Goal: Task Accomplishment & Management: Use online tool/utility

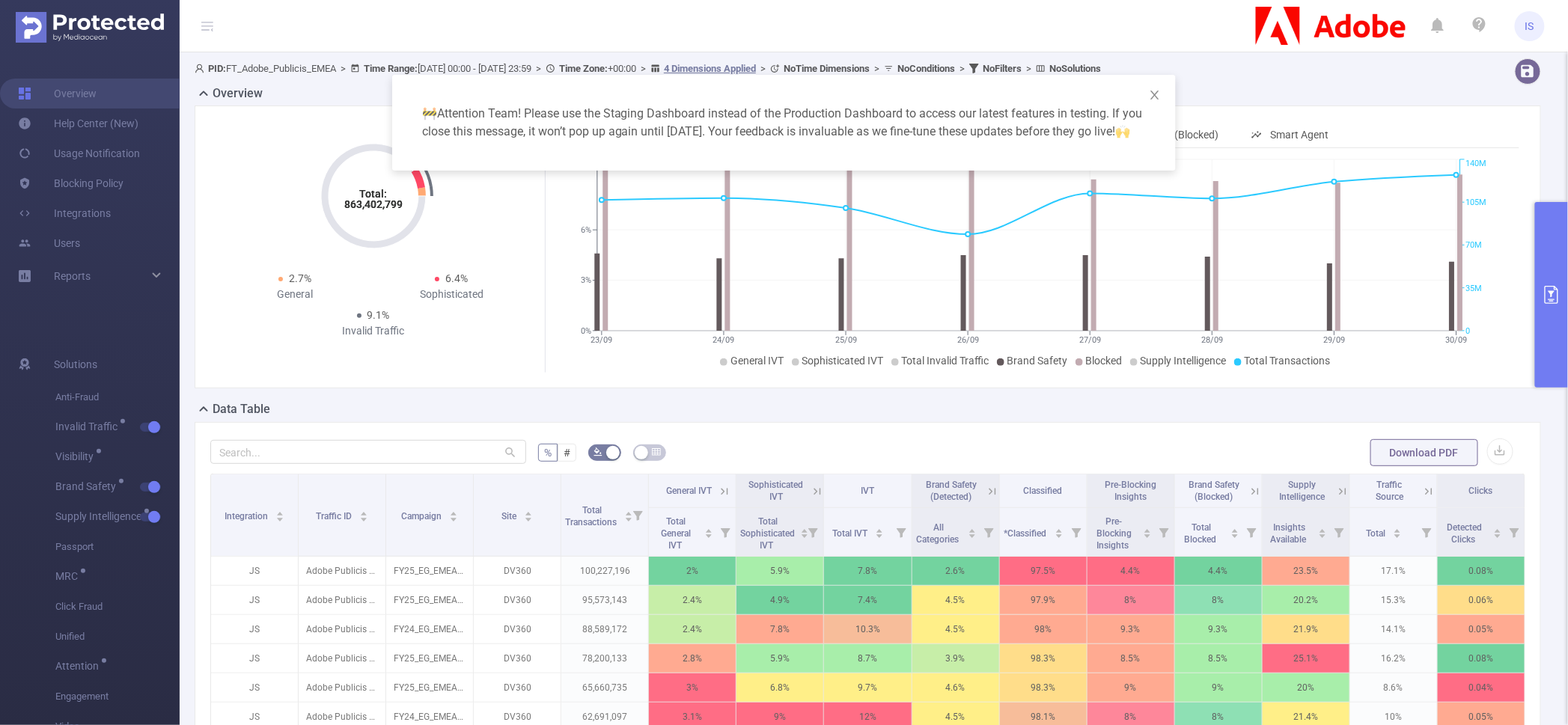
click at [75, 62] on div "🚧 Attention Team! Please use the Staging Dashboard instead of the Production Da…" at bounding box center [784, 362] width 1568 height 725
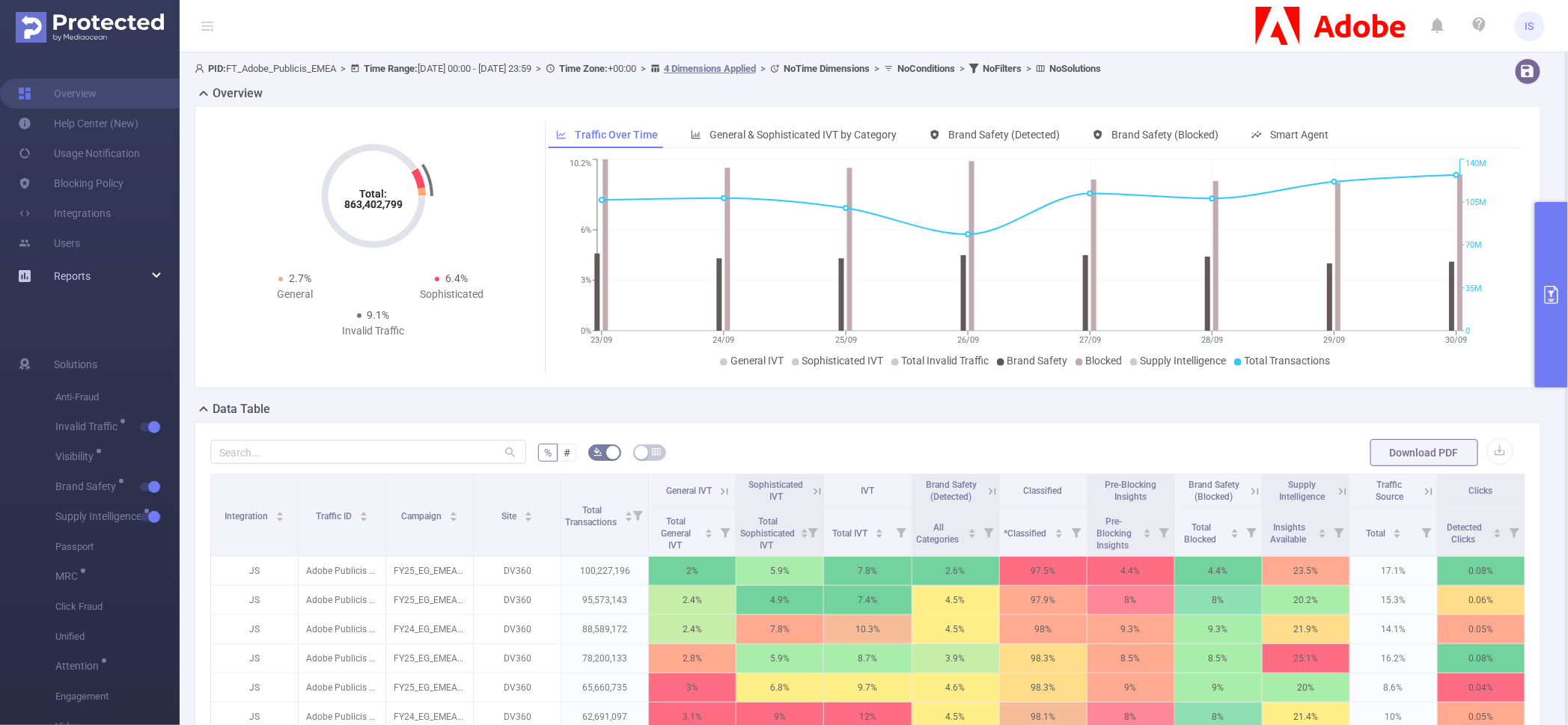
click at [164, 272] on div "Reports" at bounding box center [90, 275] width 179 height 30
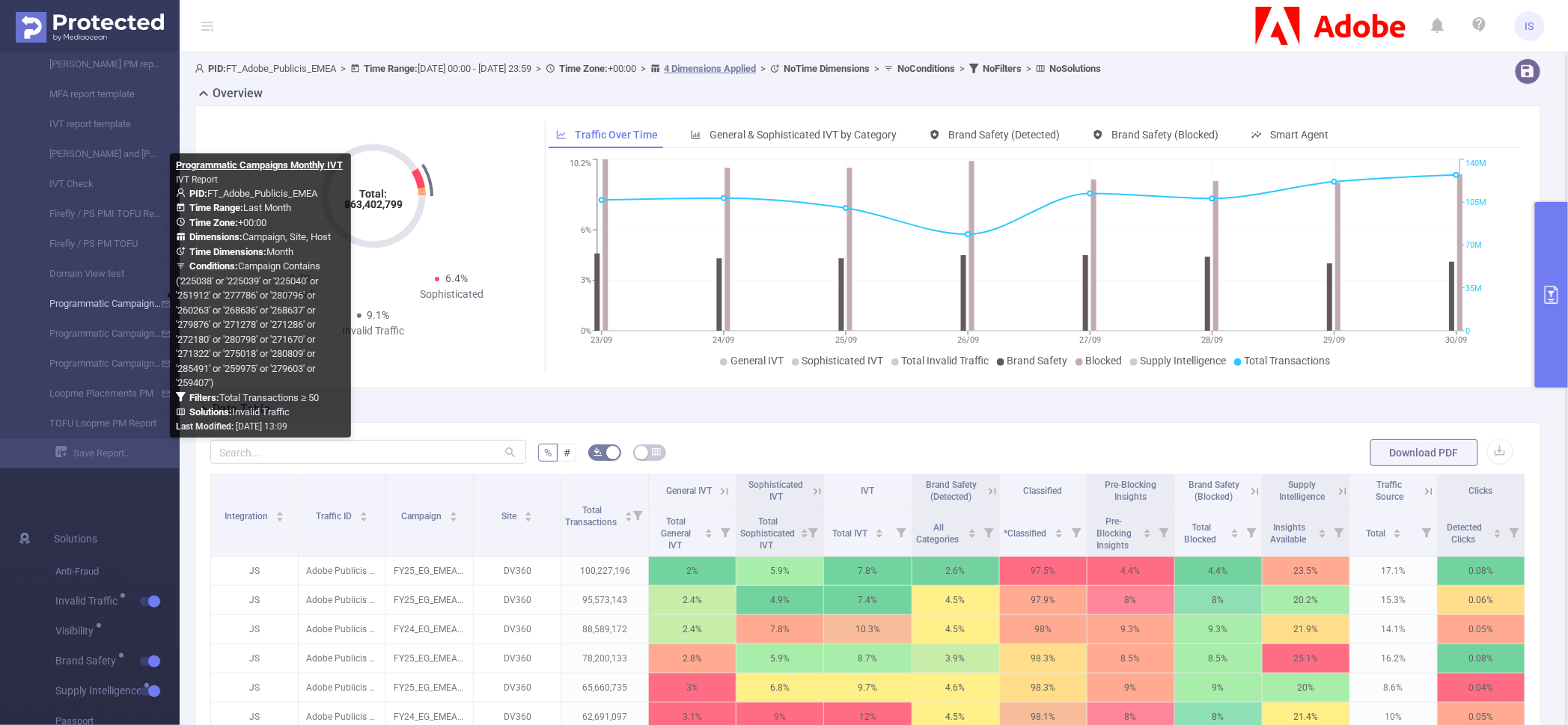
click at [121, 302] on link "Programmatic Campaigns Monthly IVT" at bounding box center [95, 304] width 132 height 30
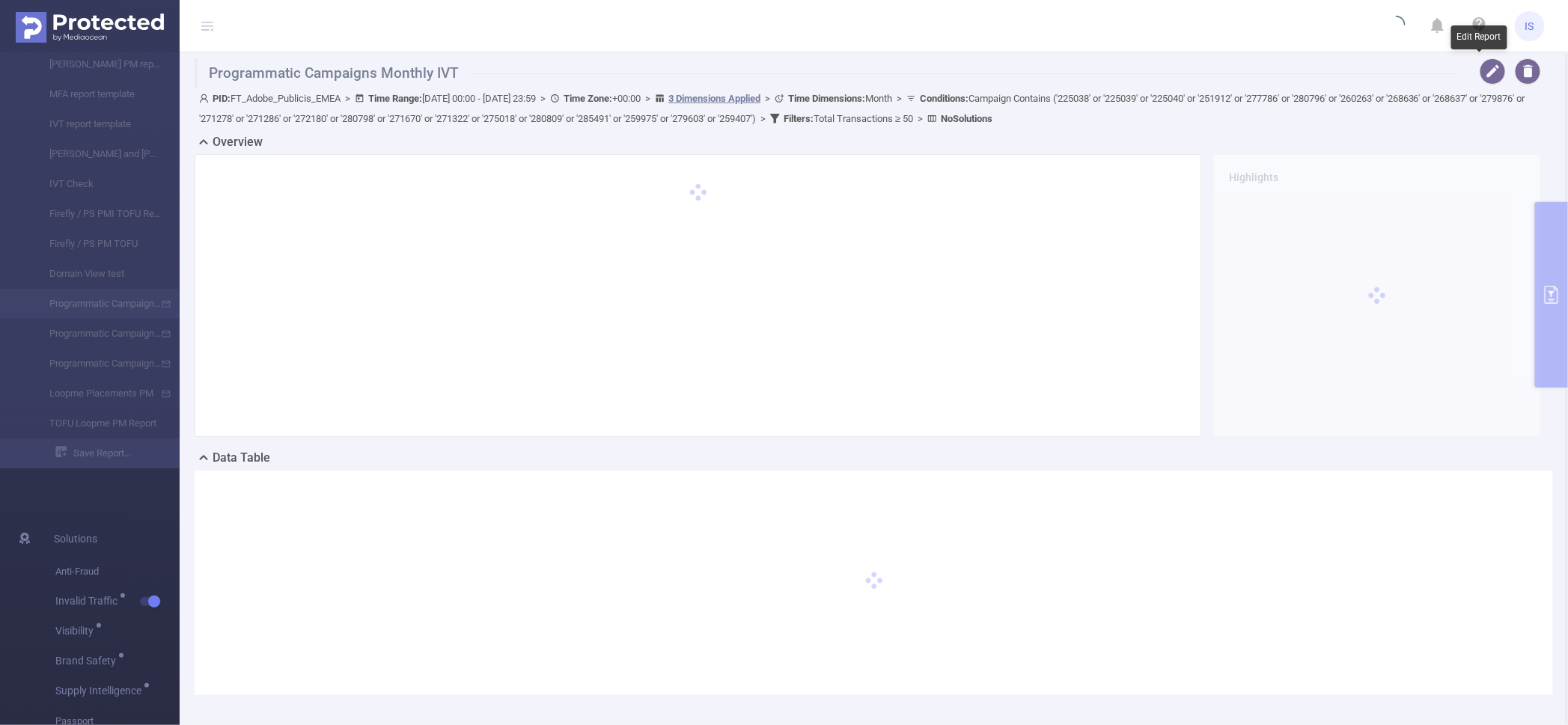
drag, startPoint x: 1478, startPoint y: 71, endPoint x: 1119, endPoint y: 52, distance: 359.5
click at [1119, 52] on section "IS Overview Help Center (New) Usage Notification Blocking Policy Integrations U…" at bounding box center [784, 362] width 1568 height 725
click at [1480, 72] on button "button" at bounding box center [1492, 71] width 26 height 26
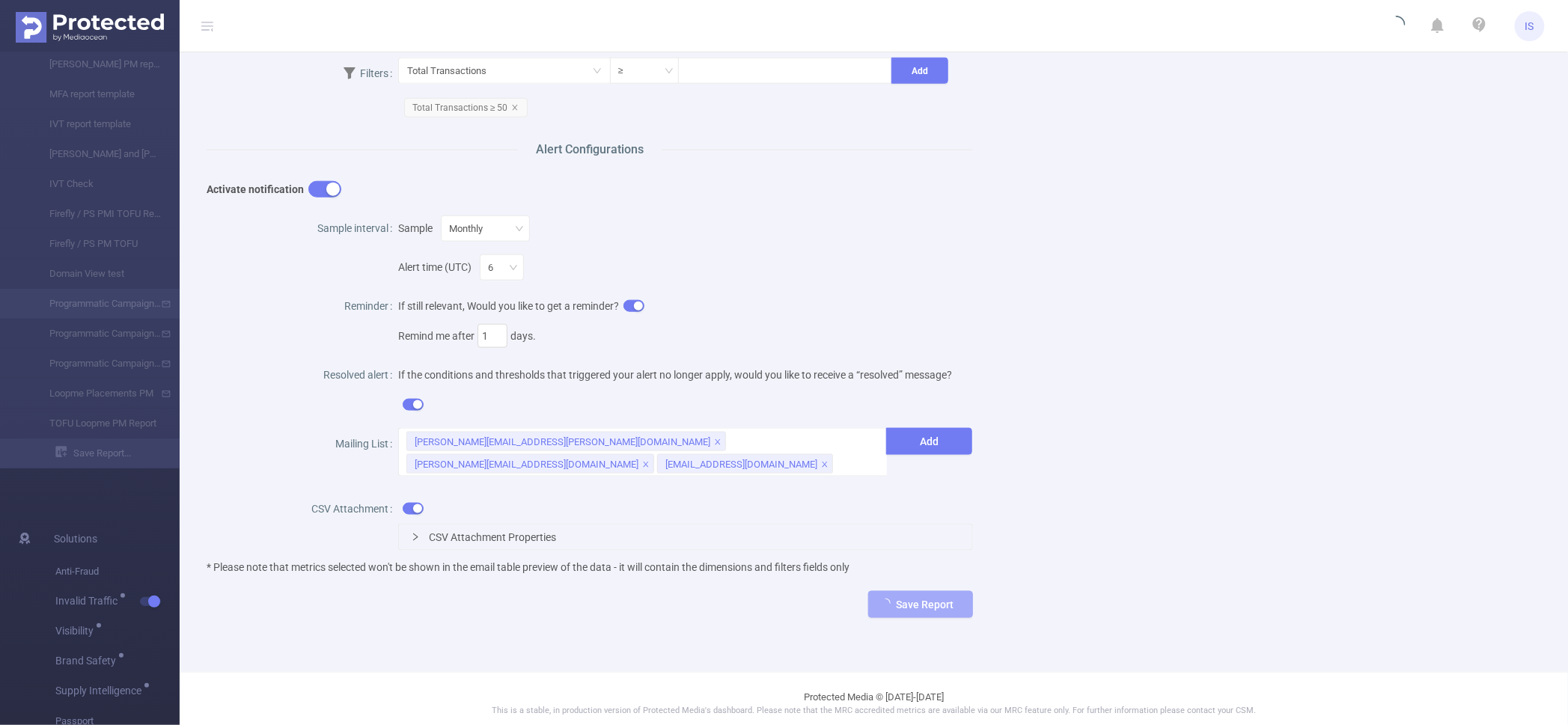
scroll to position [606, 0]
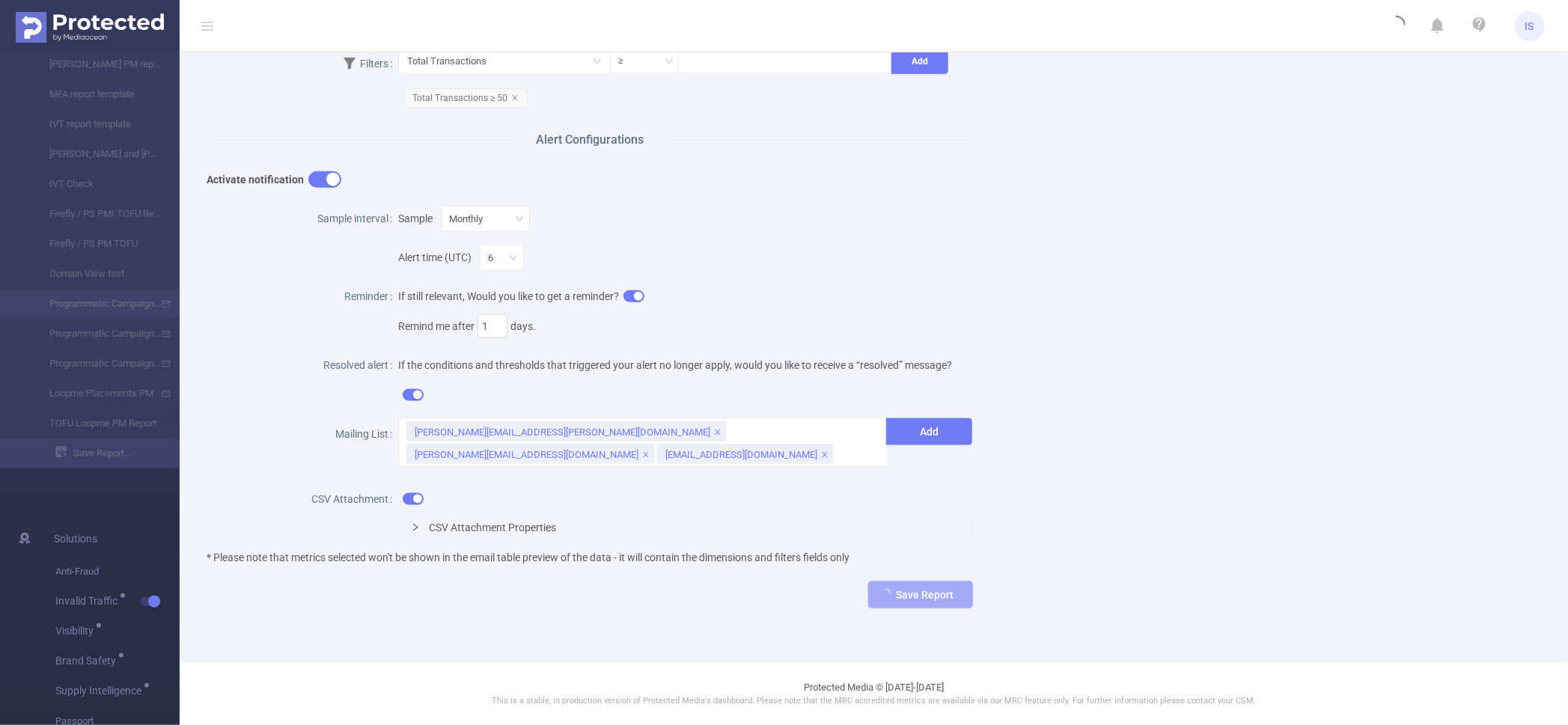
click at [228, 376] on div "Resolved alert" at bounding box center [302, 367] width 191 height 39
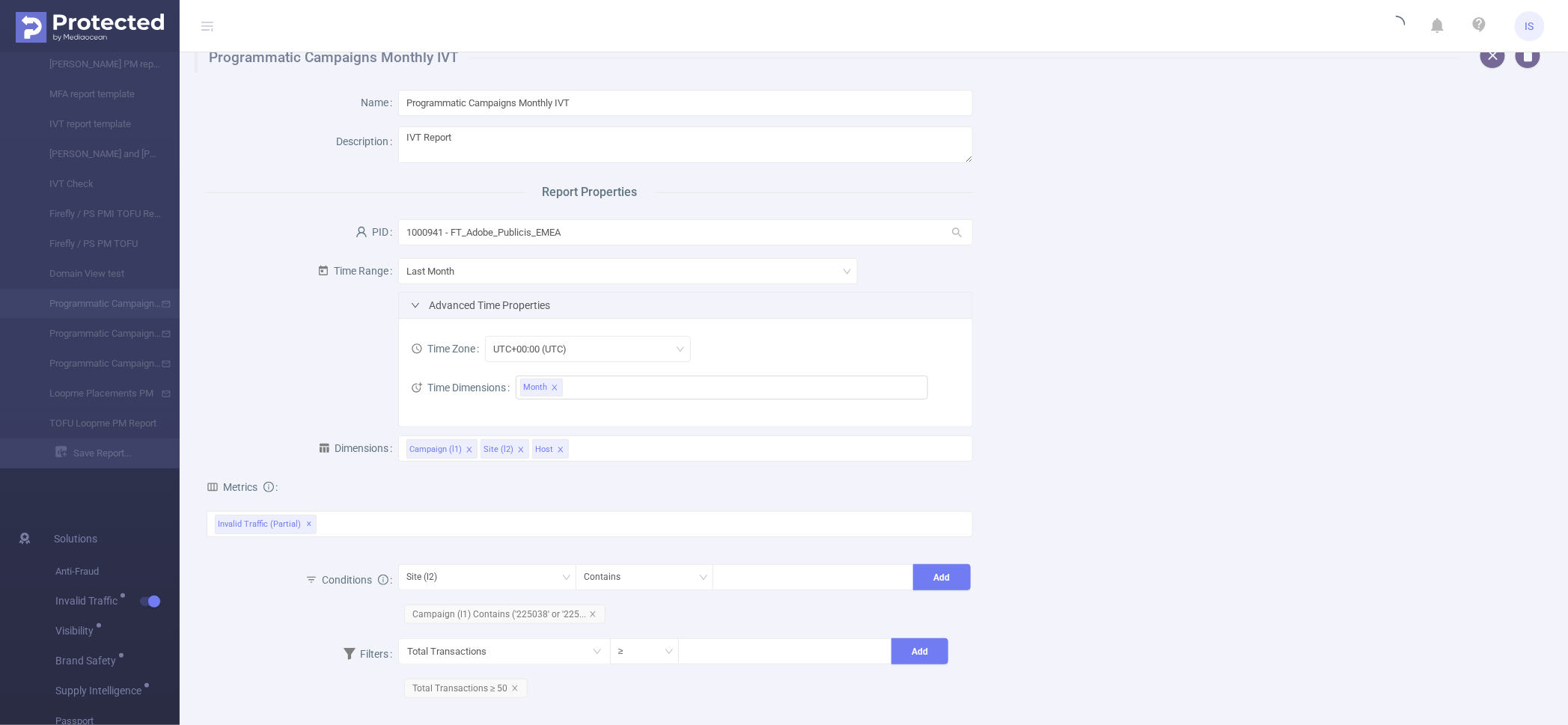
scroll to position [0, 0]
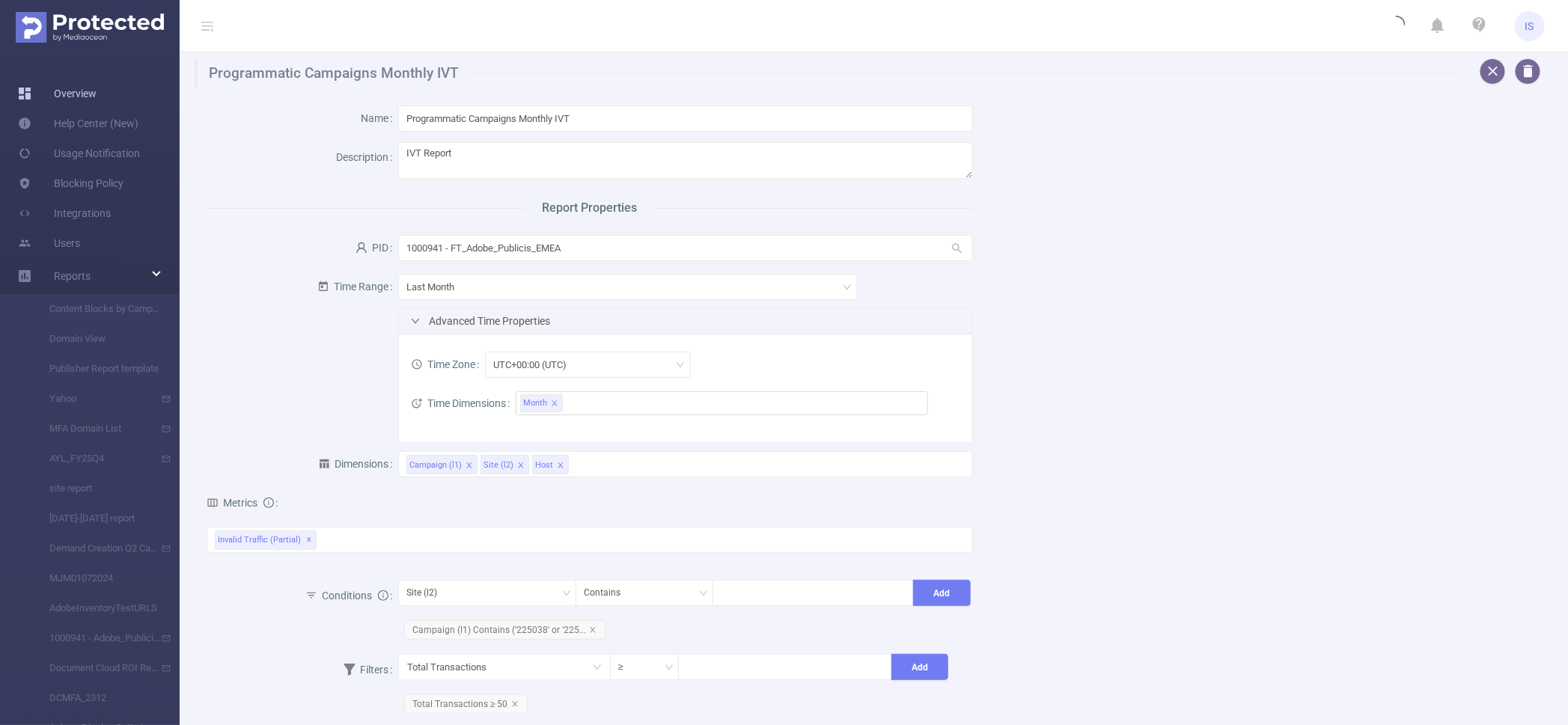
click at [85, 91] on link "Overview" at bounding box center [57, 93] width 78 height 30
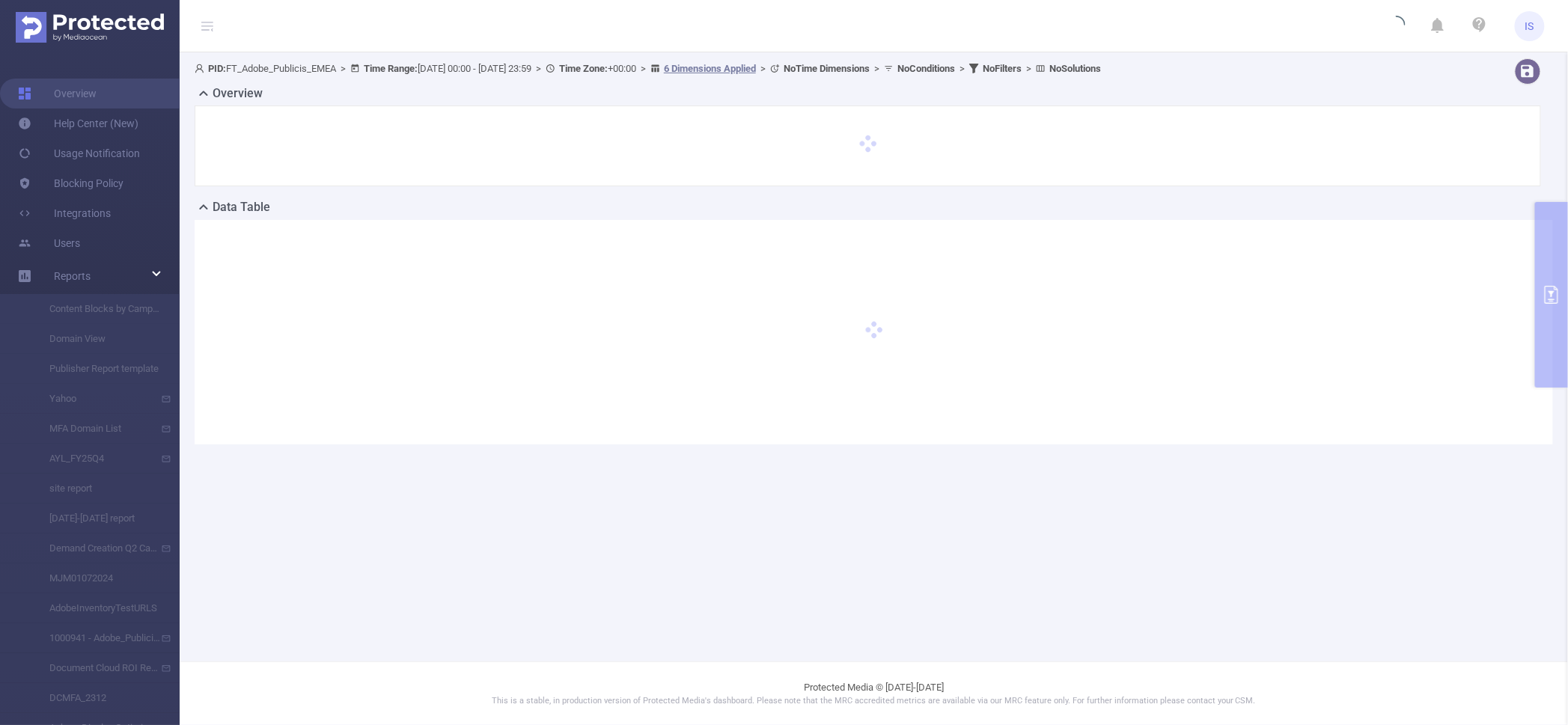
type input "2025-09-23 00:00"
type input "[DATE] 23:59"
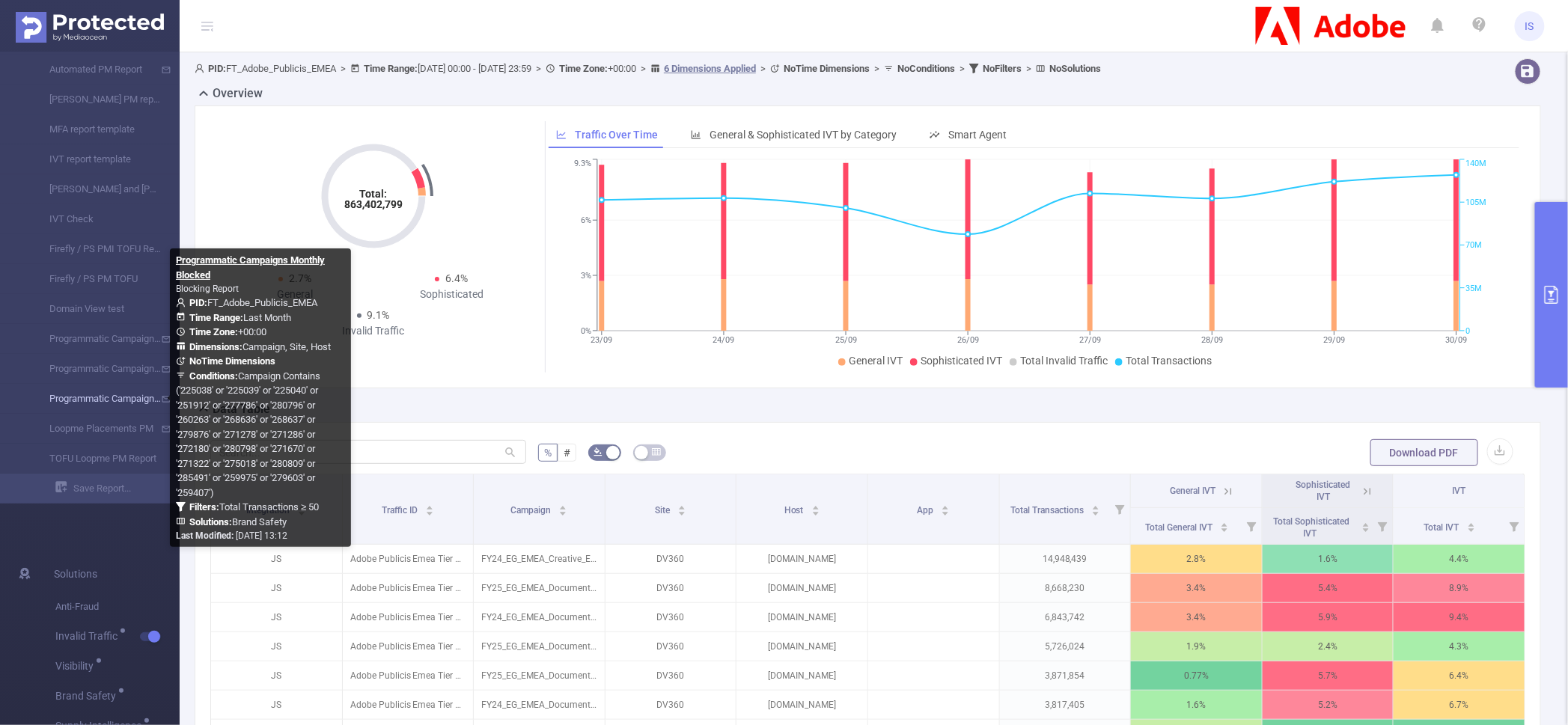
drag, startPoint x: 118, startPoint y: 400, endPoint x: 35, endPoint y: 402, distance: 83.0
click at [30, 414] on link "Loopme Placements PM" at bounding box center [95, 429] width 132 height 30
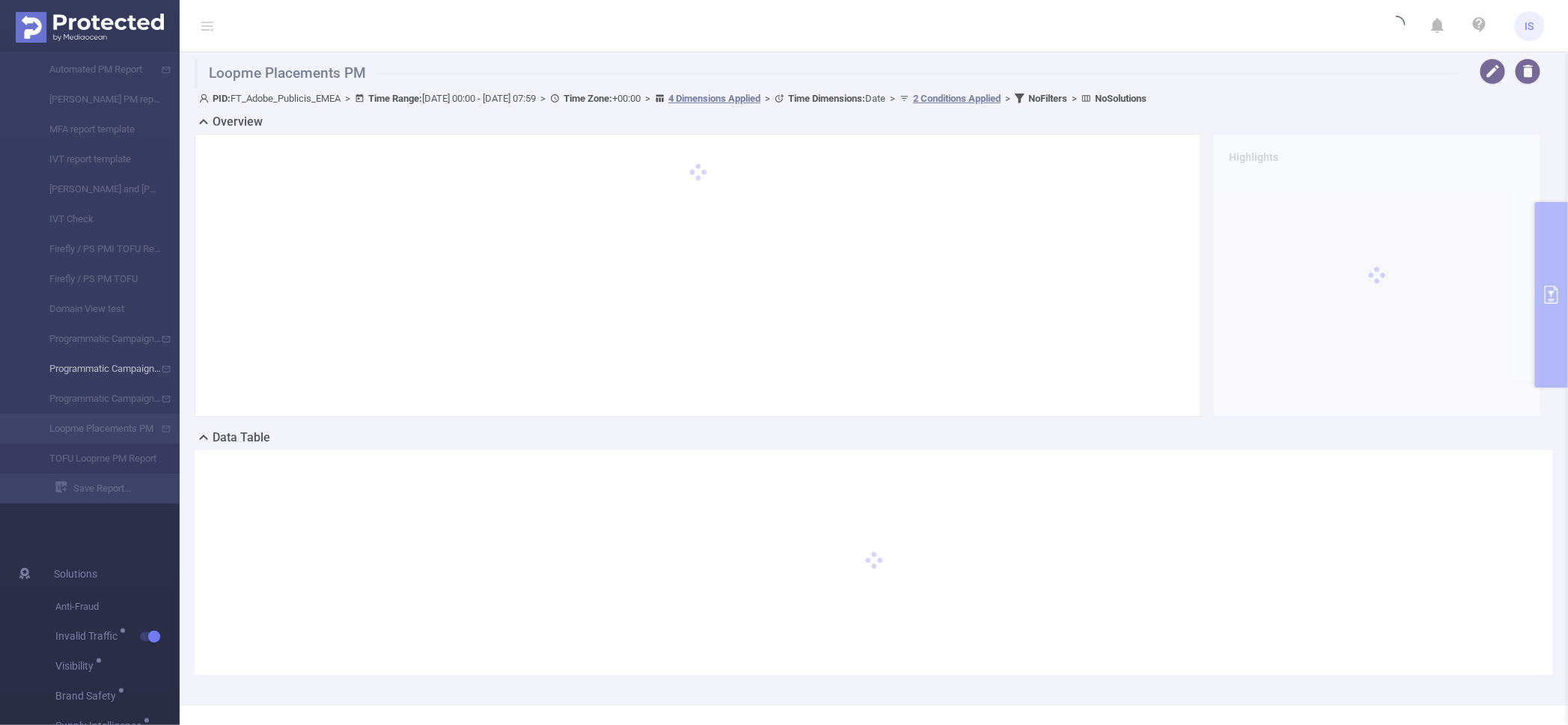
click at [87, 374] on li "Programmatic Campaigns Monthly MFA" at bounding box center [90, 368] width 179 height 30
drag, startPoint x: 92, startPoint y: 371, endPoint x: 313, endPoint y: 547, distance: 282.5
click at [317, 555] on div at bounding box center [874, 563] width 1358 height 224
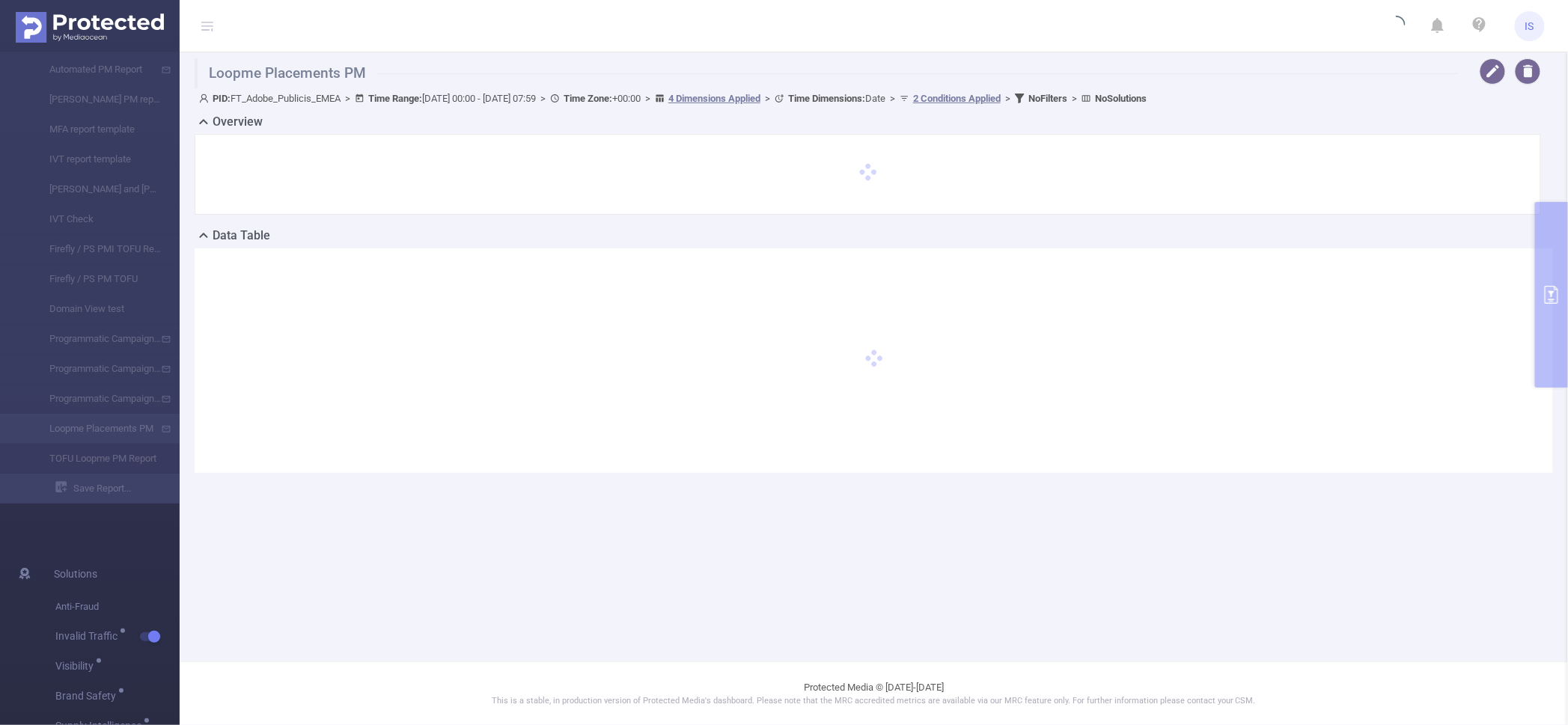
type input "2025-10-01 00:00"
type input "2025-10-05 07:59"
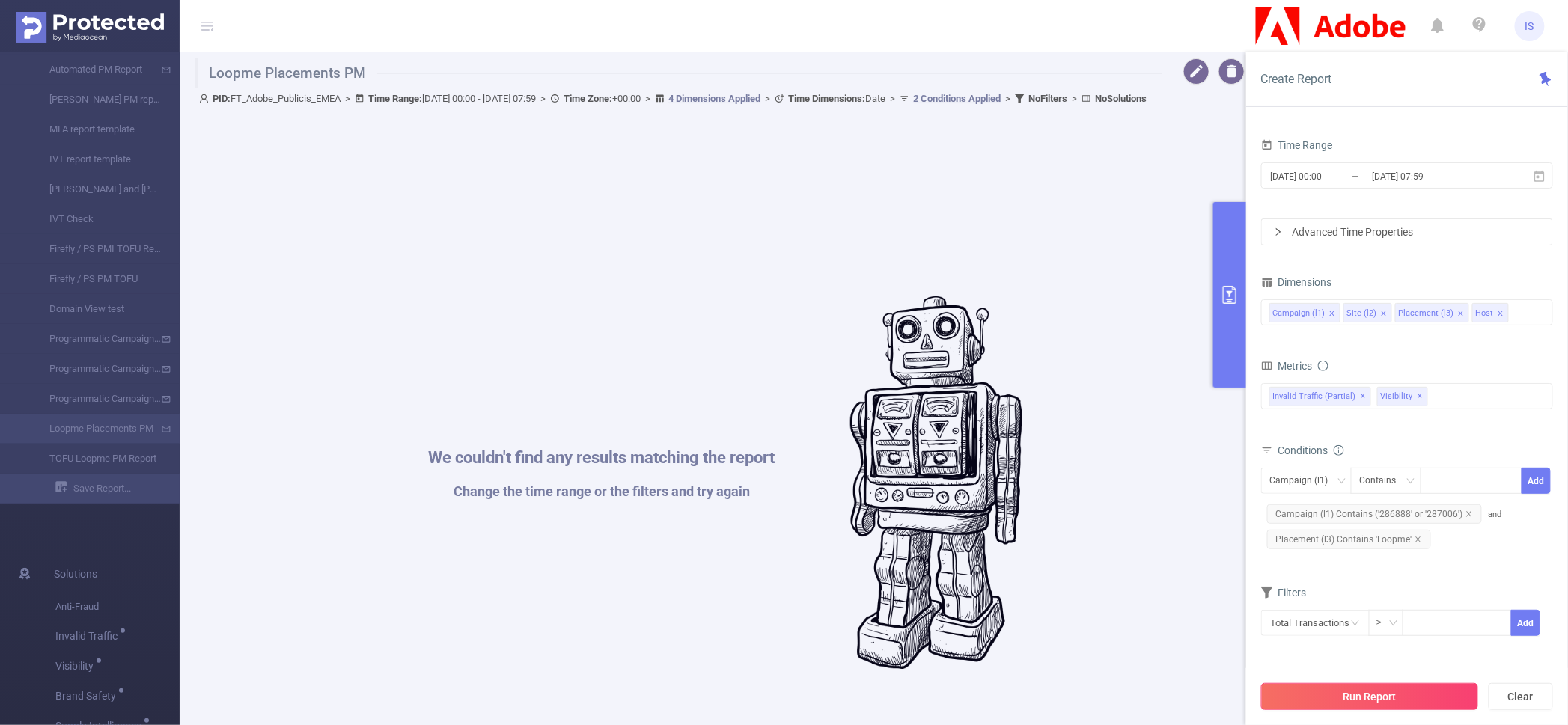
click at [1342, 696] on button "Run Report" at bounding box center [1369, 696] width 217 height 27
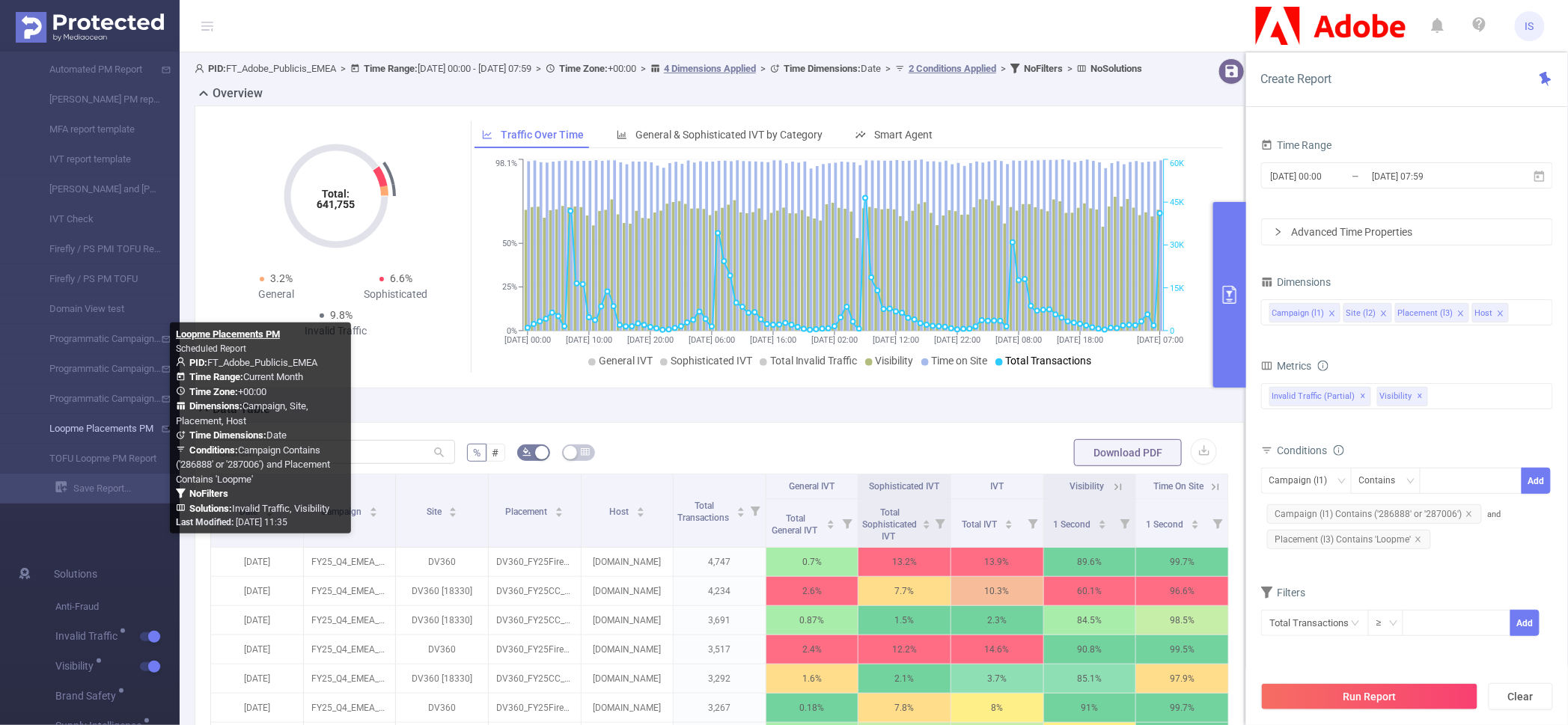
click at [77, 428] on link "Loopme Placements PM" at bounding box center [95, 429] width 132 height 30
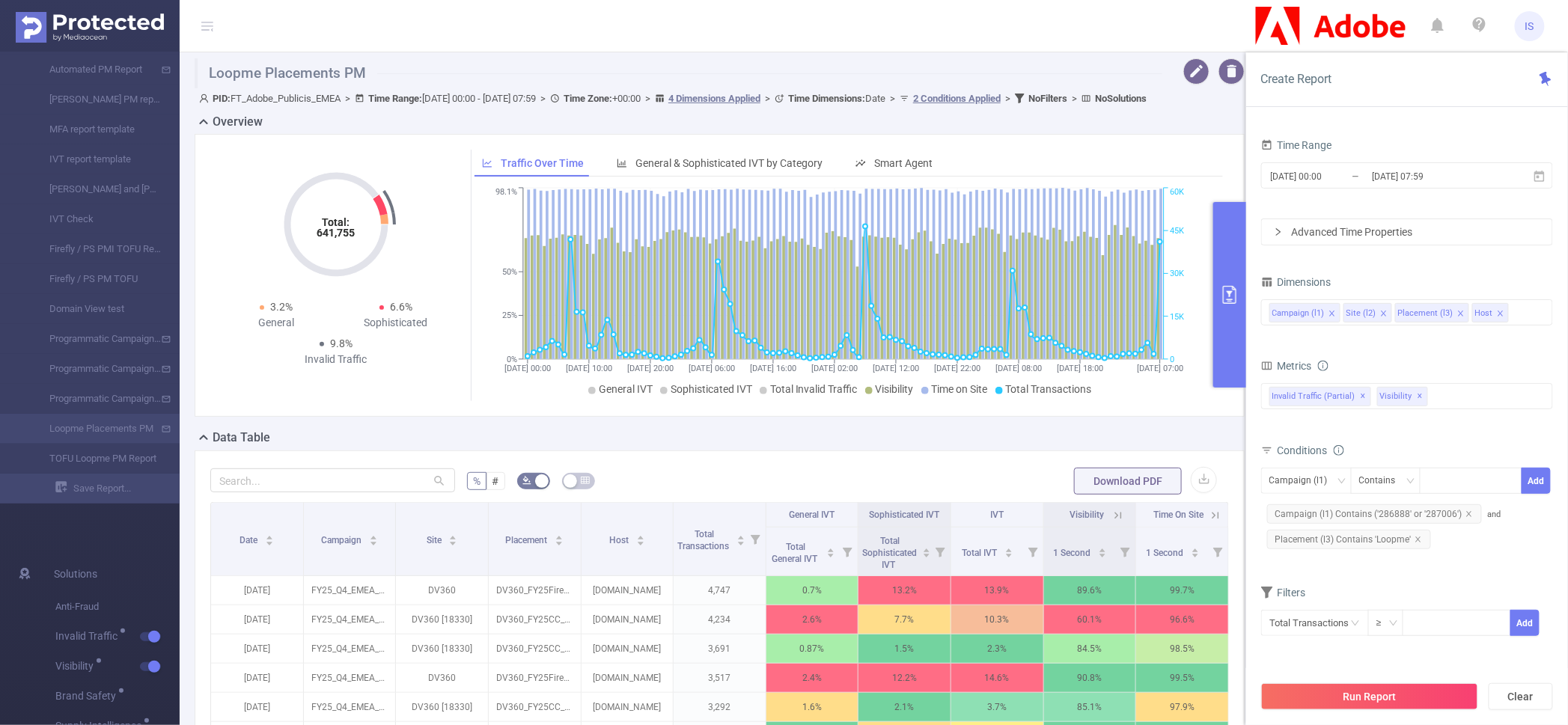
click at [455, 417] on div "Total: 641,755 Total: 641,755 3.2% General 6.6% Sophisticated 9.8% Invalid Traf…" at bounding box center [719, 275] width 1050 height 283
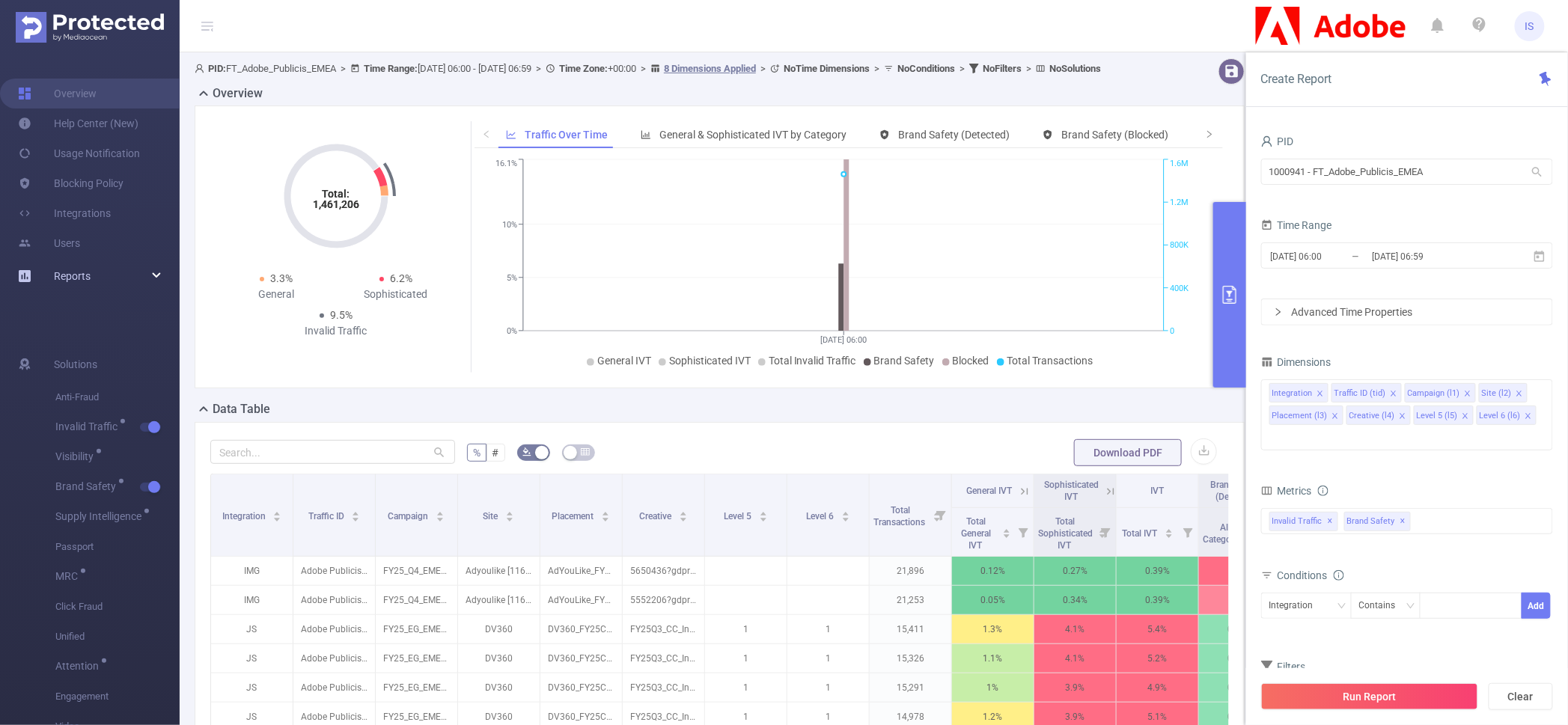
click at [158, 270] on div "Reports" at bounding box center [90, 275] width 179 height 30
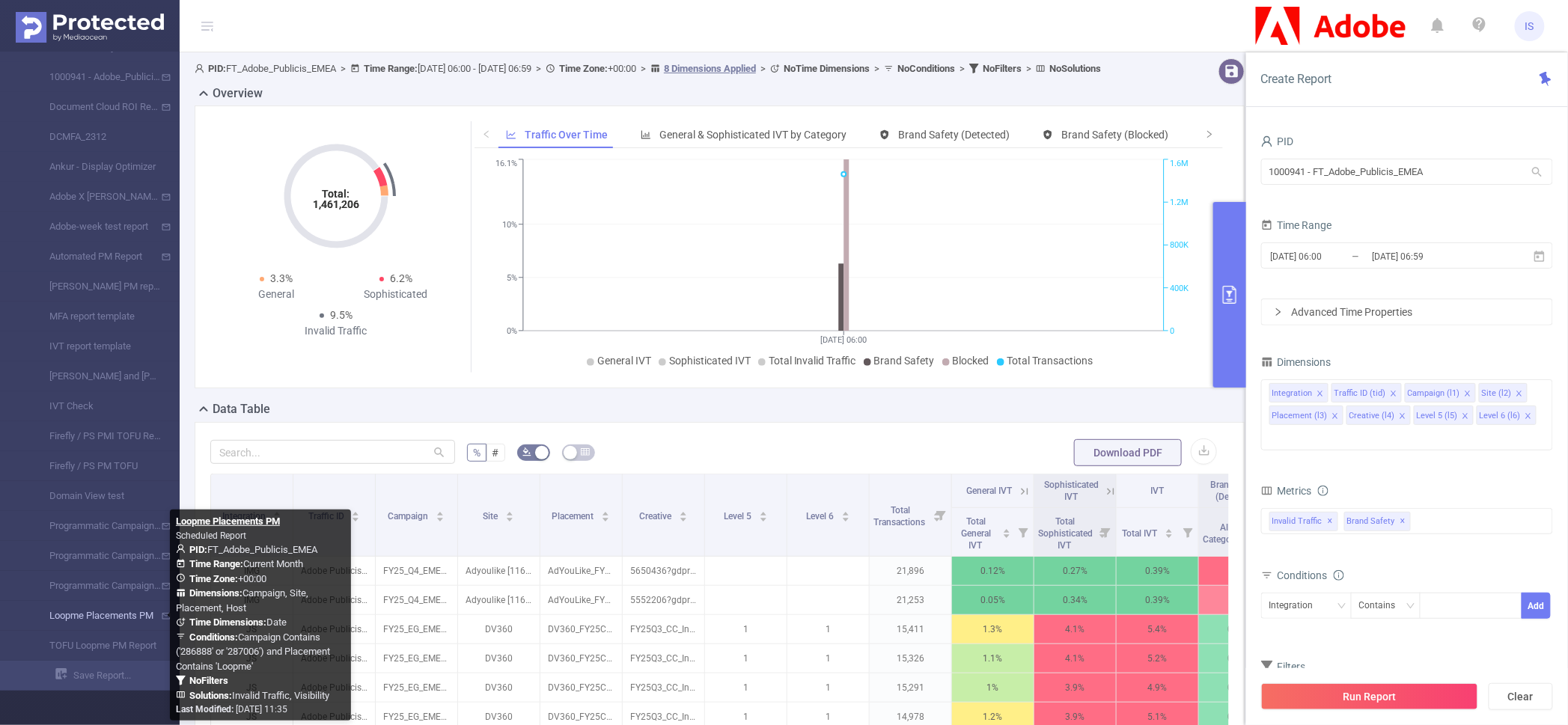
click at [106, 622] on link "Loopme Placements PM" at bounding box center [95, 615] width 132 height 30
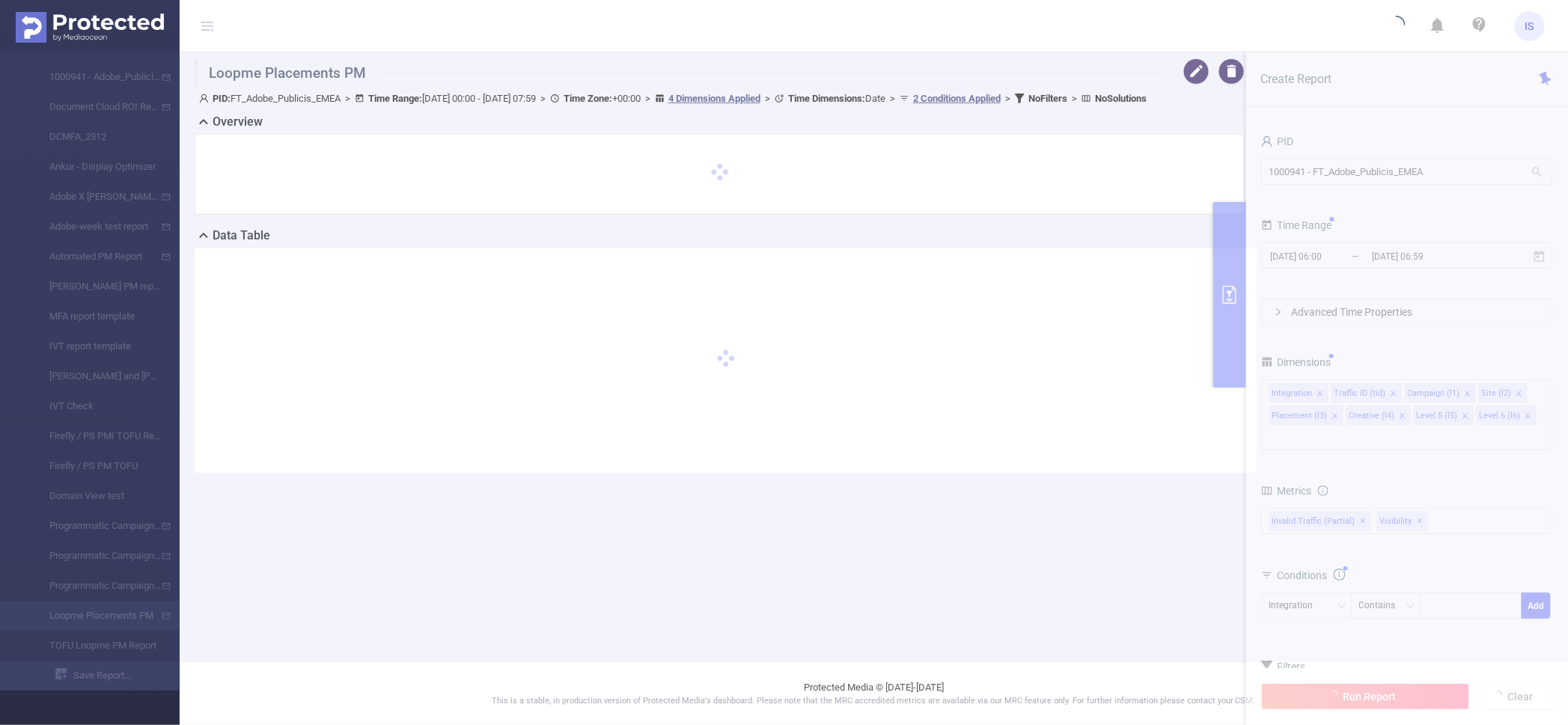
type input "2025-10-01 00:00"
type input "2025-10-05 07:59"
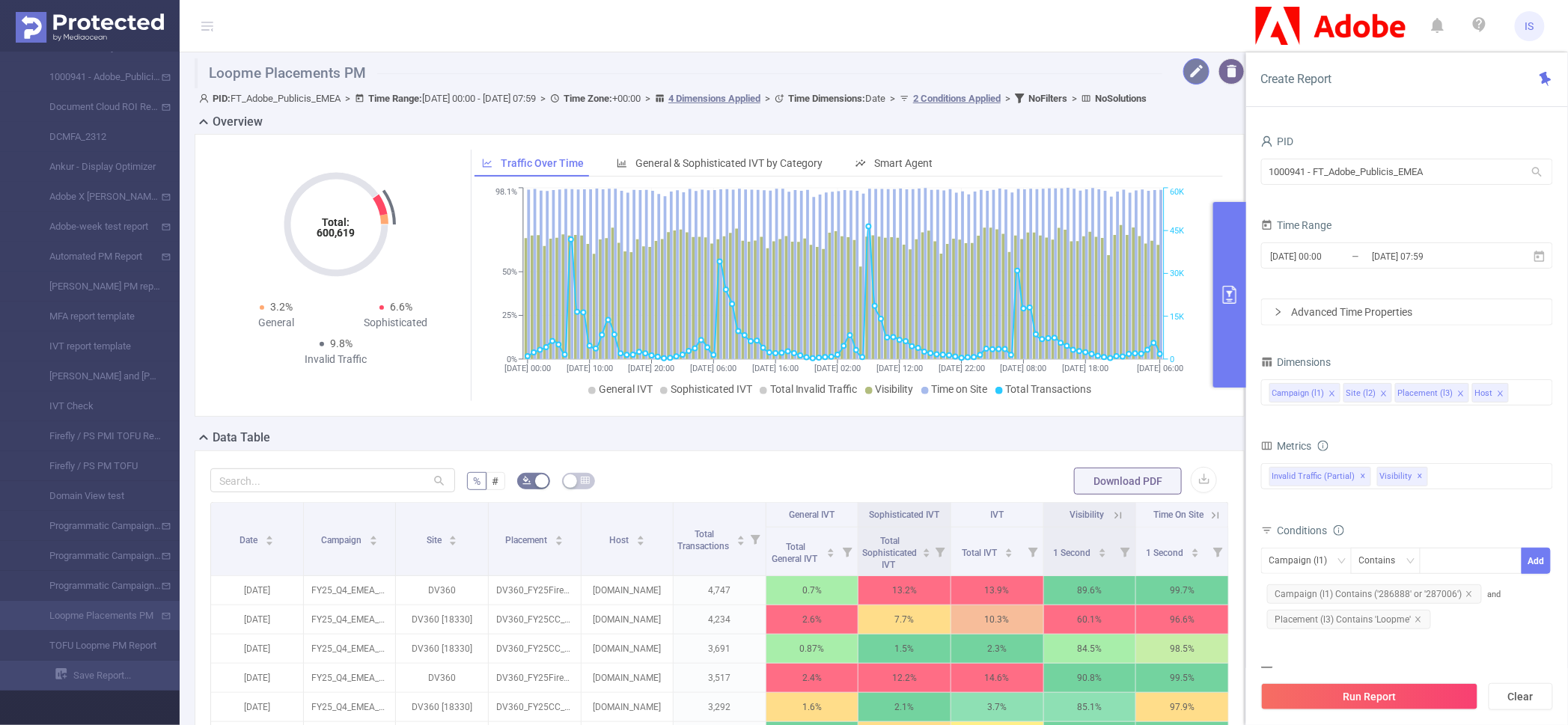
click at [1183, 64] on button "button" at bounding box center [1196, 71] width 26 height 26
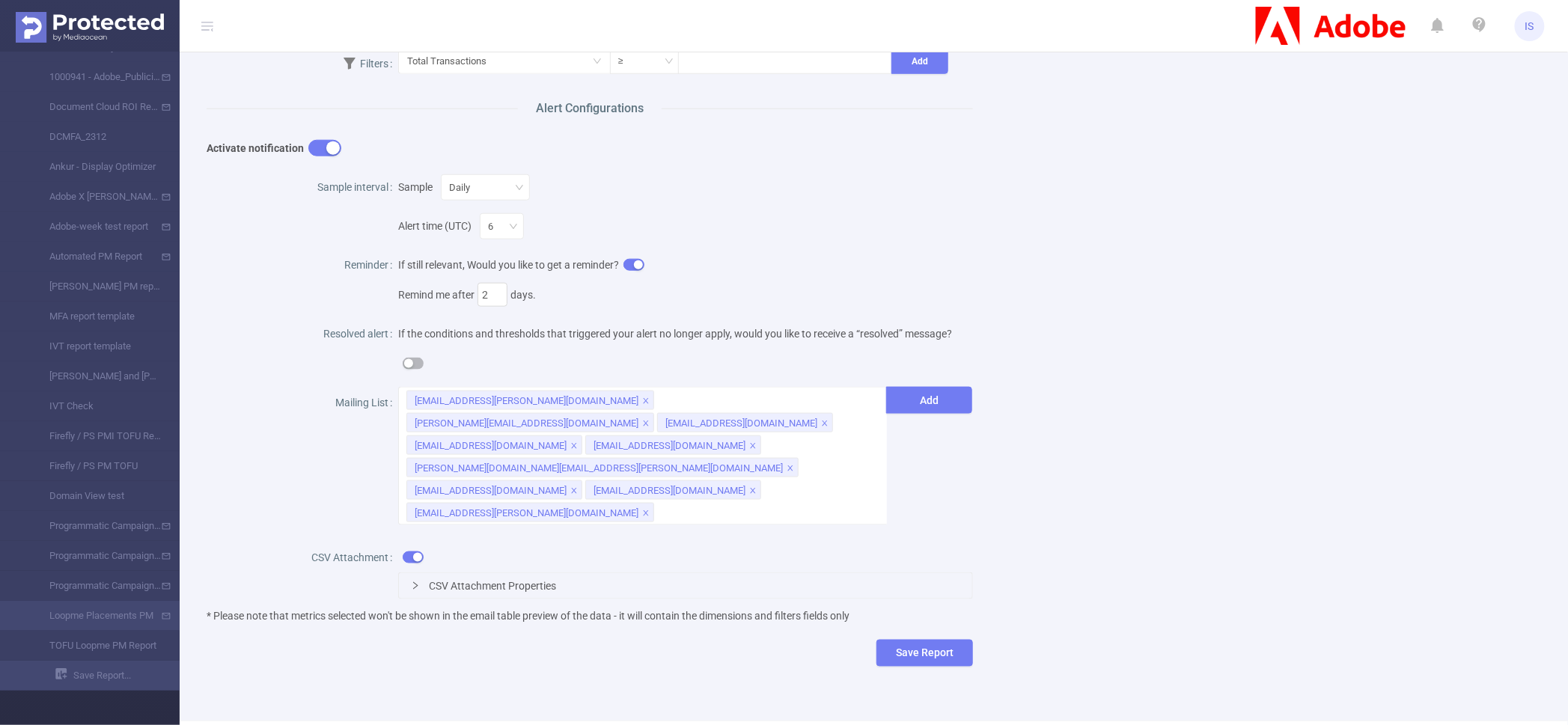
scroll to position [620, 0]
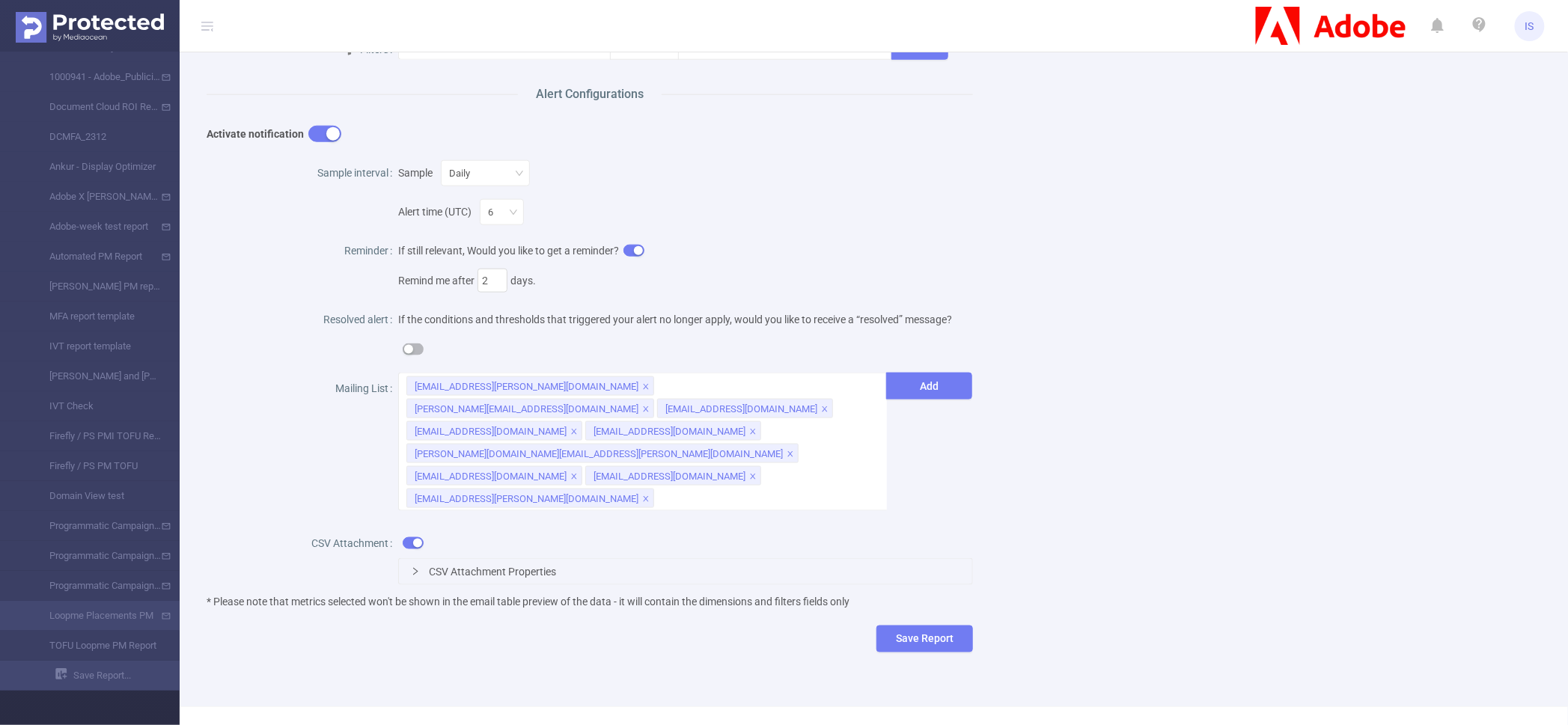
click at [491, 566] on span "CSV Attachment Properties" at bounding box center [493, 572] width 128 height 12
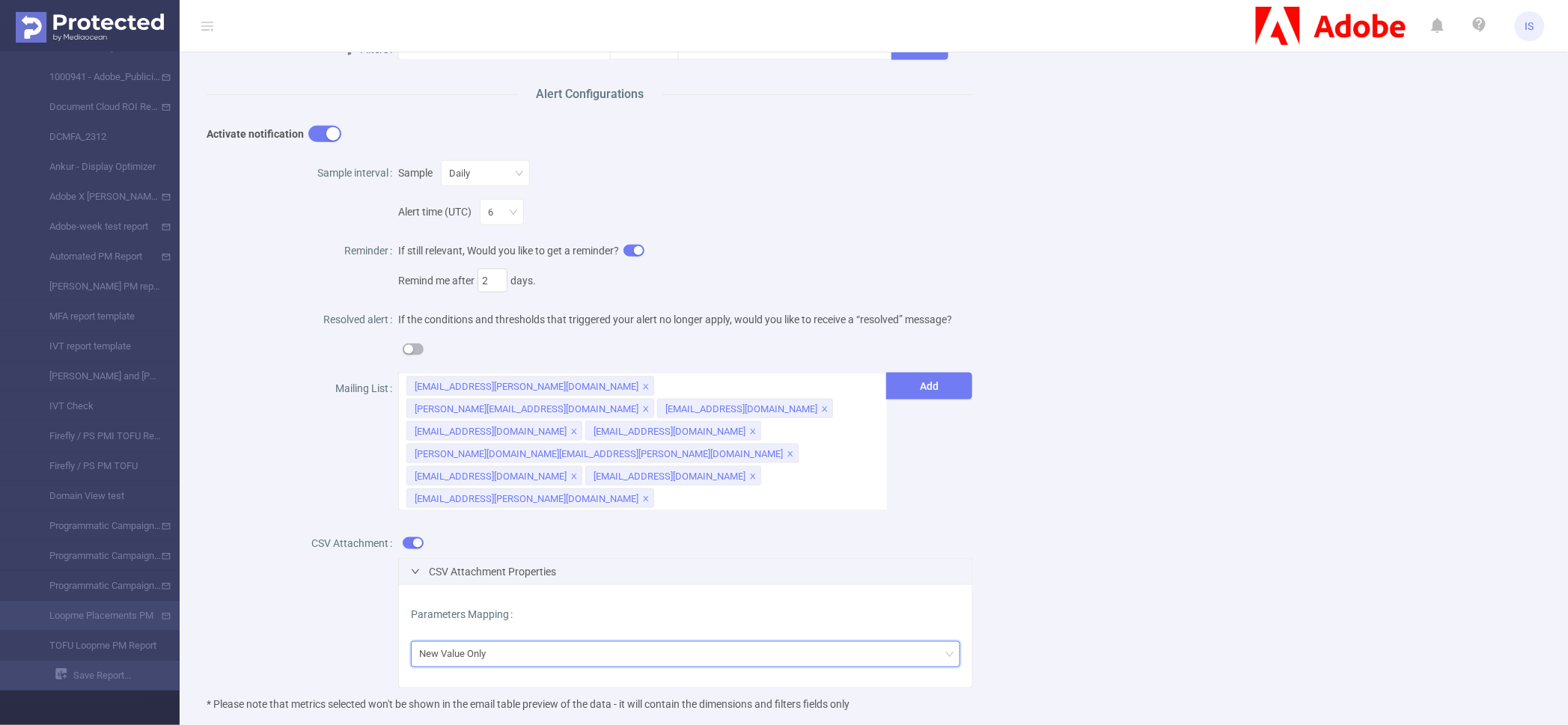
click at [544, 642] on div "New Value Only" at bounding box center [685, 654] width 533 height 25
click at [541, 629] on li "Single Column Containing Original Value And New Value" at bounding box center [680, 639] width 543 height 24
click at [593, 642] on div "Single Column Containing Original Value And New Value" at bounding box center [542, 654] width 245 height 25
click at [1314, 619] on div "Name Loopme Placements PM Description Scheduled Report Report Properties PID 10…" at bounding box center [868, 124] width 1358 height 1312
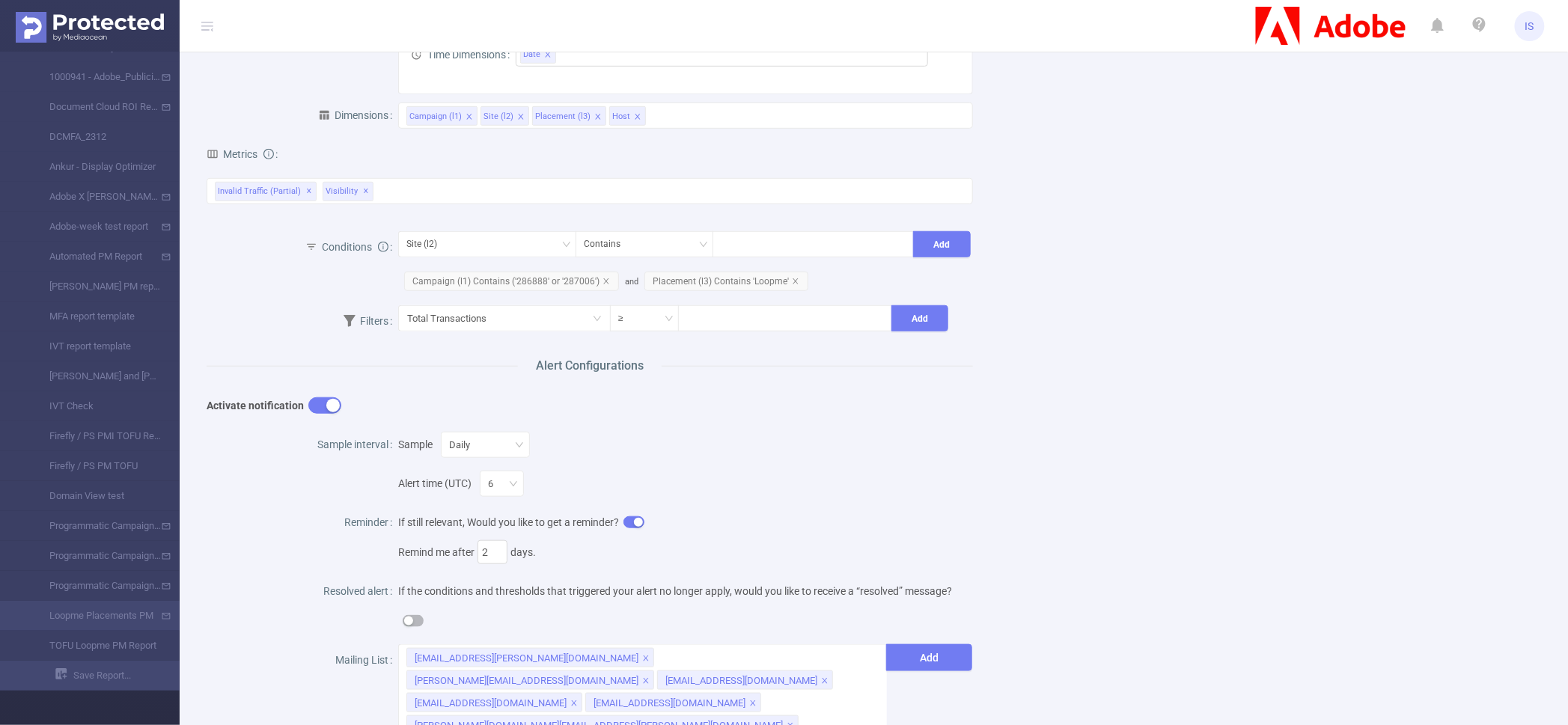
scroll to position [0, 0]
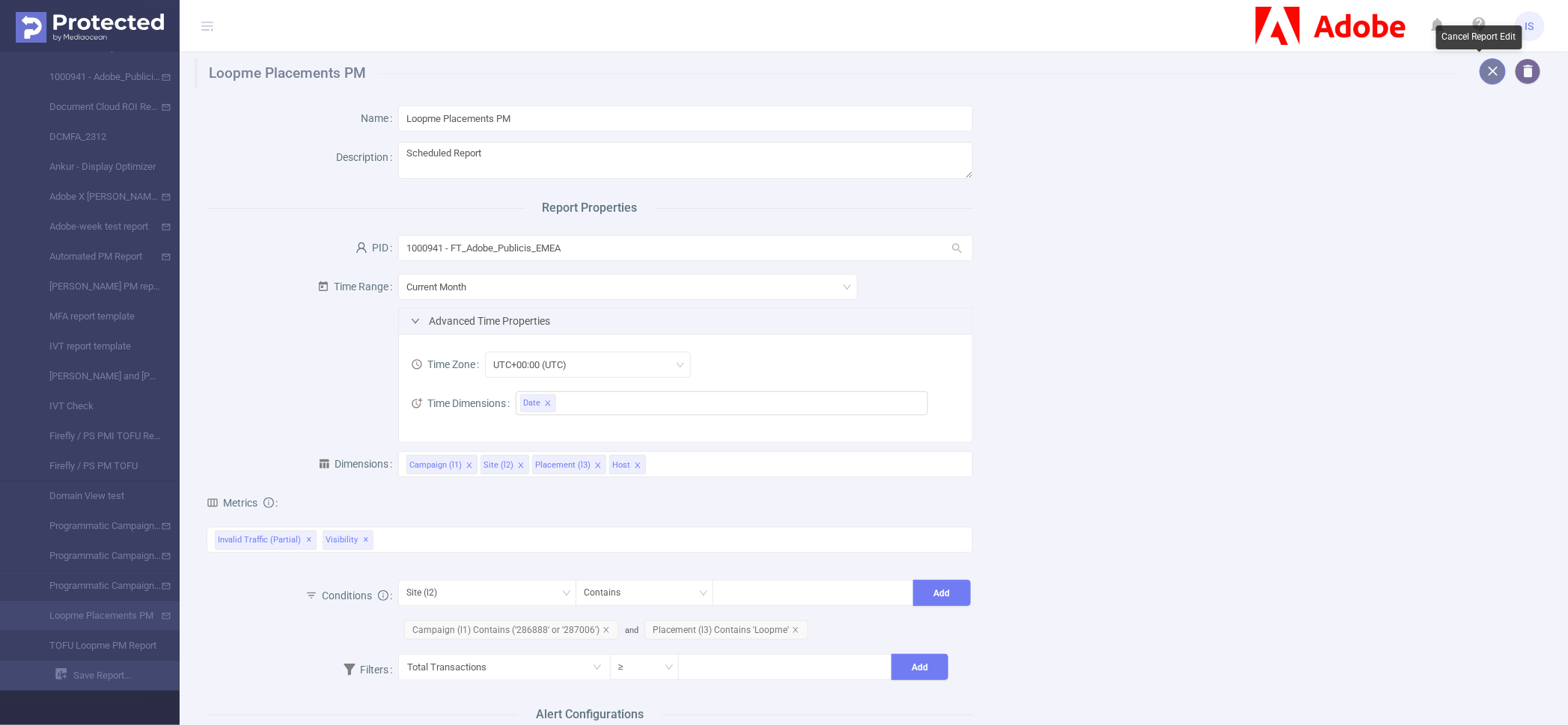
click at [1479, 66] on button "button" at bounding box center [1492, 71] width 26 height 26
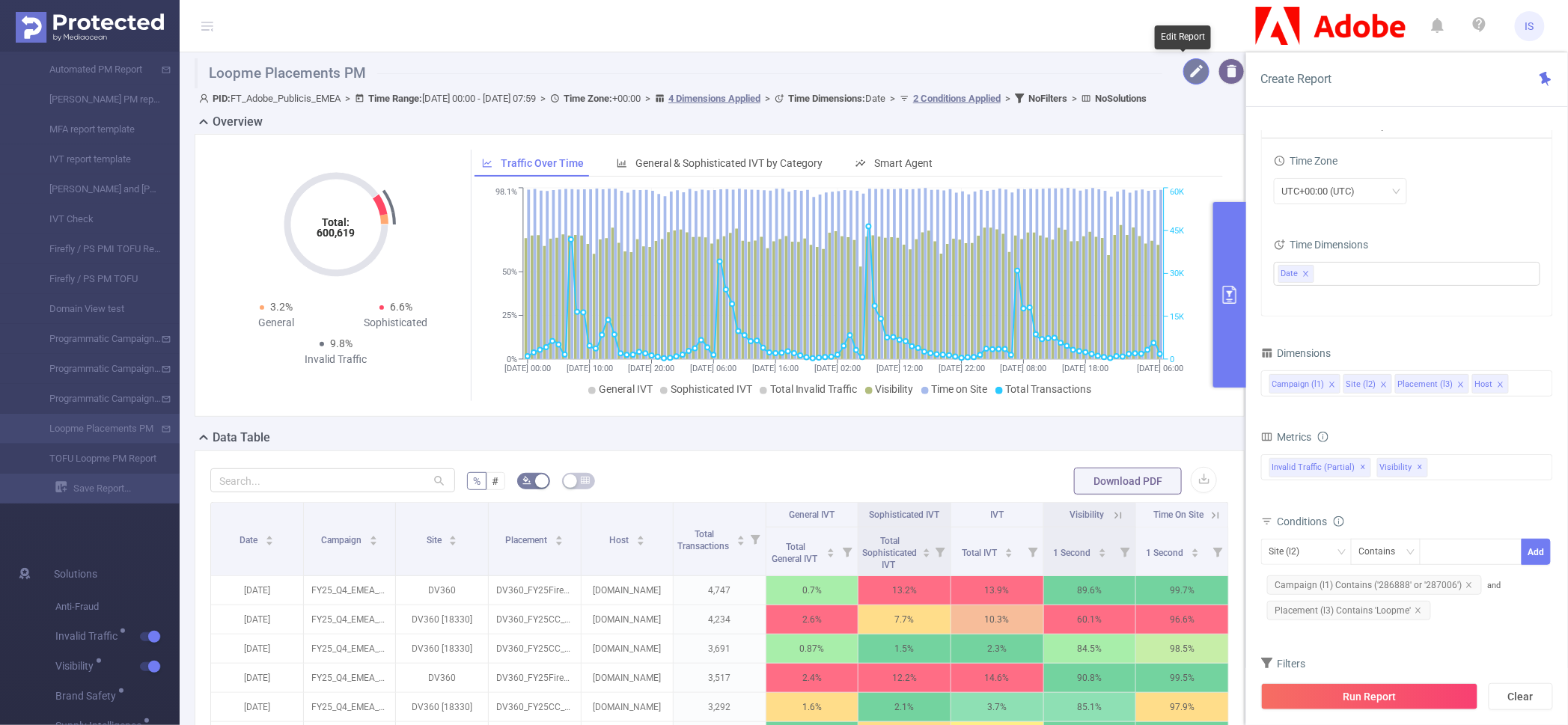
click at [1184, 79] on button "button" at bounding box center [1196, 71] width 26 height 26
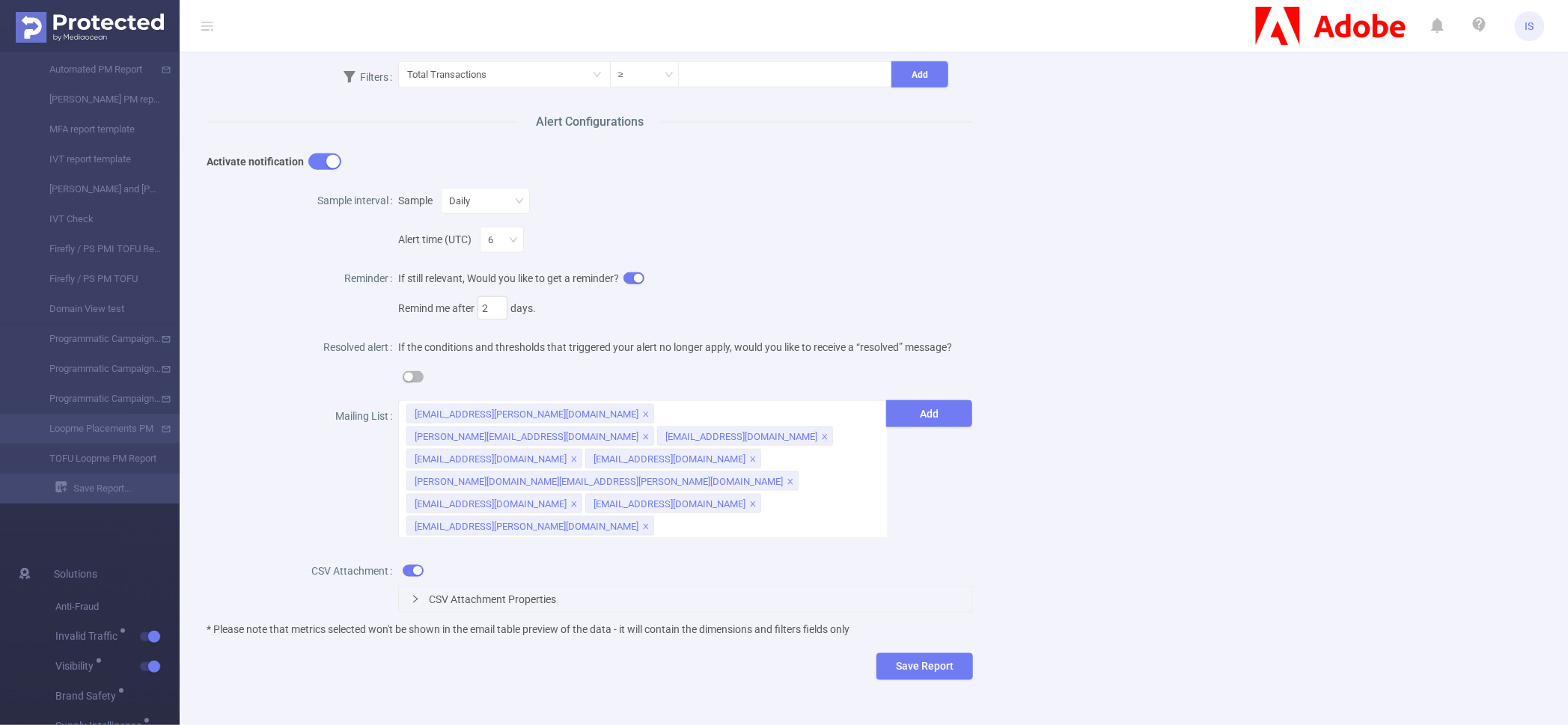
scroll to position [620, 0]
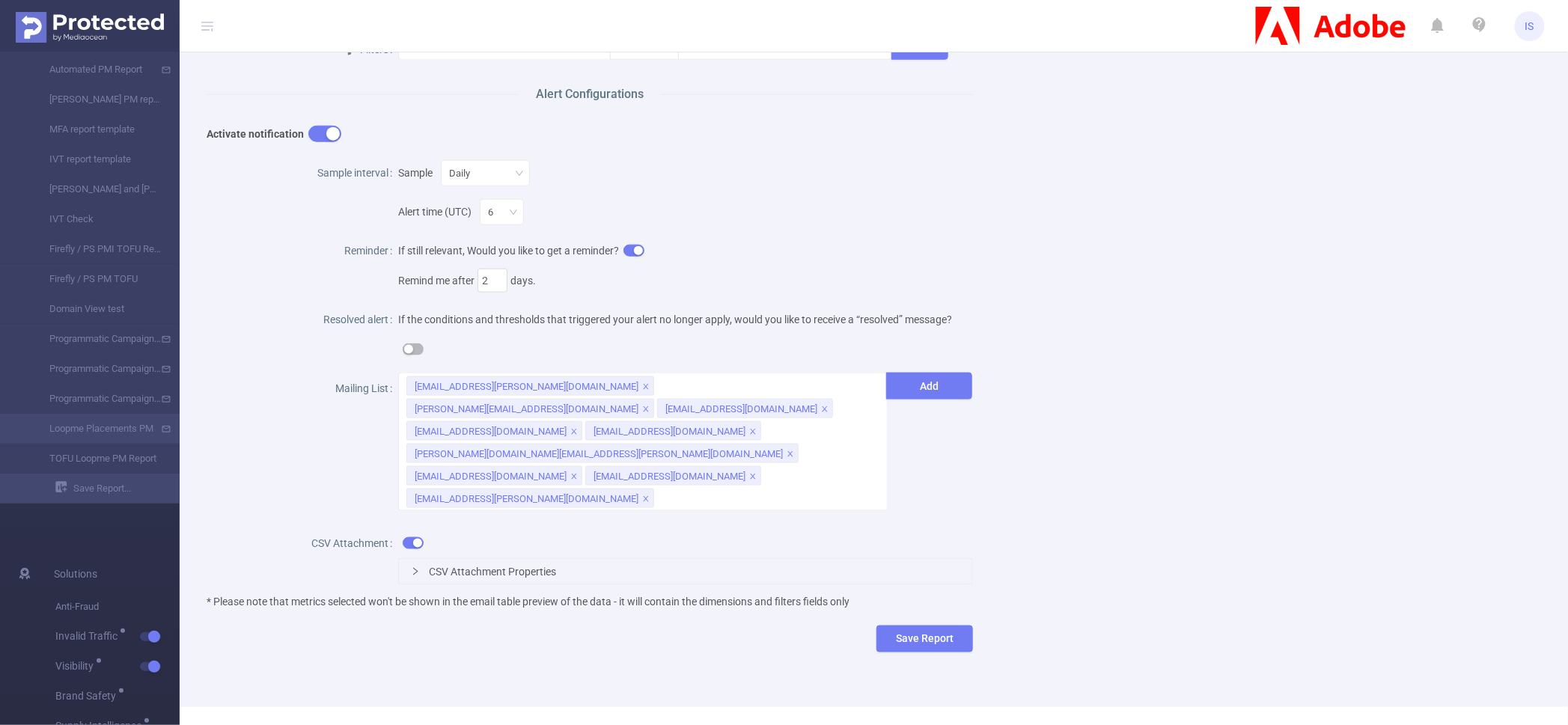
click at [551, 559] on div "CSV Attachment Properties" at bounding box center [685, 572] width 573 height 26
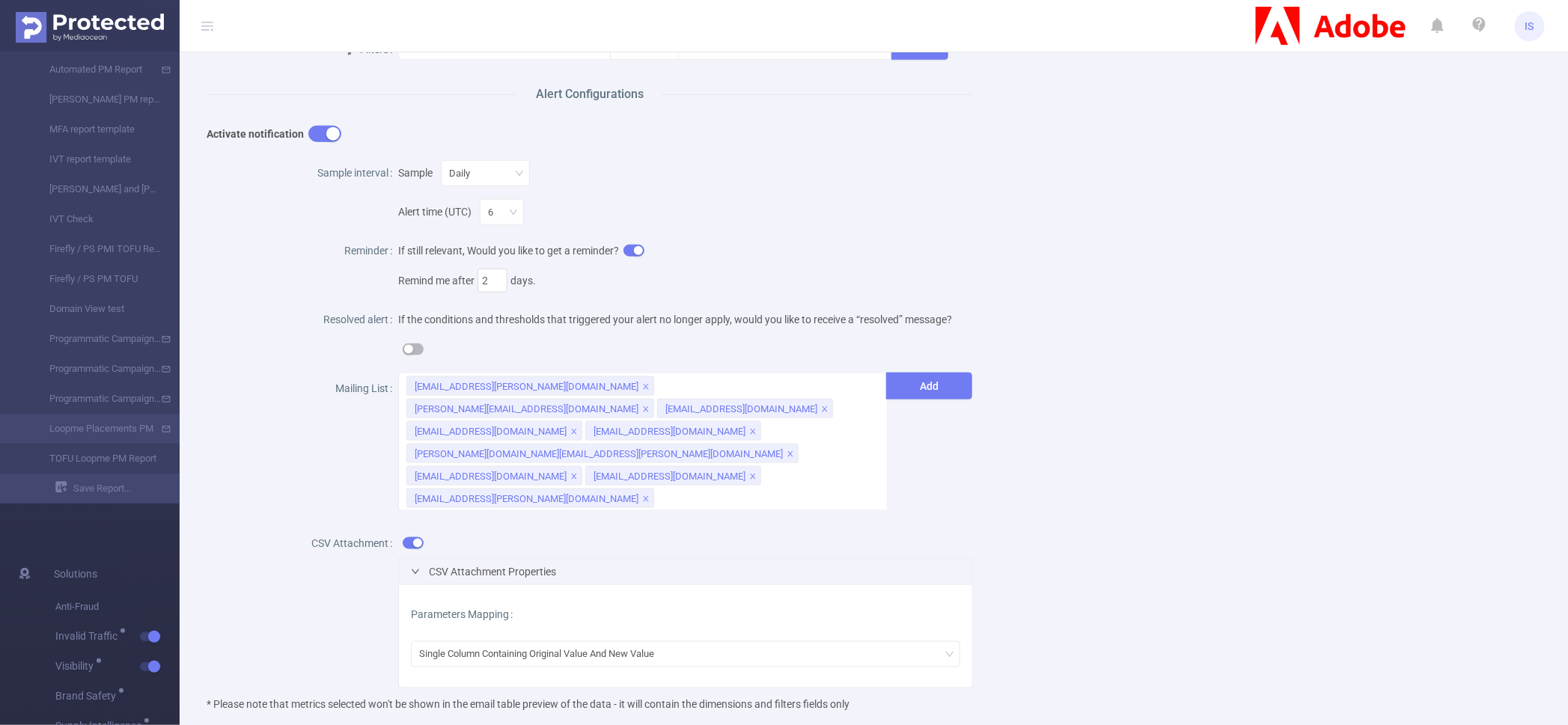
click at [1216, 540] on div "Name Loopme Placements PM Description Scheduled Report Report Properties PID 10…" at bounding box center [868, 124] width 1358 height 1312
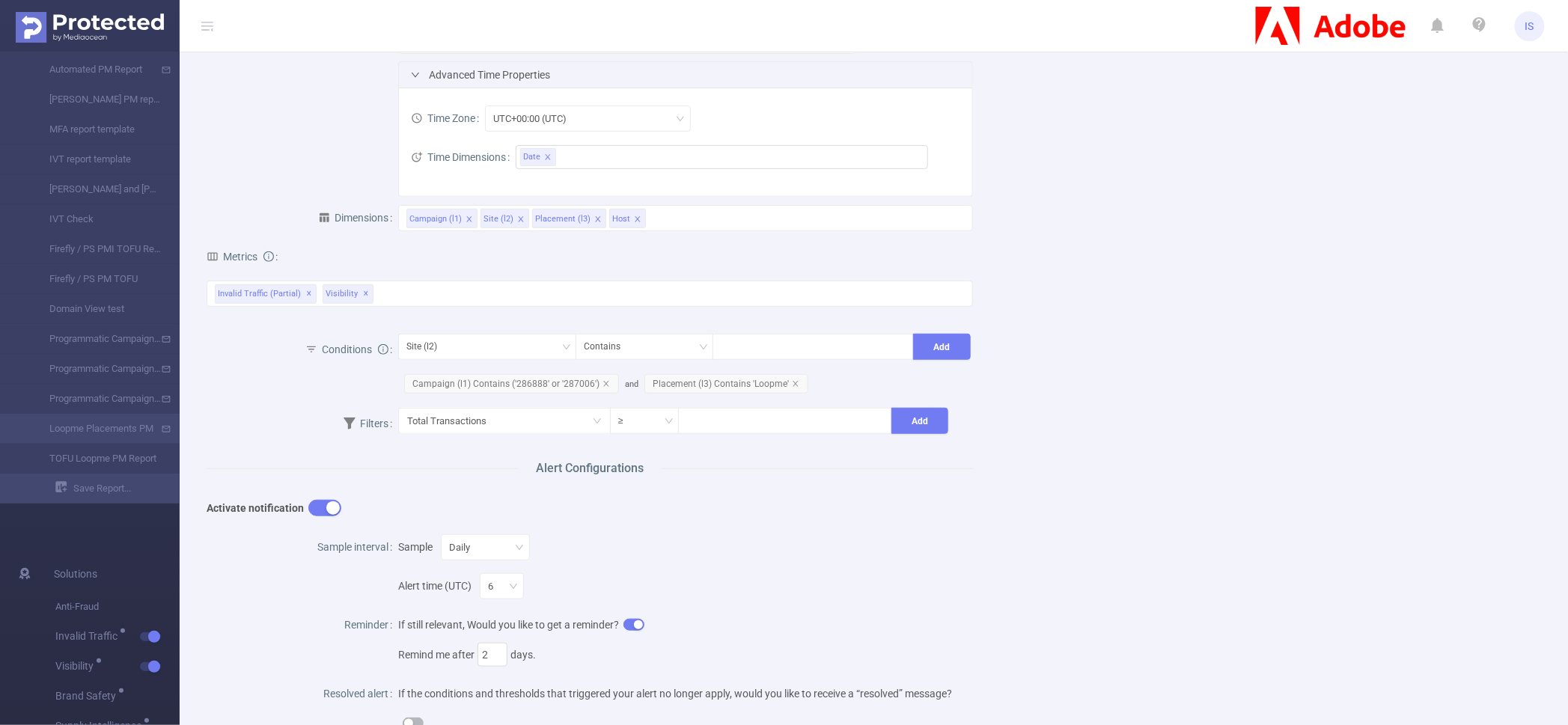
scroll to position [0, 0]
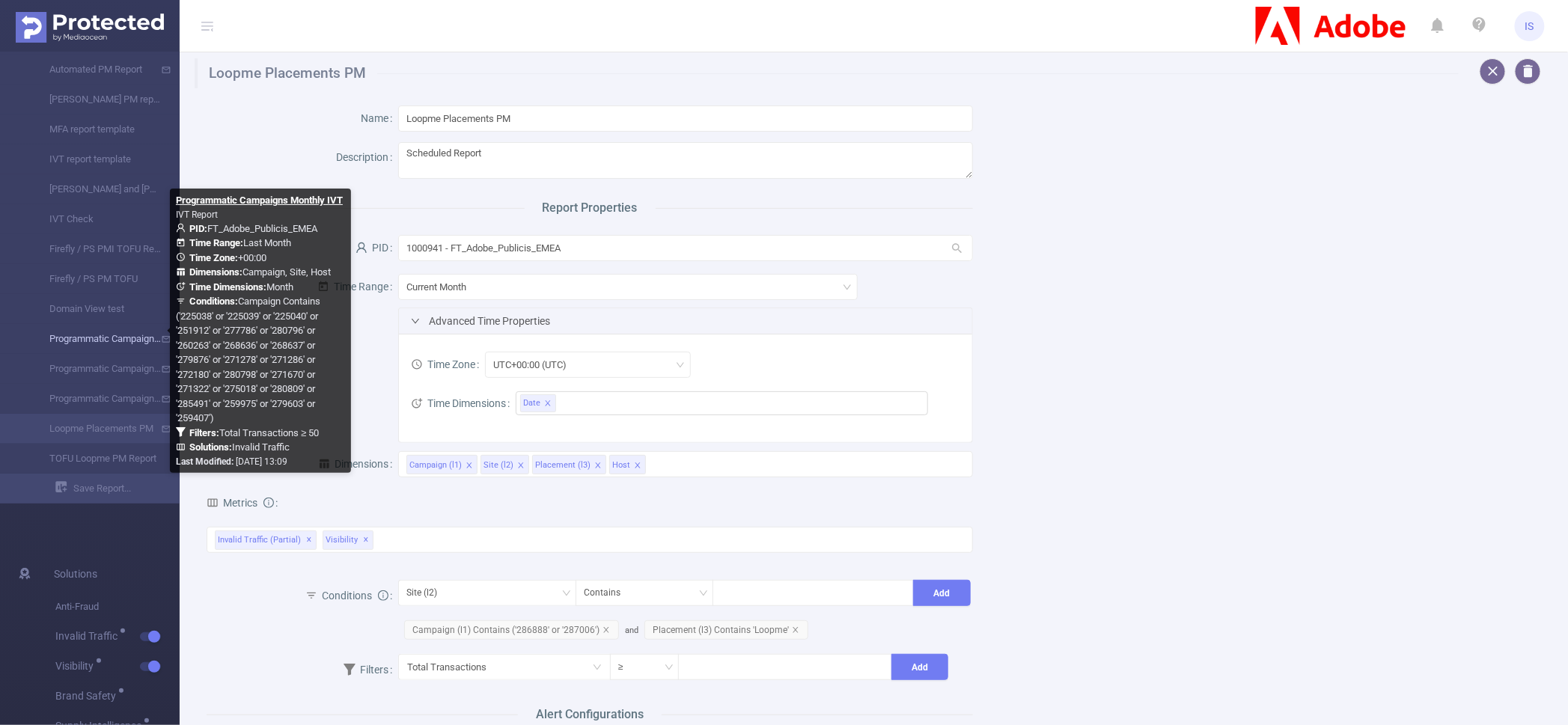
click at [129, 342] on link "Programmatic Campaigns Monthly IVT" at bounding box center [95, 338] width 132 height 30
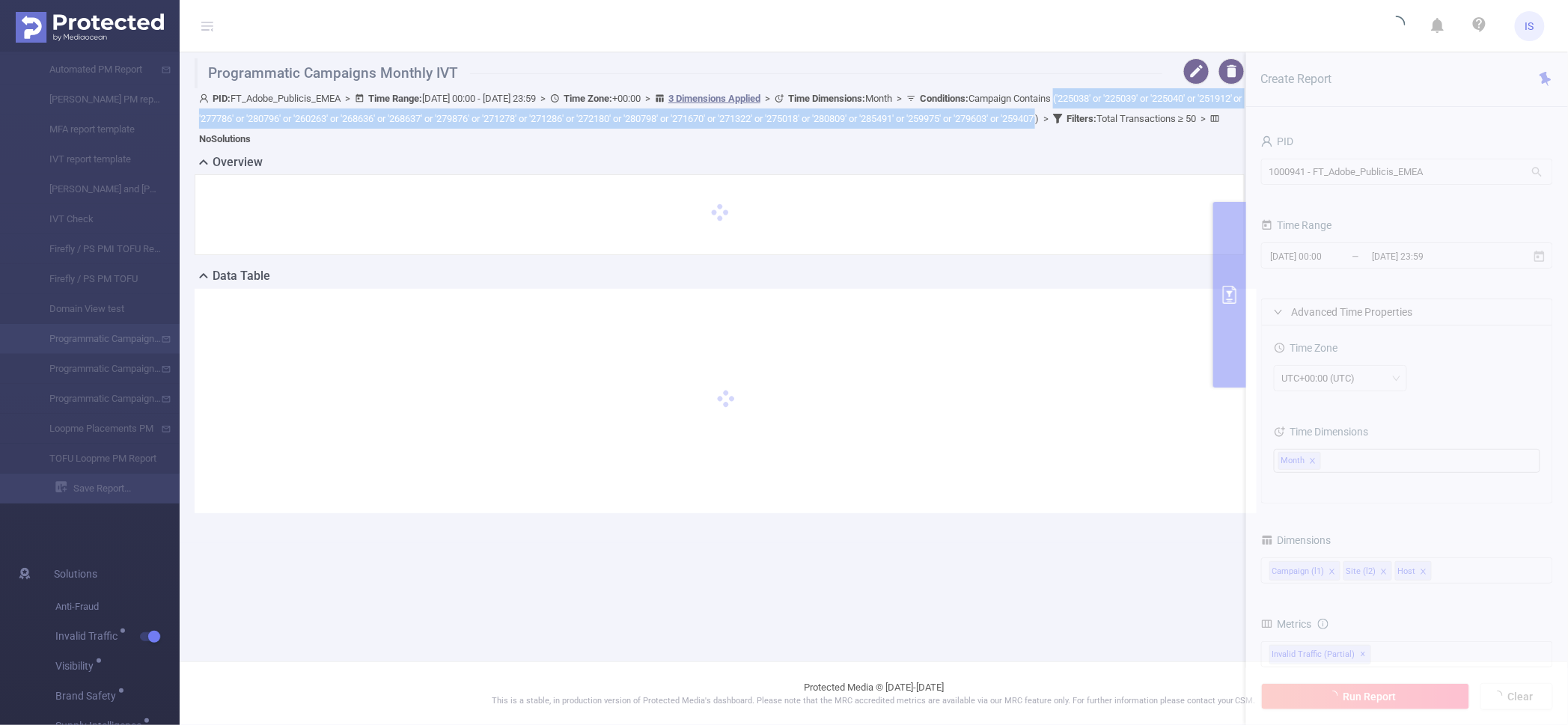
drag, startPoint x: 1151, startPoint y: 94, endPoint x: 1195, endPoint y: 118, distance: 50.1
click at [1195, 118] on span "Conditions : Campaign Contains ('225038' or '225039' or '225040' or '251912' or…" at bounding box center [721, 108] width 1043 height 31
copy span "('225038' or '225039' or '225040' or '251912' or '277786' or '280796' or '26026…"
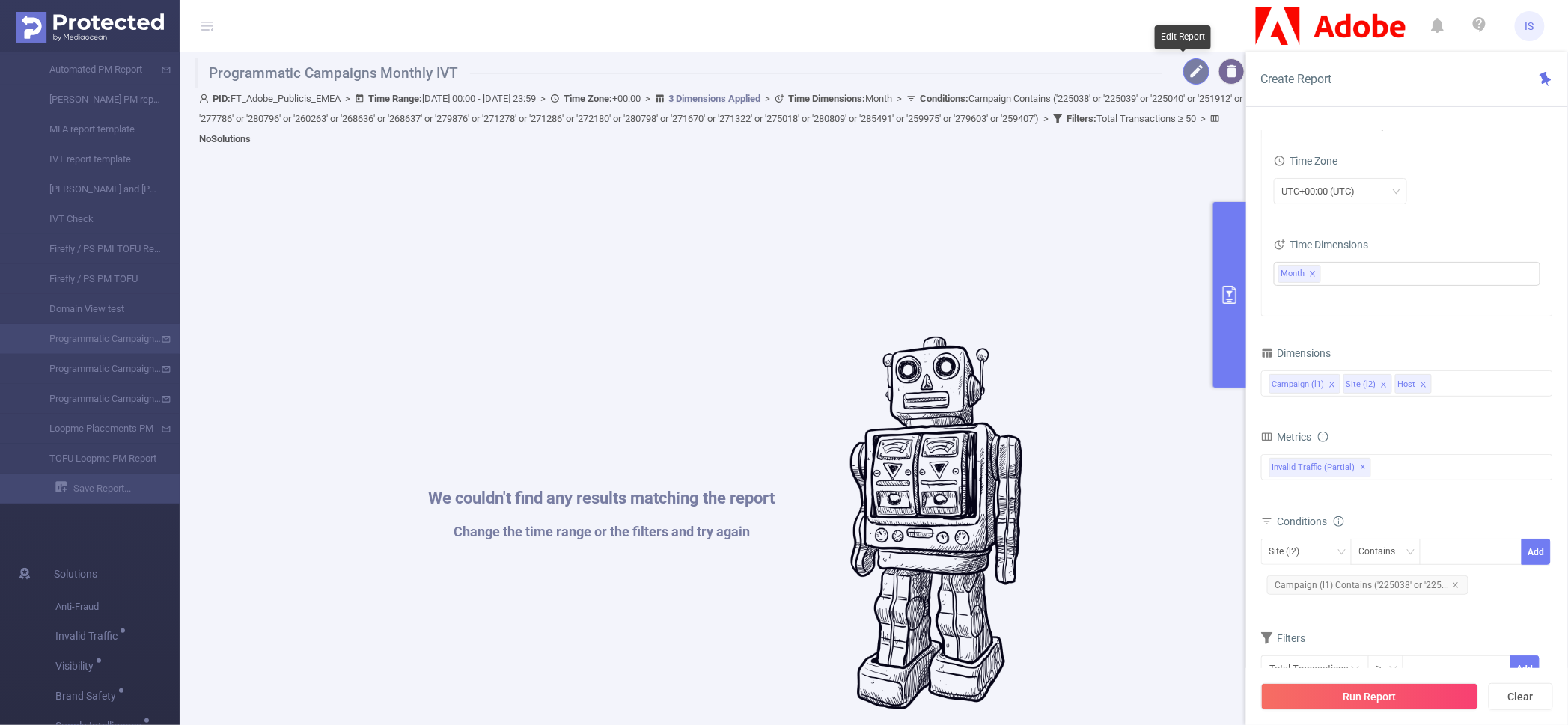
click at [1183, 74] on button "button" at bounding box center [1196, 71] width 26 height 26
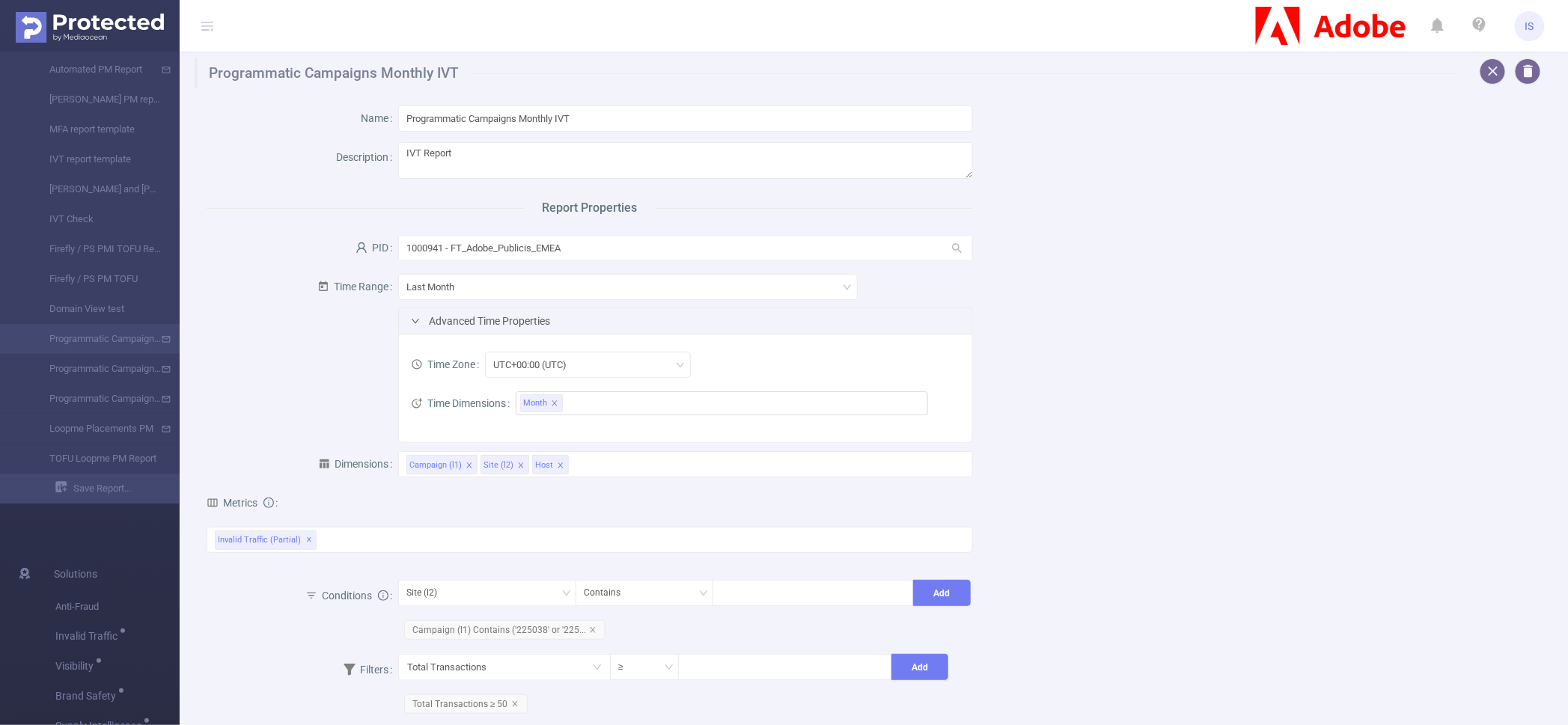
click at [490, 203] on div "Report Properties" at bounding box center [589, 208] width 766 height 18
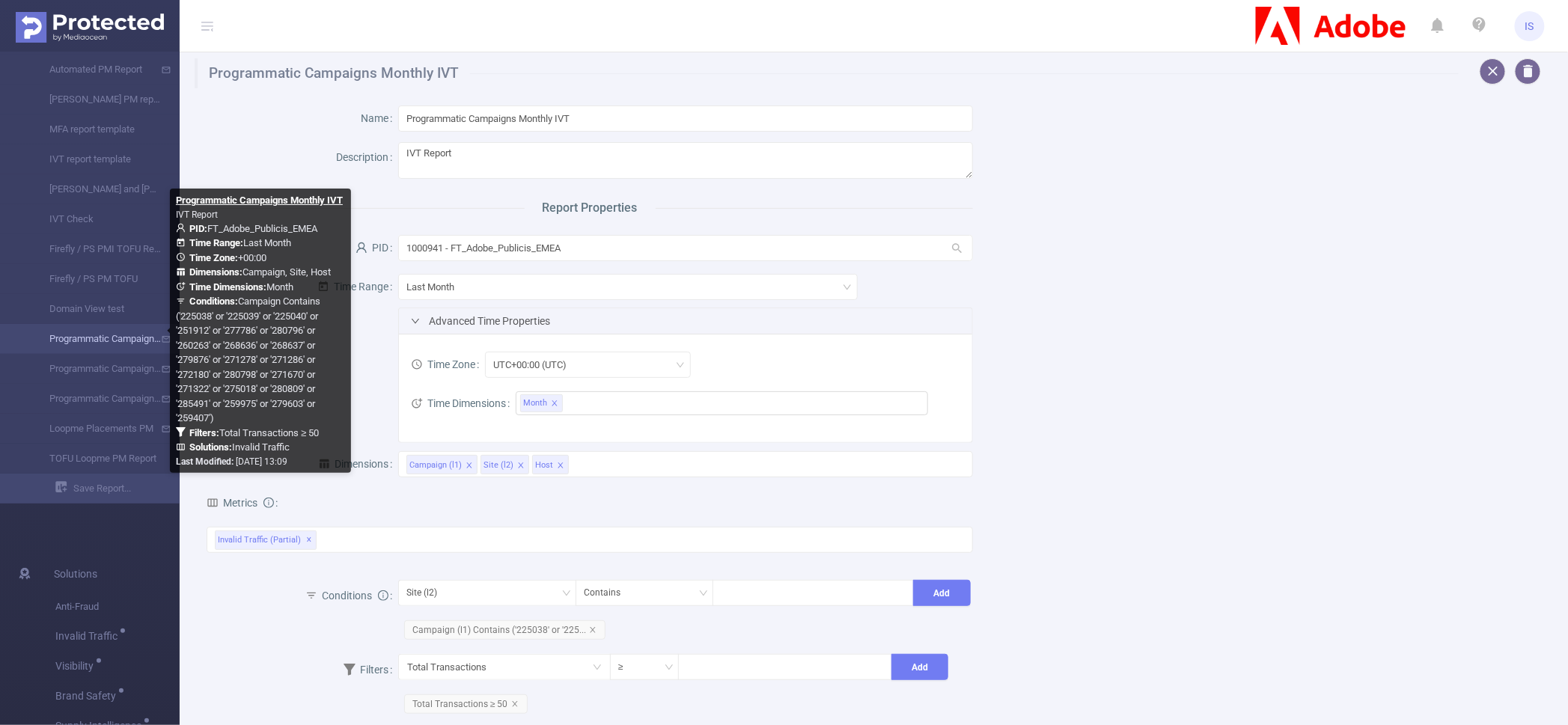
click at [127, 342] on link "Programmatic Campaigns Monthly IVT" at bounding box center [95, 338] width 132 height 30
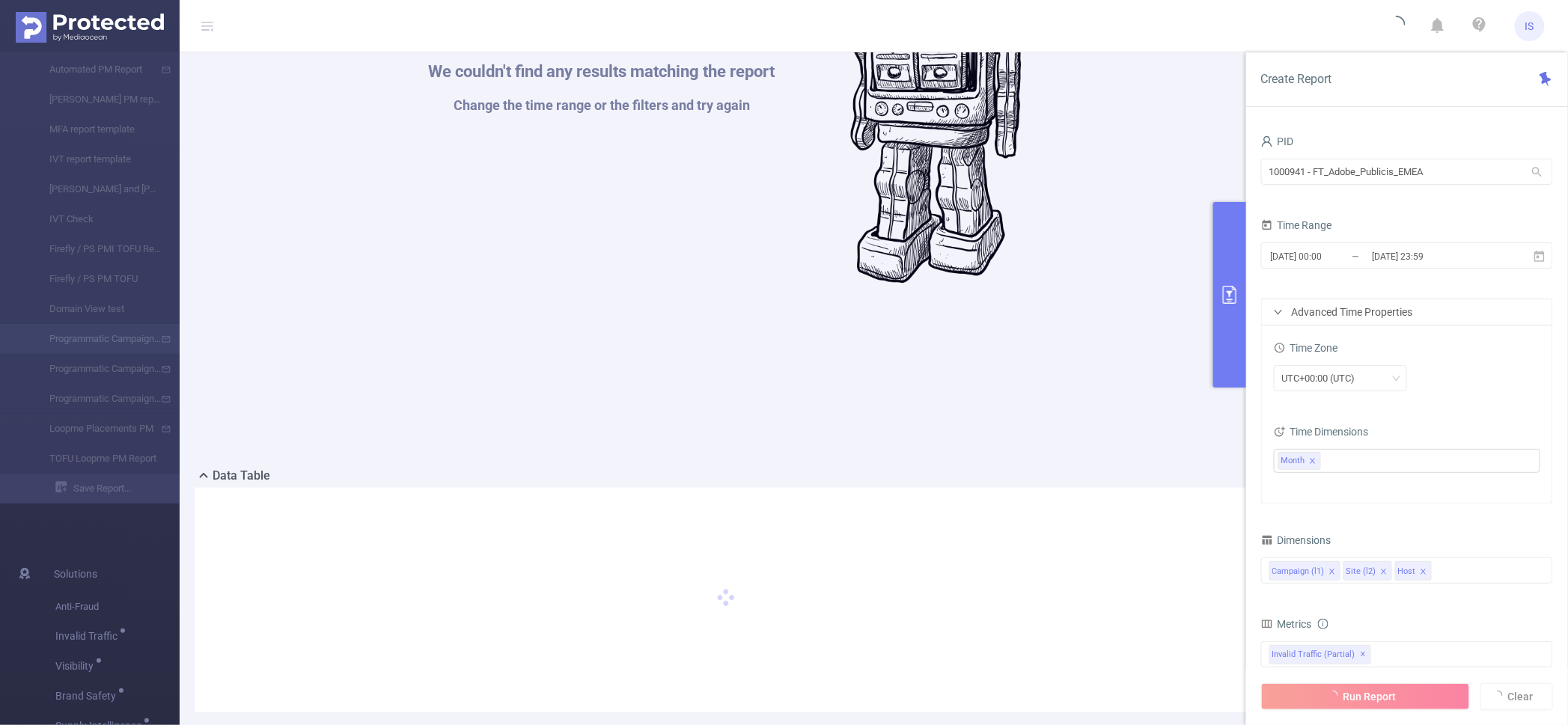
scroll to position [507, 0]
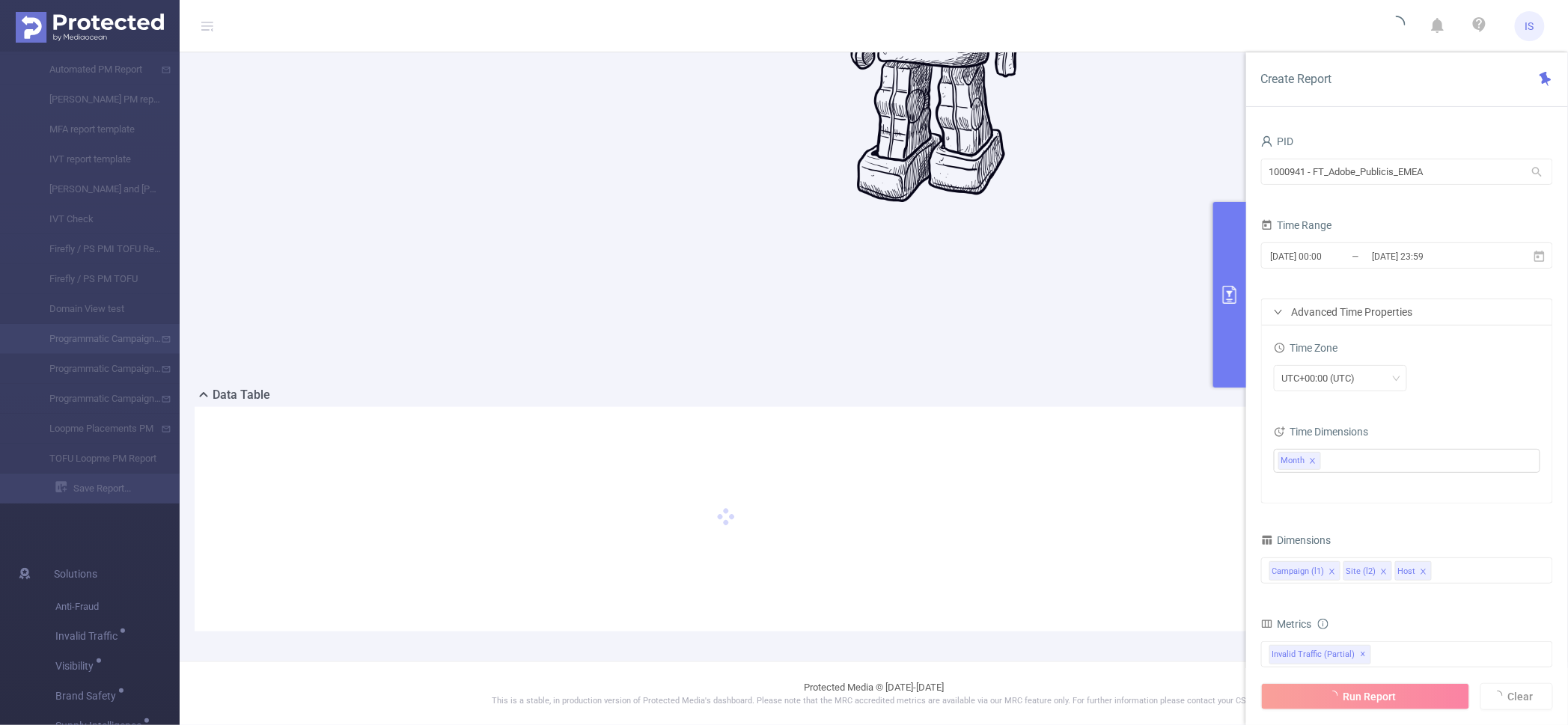
click at [550, 362] on div "We couldn't find any results matching the report Change the time range or the f…" at bounding box center [725, 16] width 1047 height 725
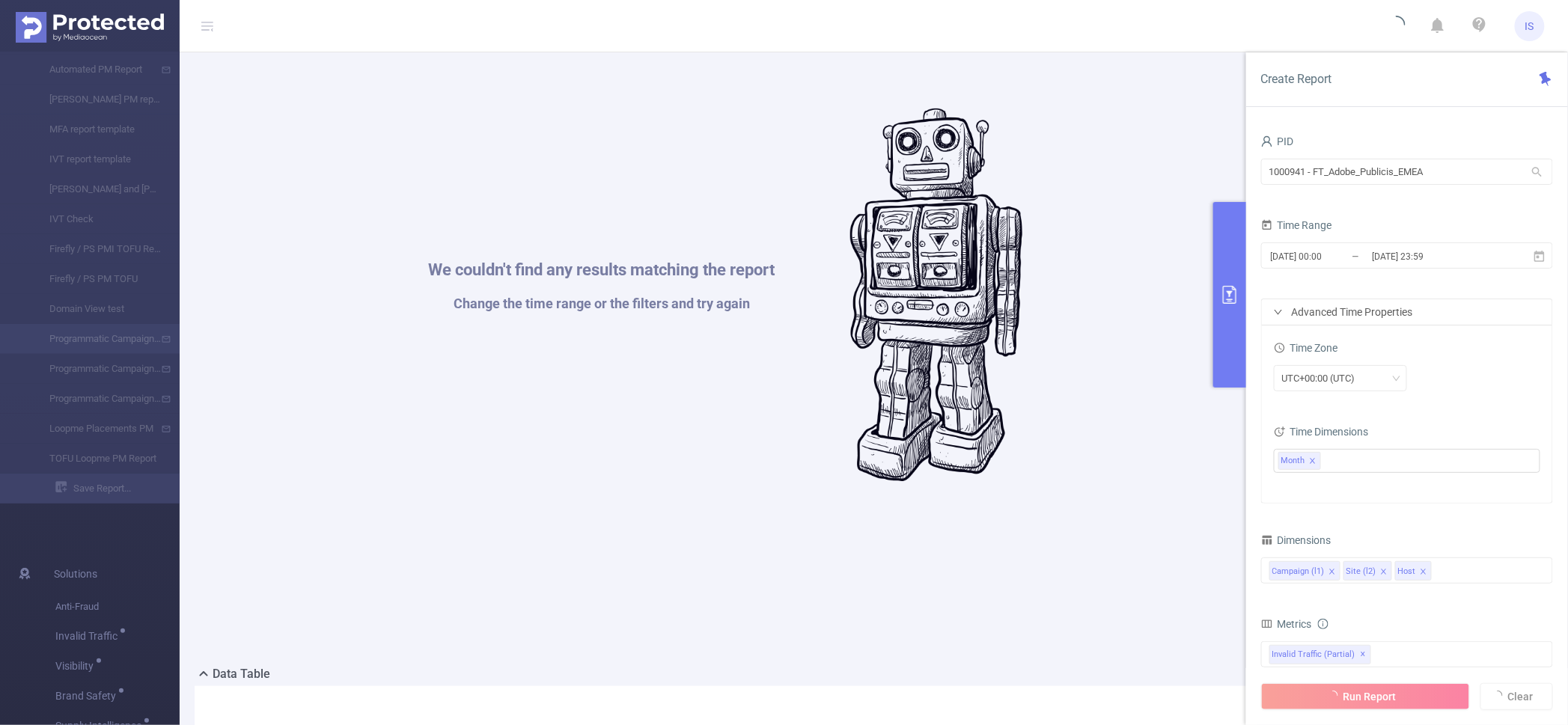
scroll to position [133, 0]
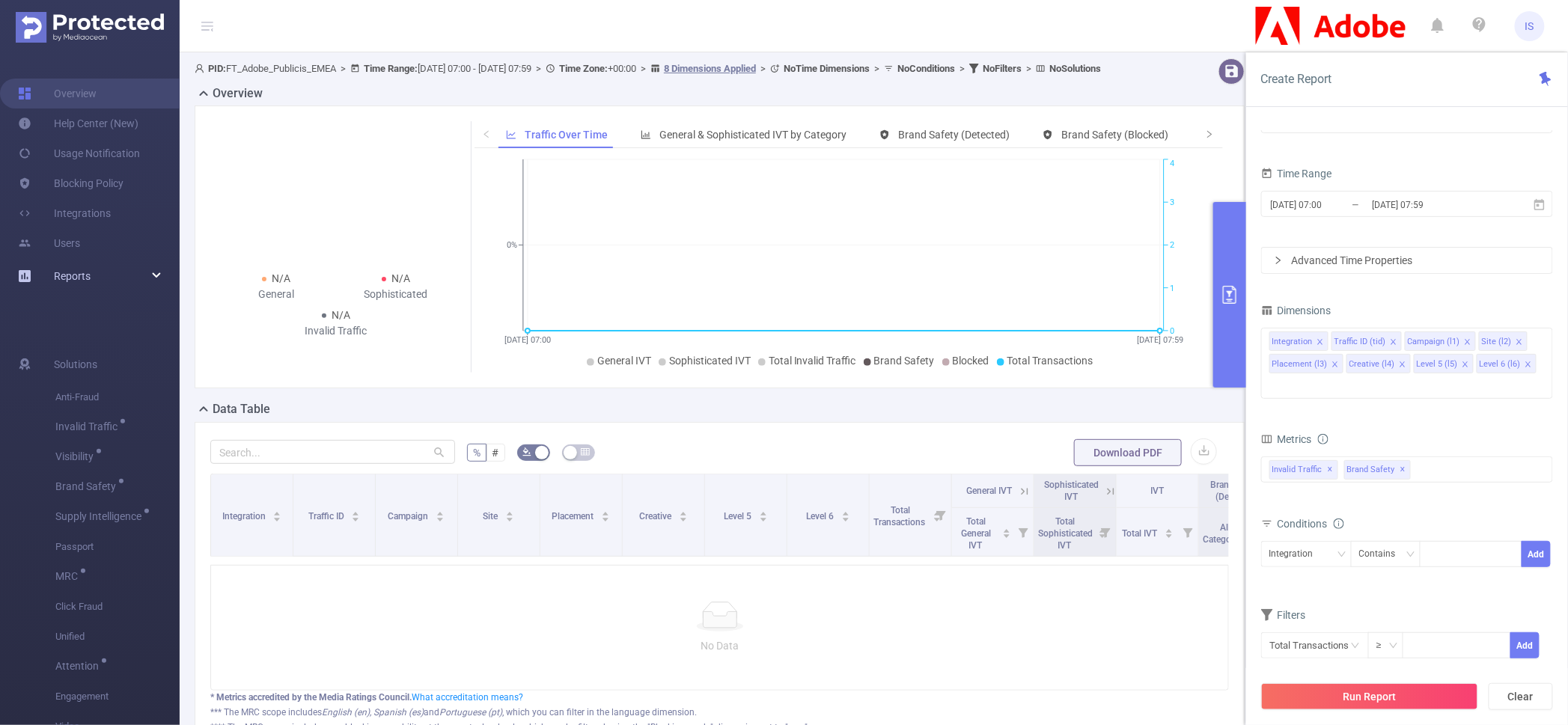
click at [152, 270] on div "Reports" at bounding box center [90, 275] width 179 height 30
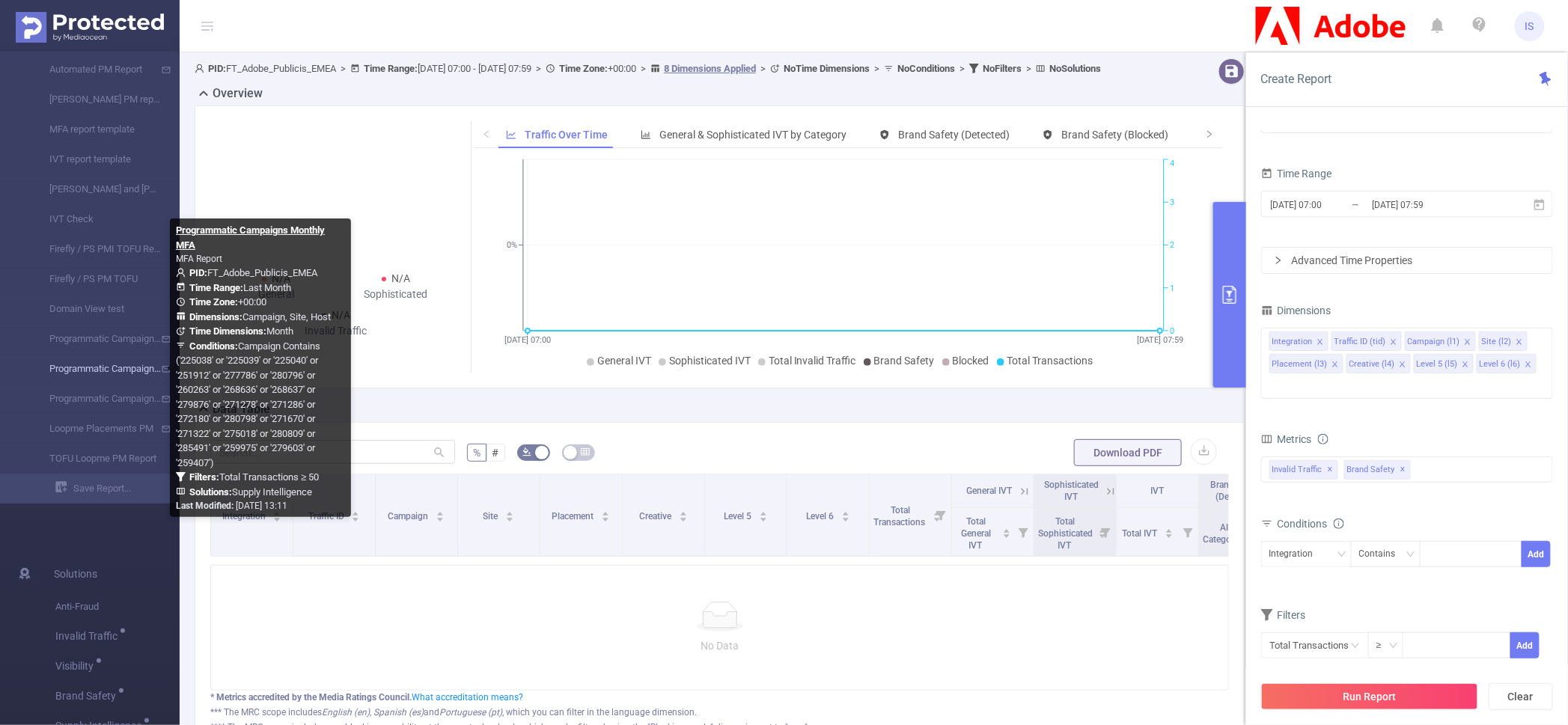
click at [114, 363] on link "Programmatic Campaigns Monthly MFA" at bounding box center [95, 368] width 132 height 30
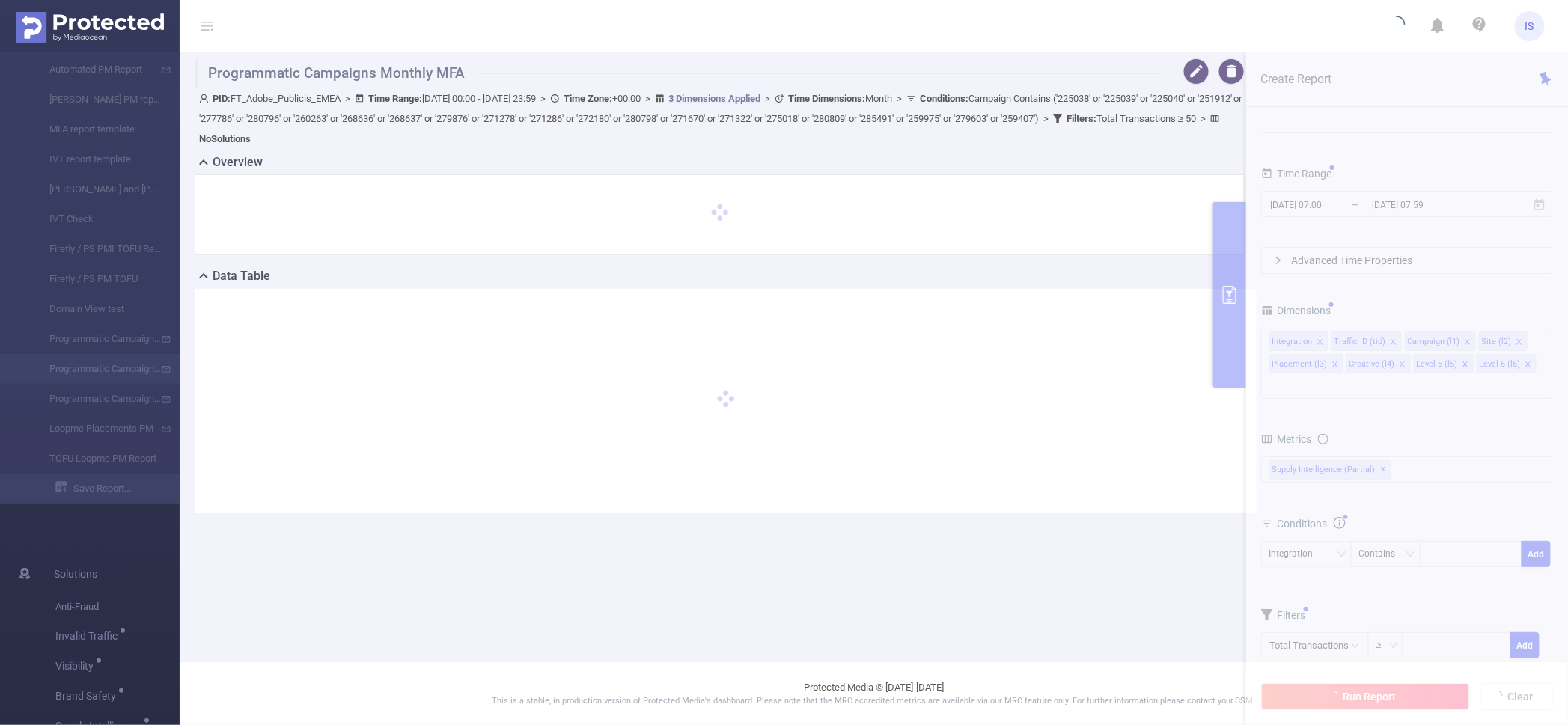
type input "[DATE] 00:00"
type input "[DATE] 23:59"
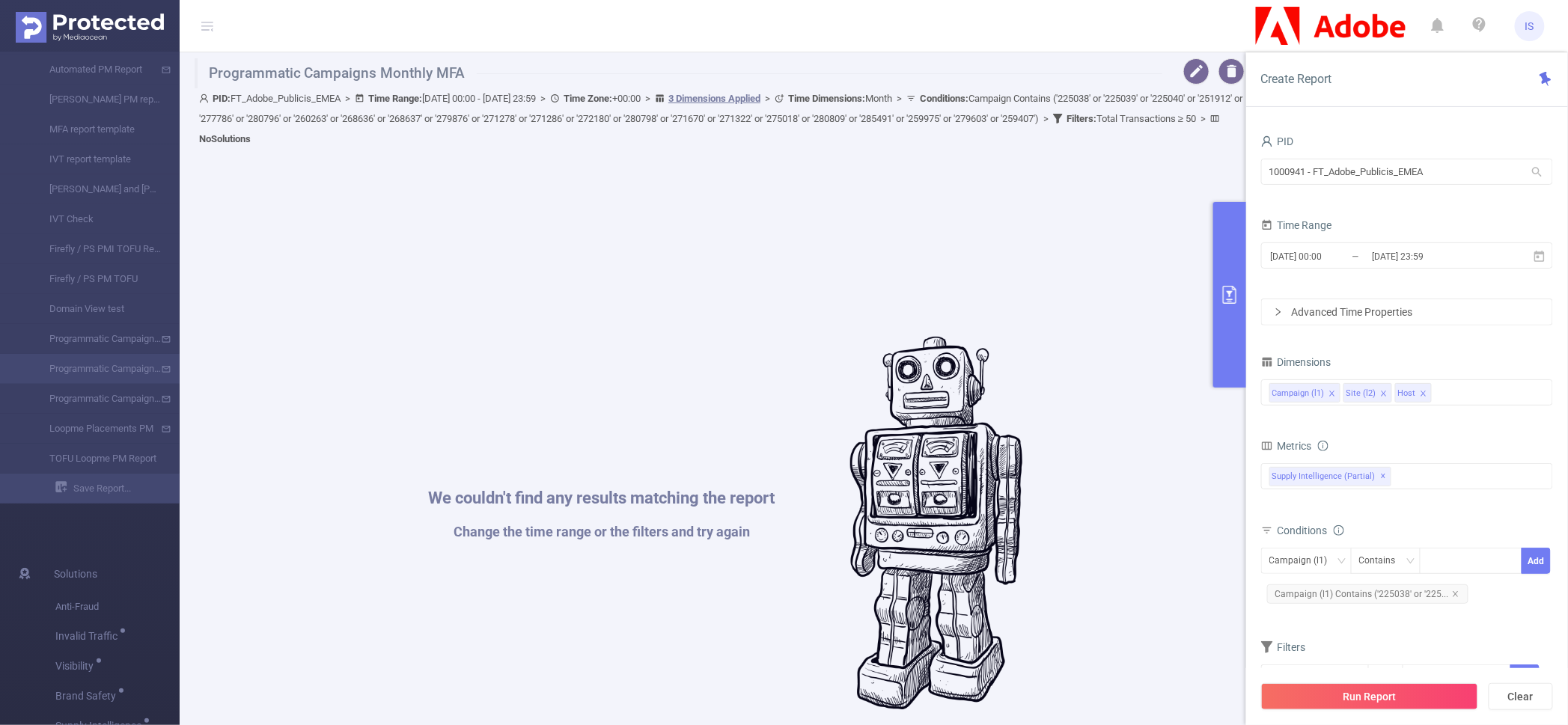
click at [1327, 322] on div "Advanced Time Properties" at bounding box center [1407, 312] width 291 height 26
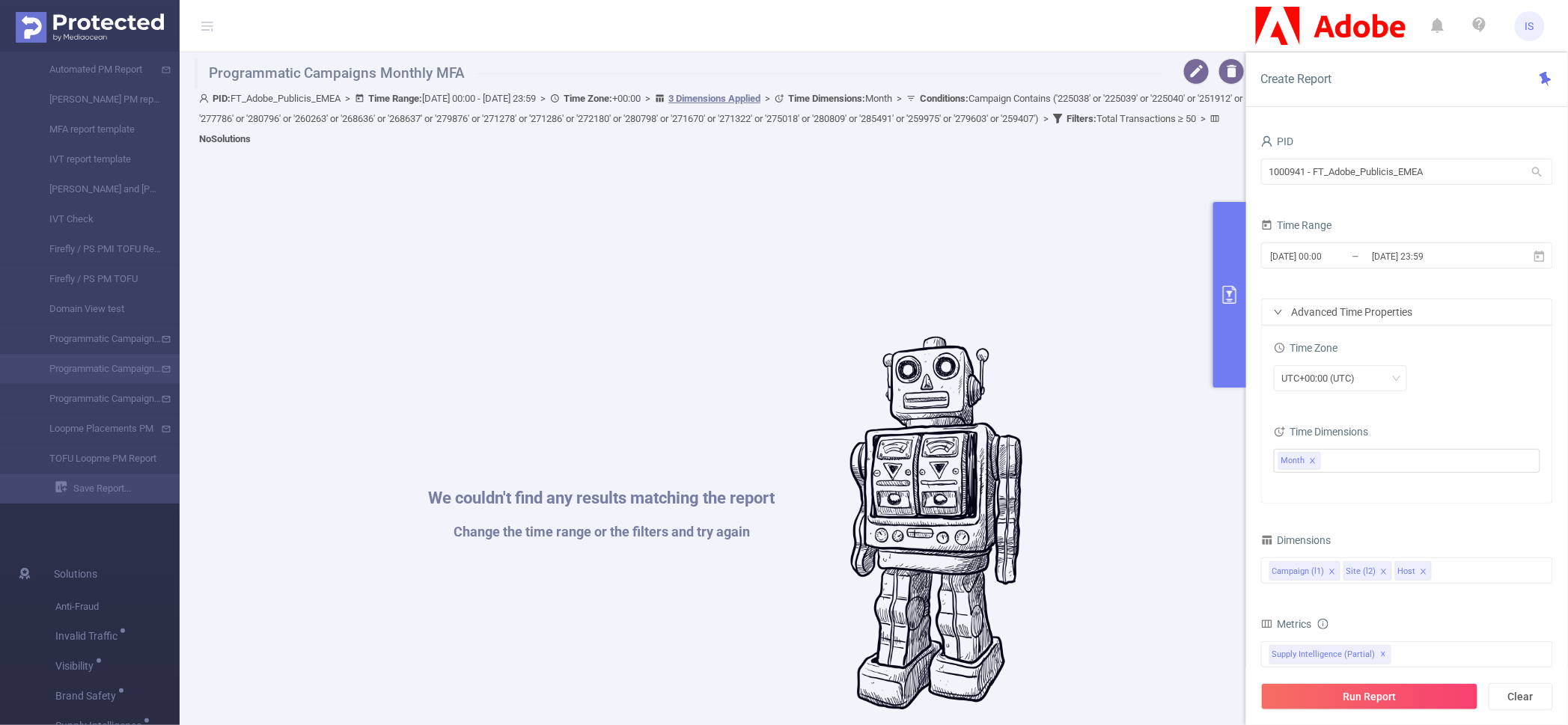
click at [1327, 322] on div "Advanced Time Properties" at bounding box center [1407, 312] width 291 height 26
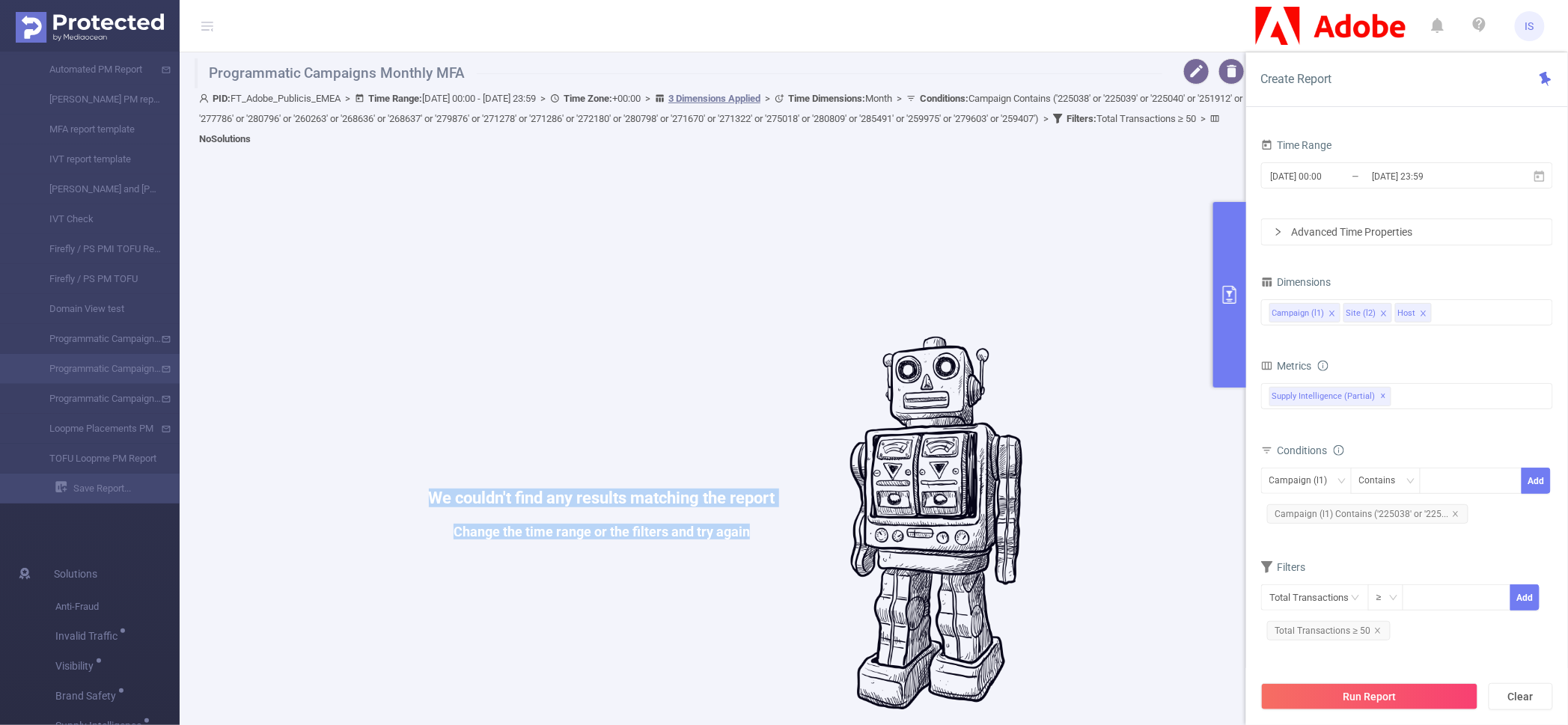
drag, startPoint x: 407, startPoint y: 498, endPoint x: 806, endPoint y: 542, distance: 401.4
click at [806, 542] on div "We couldn't find any results matching the report Change the time range or the f…" at bounding box center [725, 523] width 1047 height 725
click at [803, 542] on div "We couldn't find any results matching the report Change the time range or the f…" at bounding box center [725, 523] width 1047 height 725
drag, startPoint x: 803, startPoint y: 541, endPoint x: 331, endPoint y: 480, distance: 475.9
click at [331, 480] on div "We couldn't find any results matching the report Change the time range or the f…" at bounding box center [725, 523] width 1047 height 725
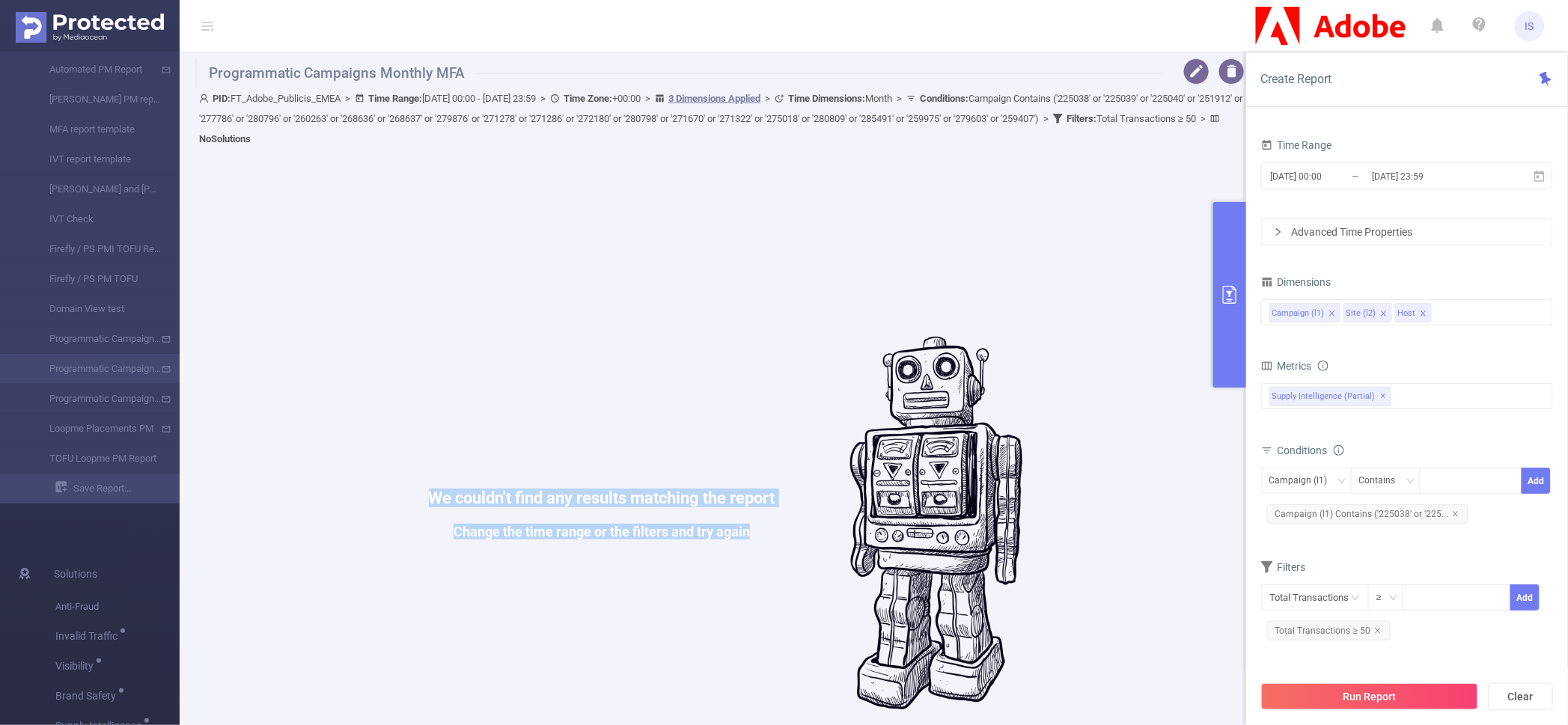
click at [331, 480] on div "We couldn't find any results matching the report Change the time range or the f…" at bounding box center [725, 523] width 1047 height 725
click at [335, 480] on div "We couldn't find any results matching the report Change the time range or the f…" at bounding box center [725, 523] width 1047 height 725
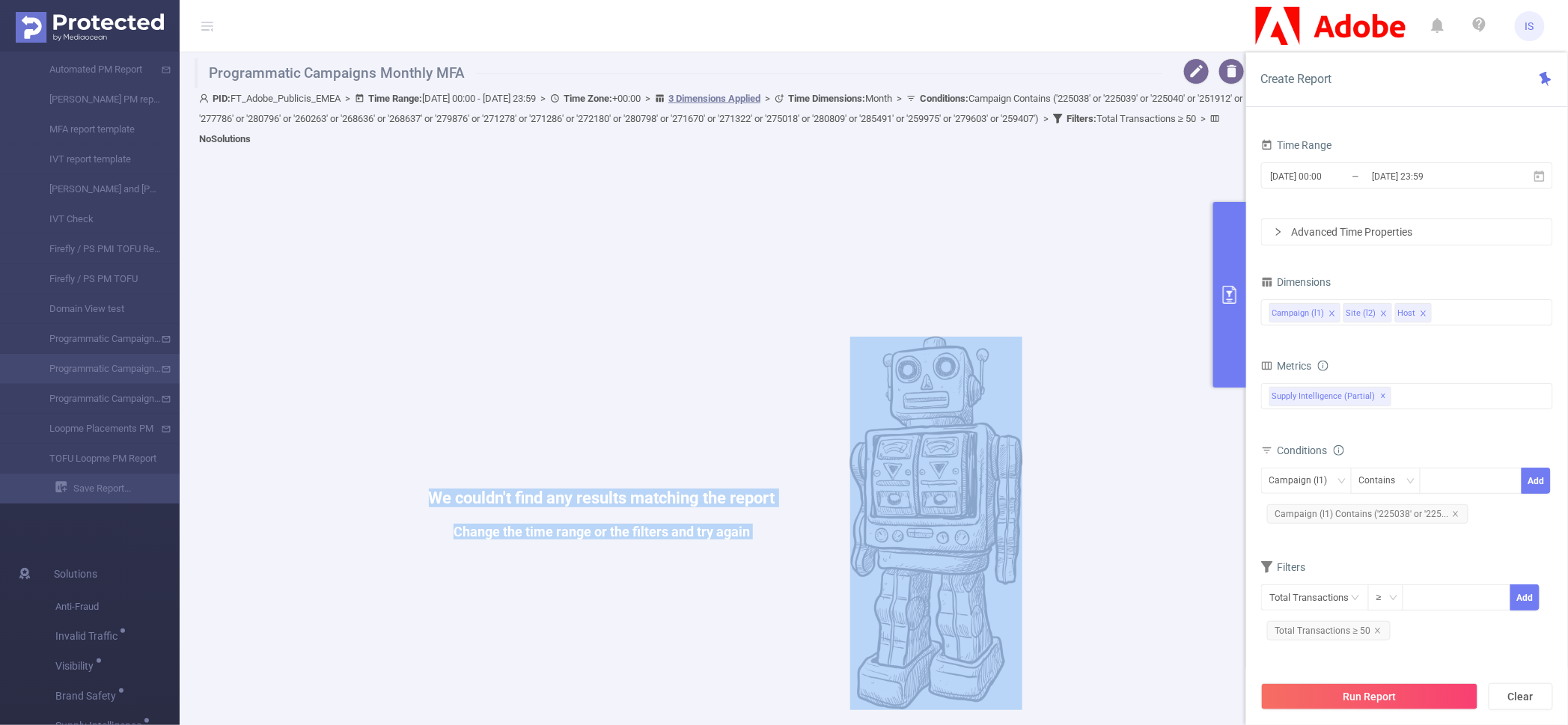
drag, startPoint x: 335, startPoint y: 480, endPoint x: 760, endPoint y: 523, distance: 427.2
click at [760, 523] on div "We couldn't find any results matching the report Change the time range or the f…" at bounding box center [725, 523] width 1047 height 725
click at [760, 523] on div "We couldn't find any results matching the report Change the time range or the f…" at bounding box center [602, 523] width 346 height 67
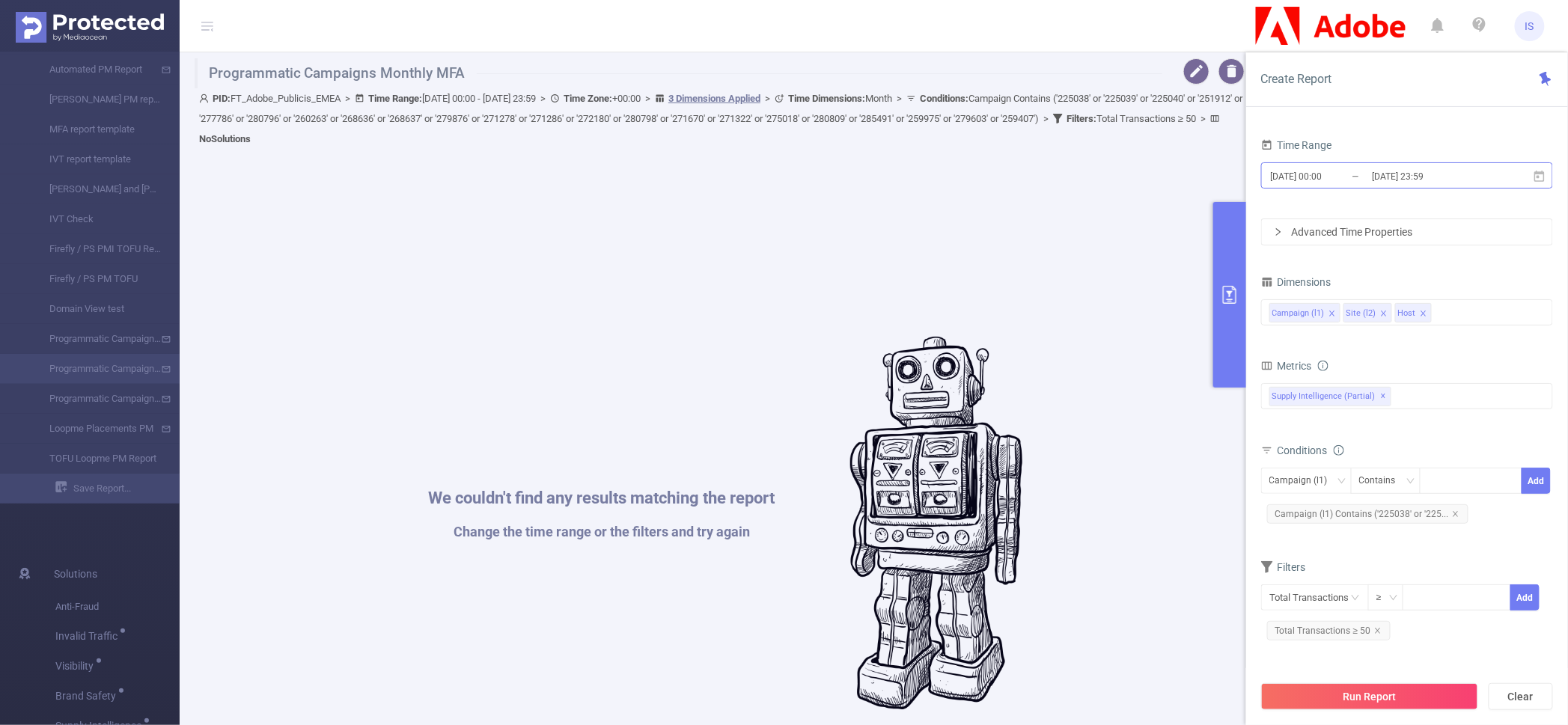
click at [1386, 178] on input "[DATE] 23:59" at bounding box center [1431, 176] width 121 height 20
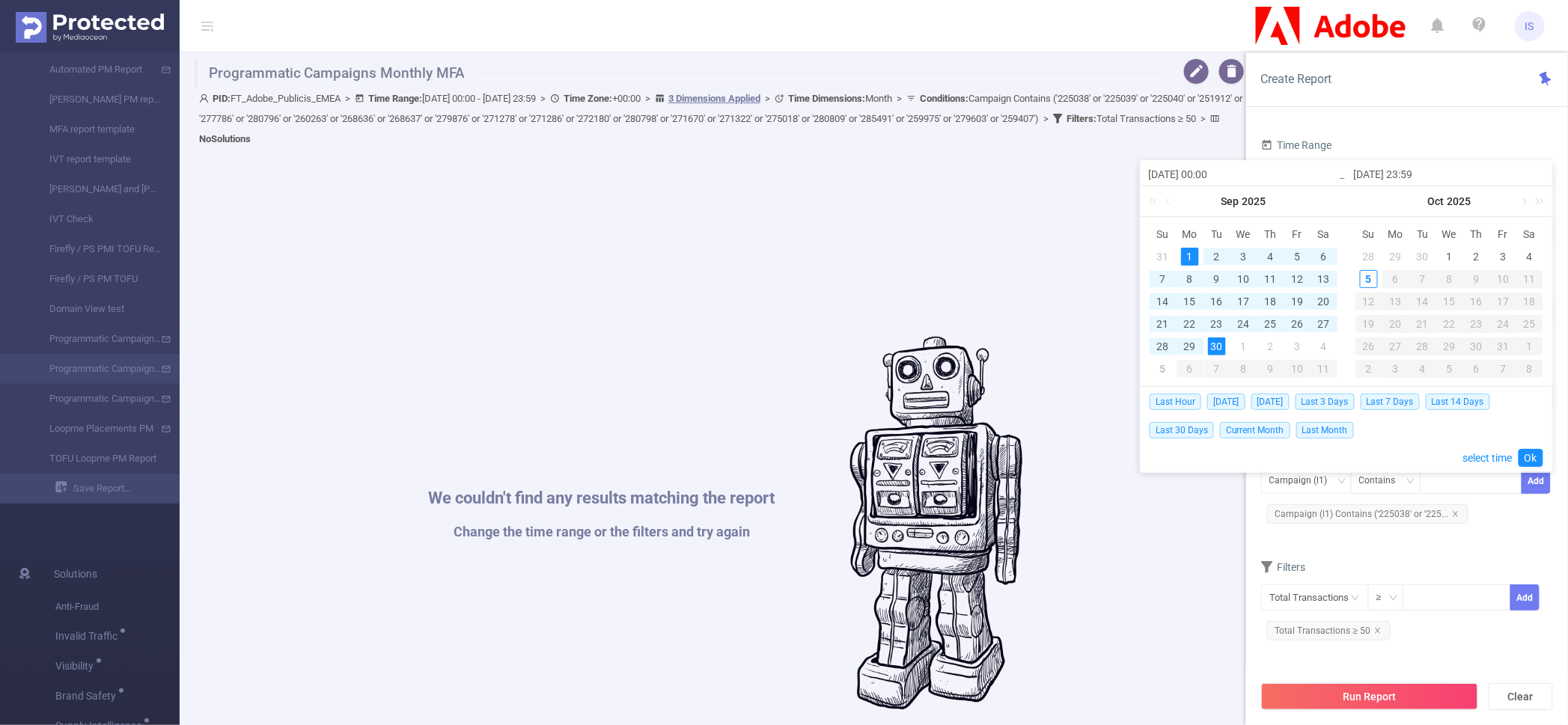
click at [1165, 350] on div "28" at bounding box center [1163, 346] width 18 height 18
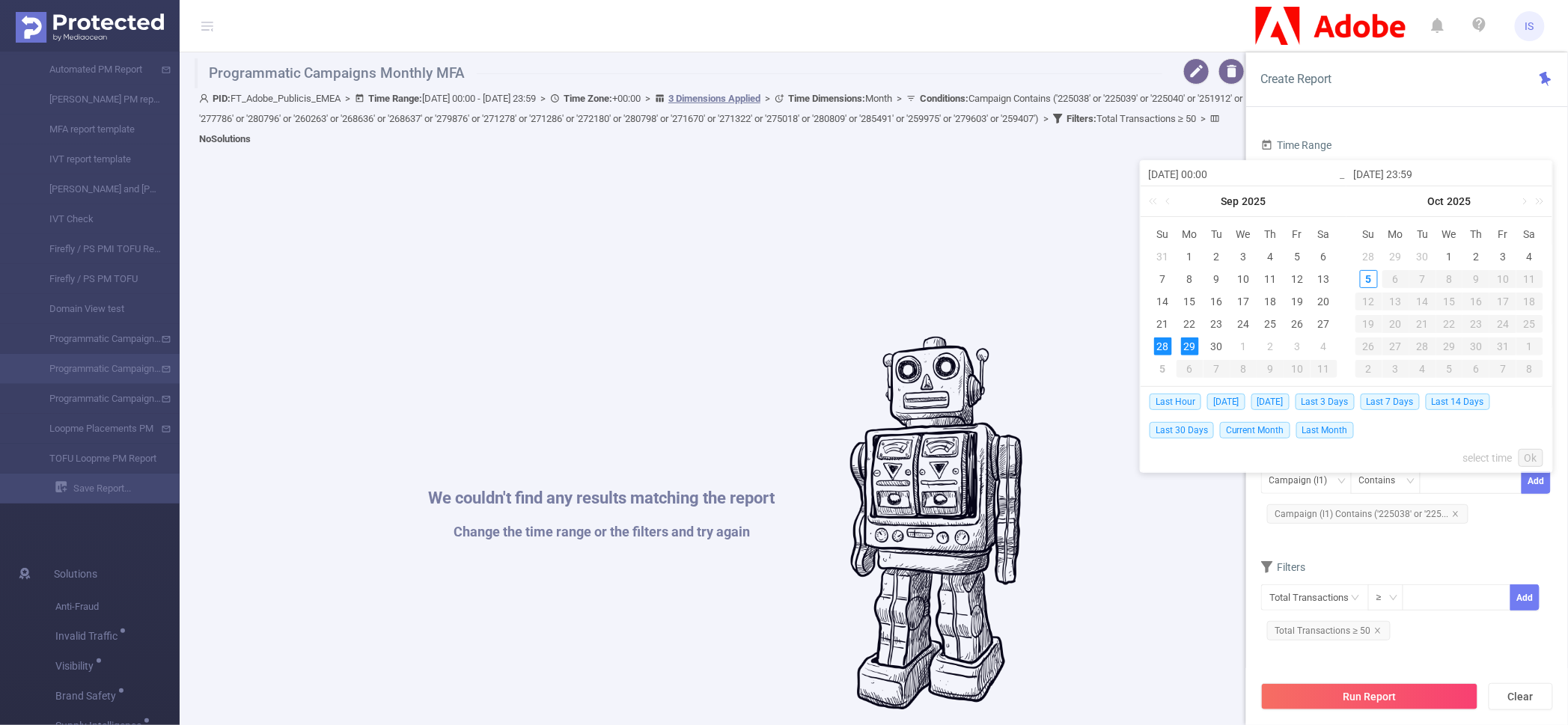
click at [1181, 349] on div "29" at bounding box center [1190, 346] width 18 height 18
type input "2025-09-28 00:00"
type input "2025-09-29 23:59"
type input "2025-09-28 00:00"
type input "2025-09-29 23:59"
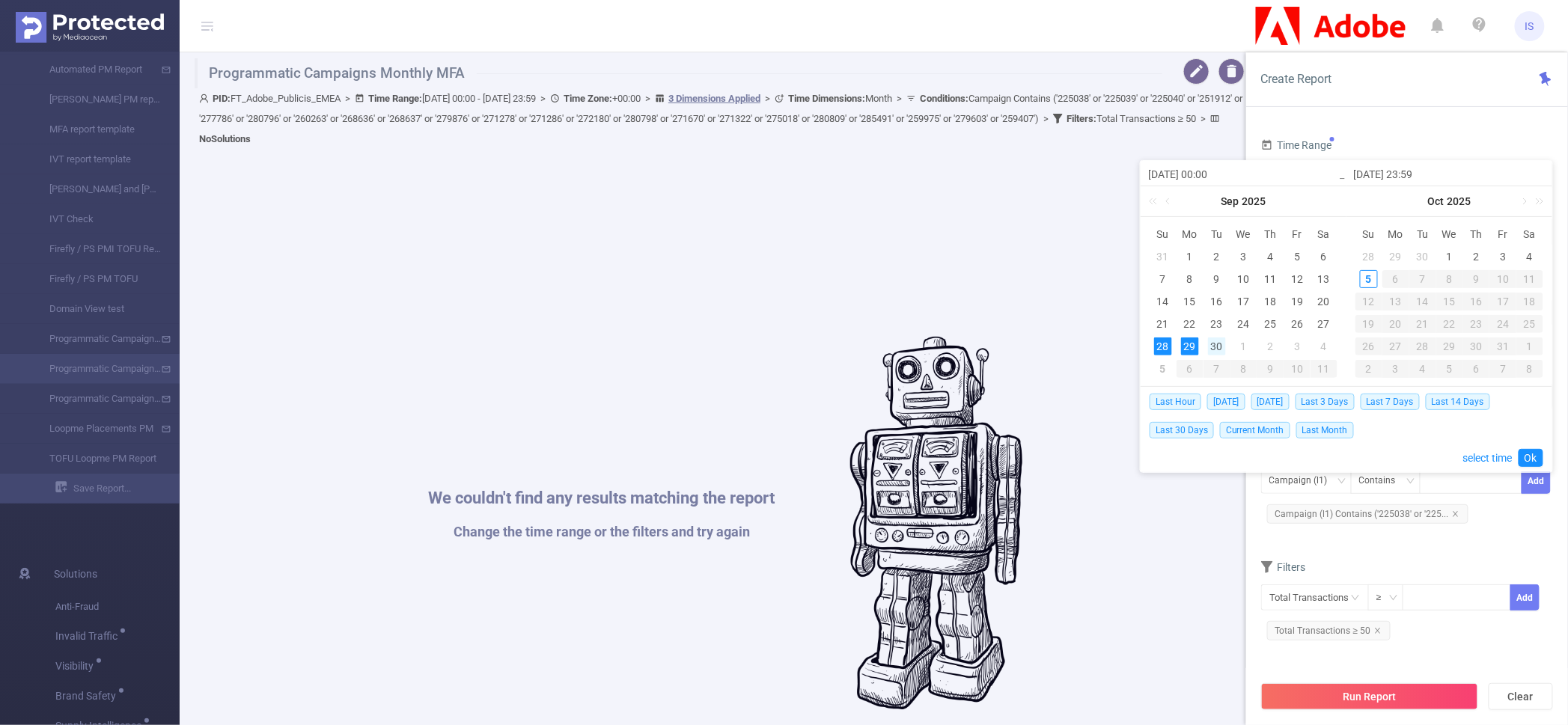
click at [1222, 345] on div "30" at bounding box center [1217, 346] width 18 height 18
click at [1171, 349] on div "28" at bounding box center [1163, 346] width 18 height 18
type input "[DATE] 23:59"
click at [1214, 351] on div "30" at bounding box center [1217, 346] width 18 height 18
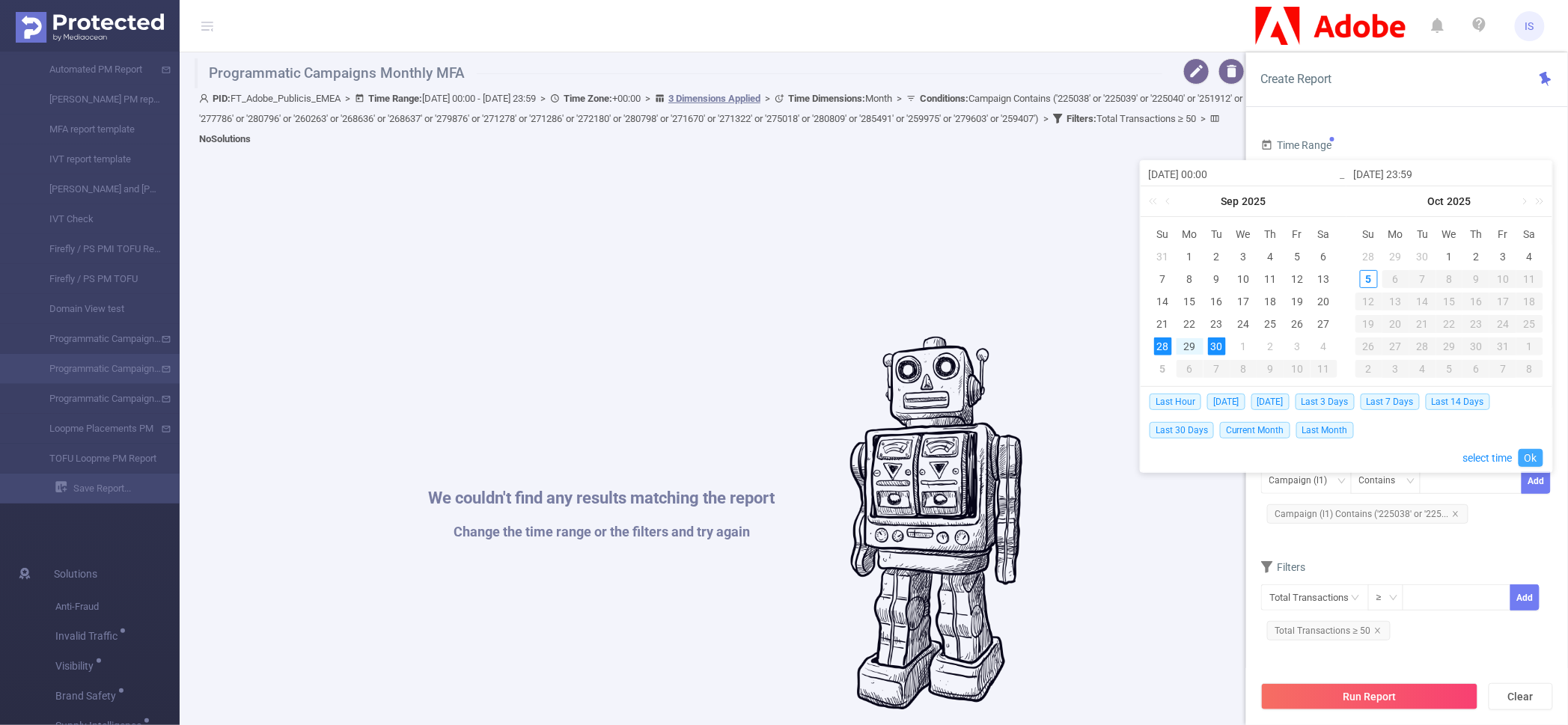
click at [1532, 459] on link "Ok" at bounding box center [1531, 458] width 25 height 18
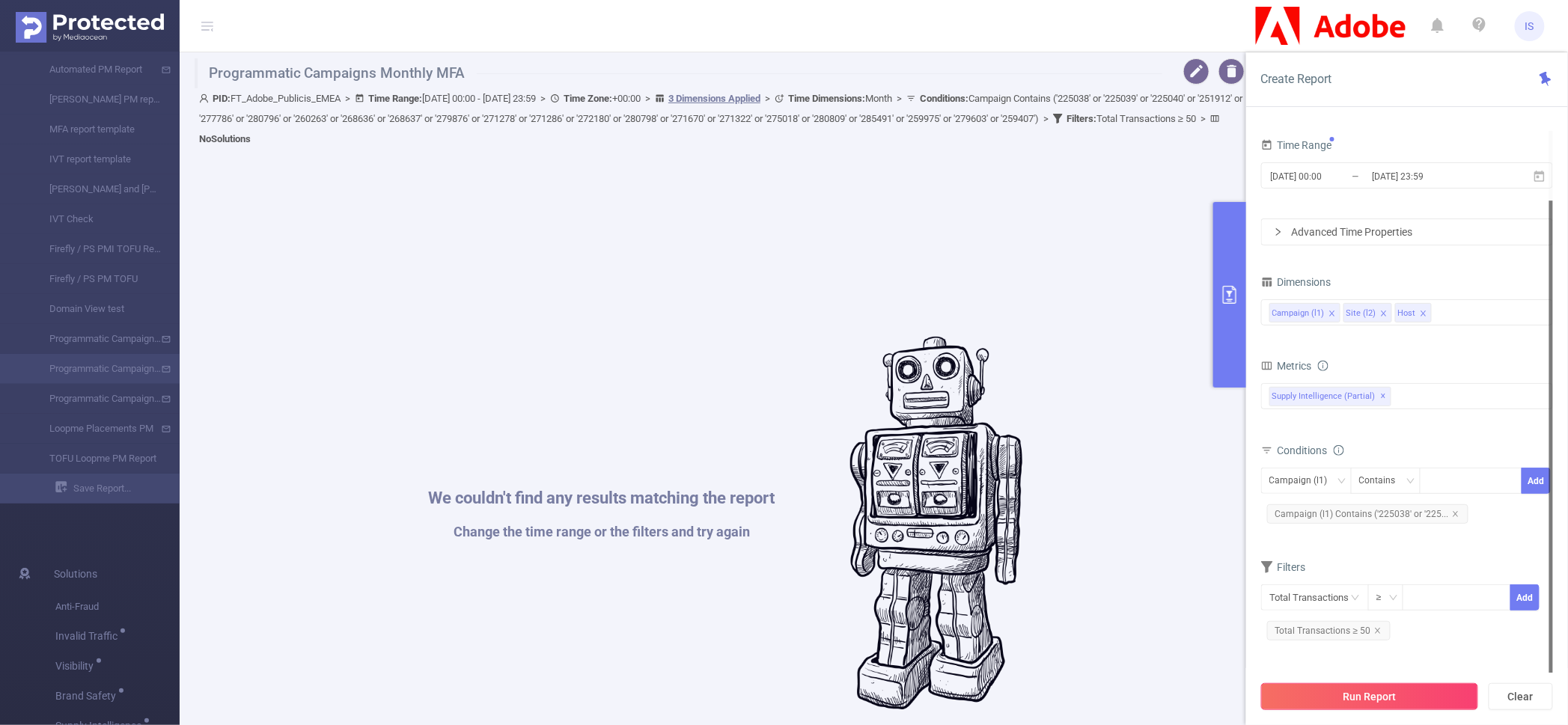
click at [1425, 703] on button "Run Report" at bounding box center [1369, 696] width 217 height 27
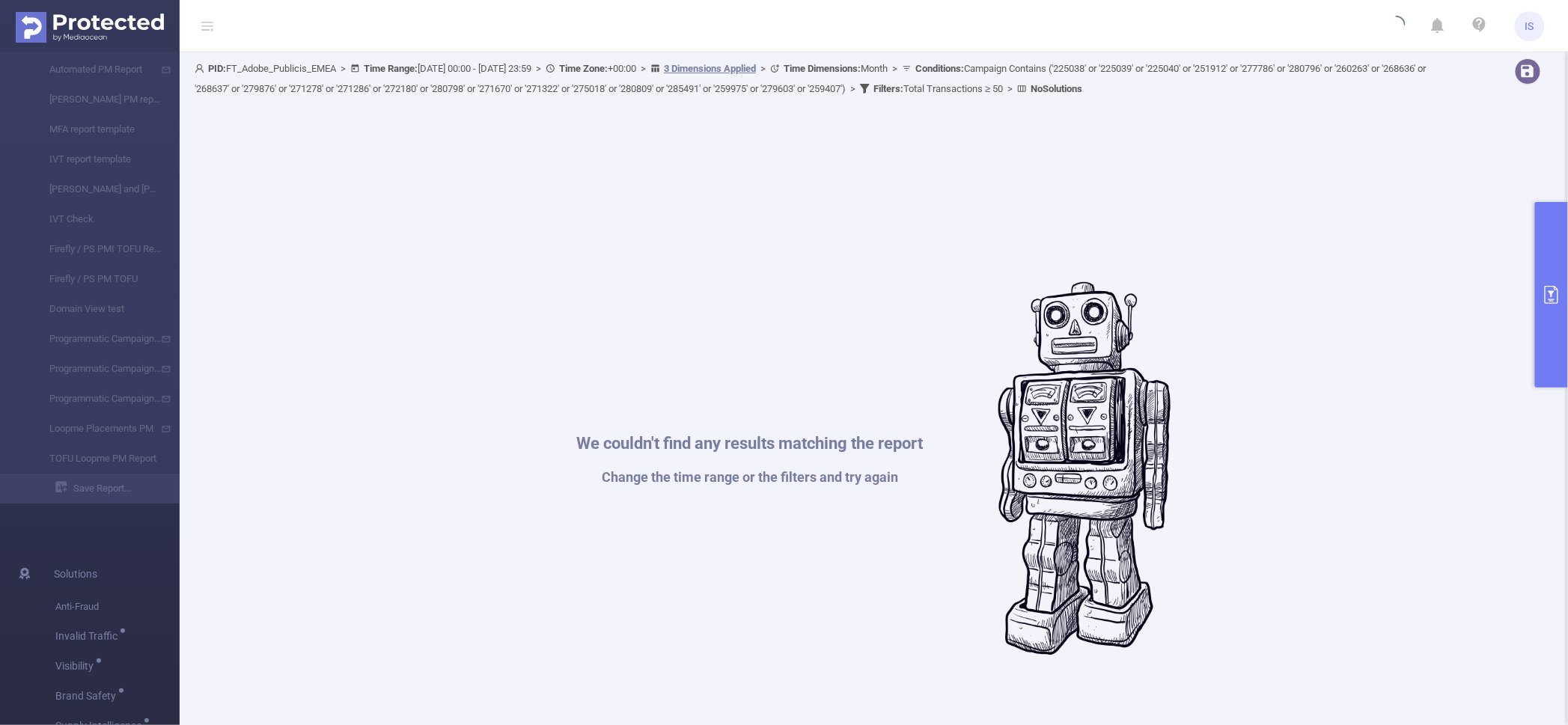
click at [1548, 356] on button "primary" at bounding box center [1551, 295] width 33 height 186
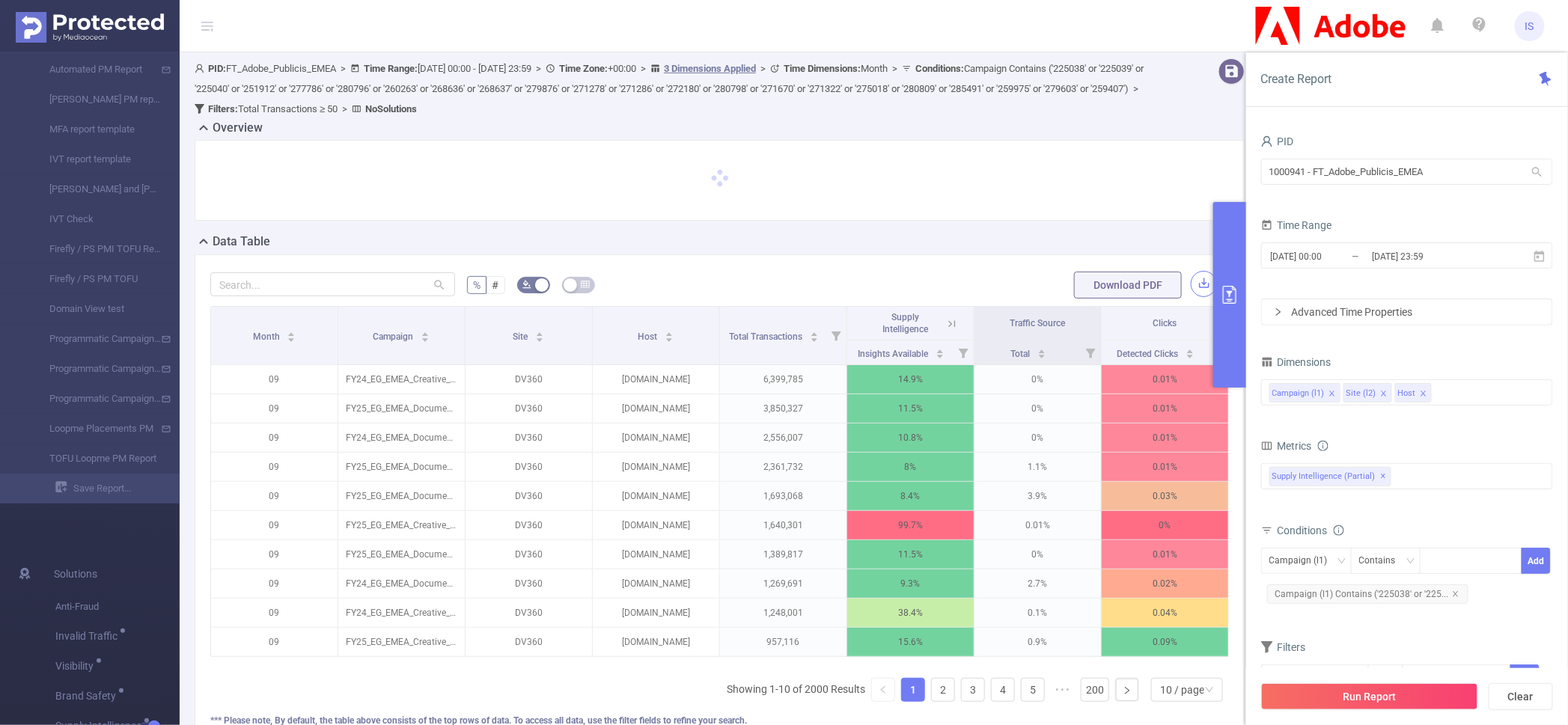
click at [1199, 284] on button "button" at bounding box center [1204, 284] width 26 height 26
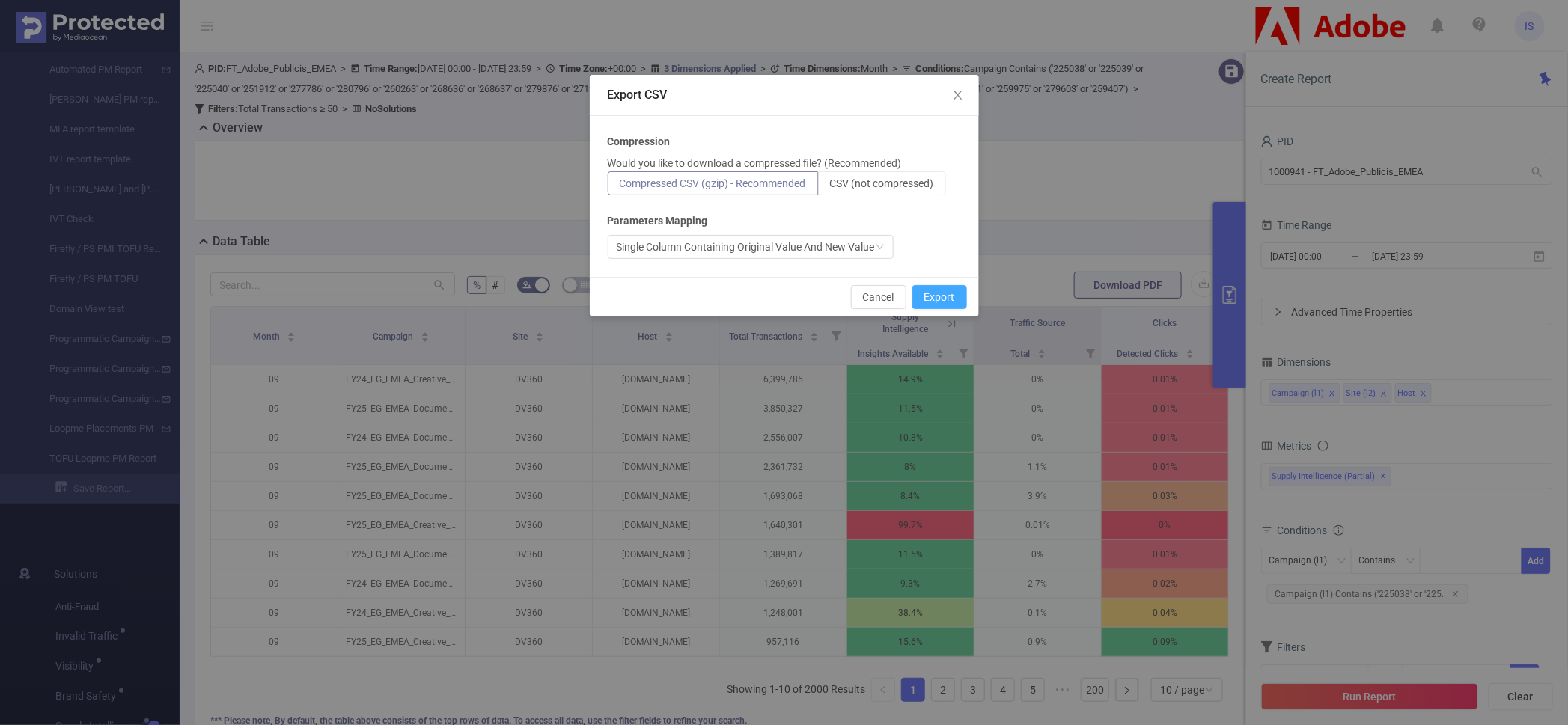
click at [928, 291] on button "Export" at bounding box center [940, 297] width 55 height 24
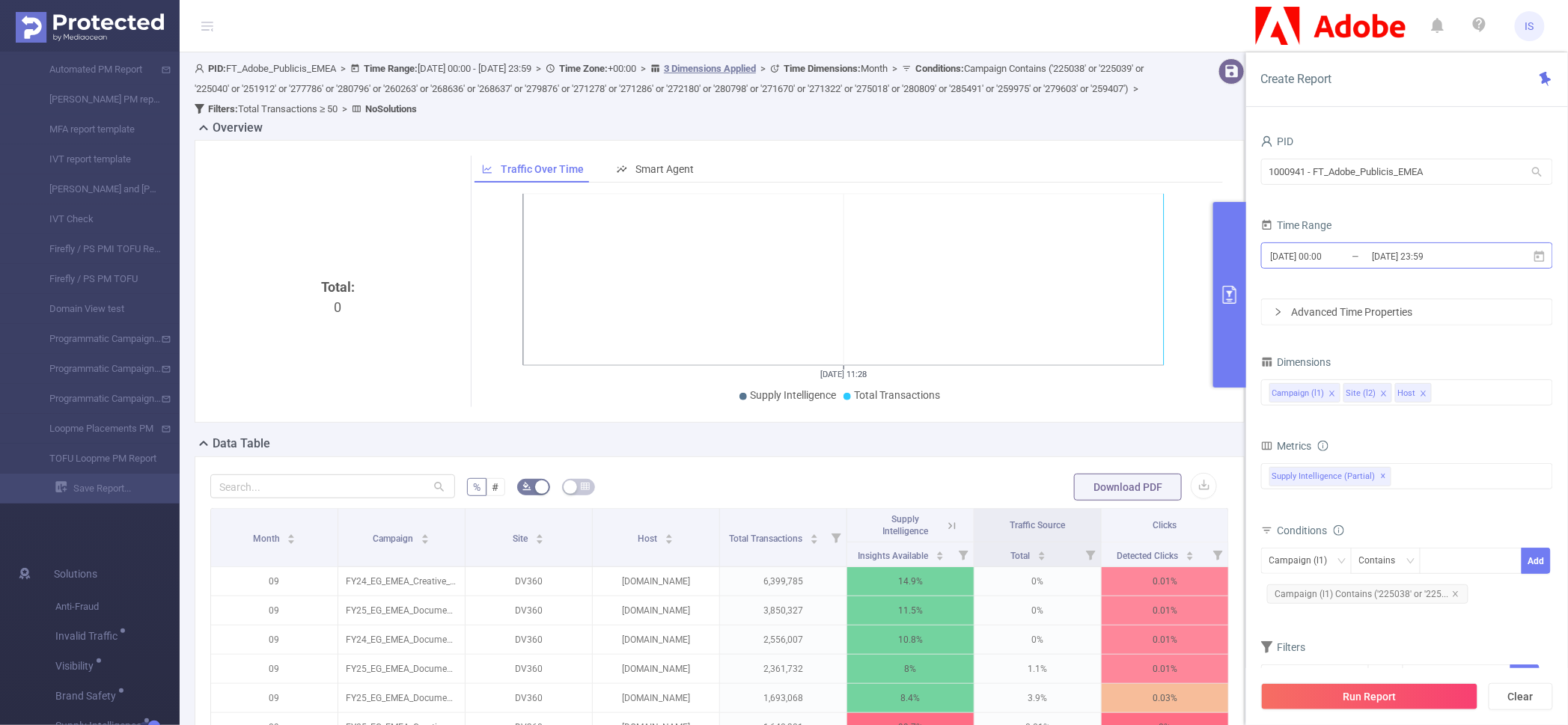
click at [1340, 249] on input "2025-09-28 00:00" at bounding box center [1330, 256] width 121 height 20
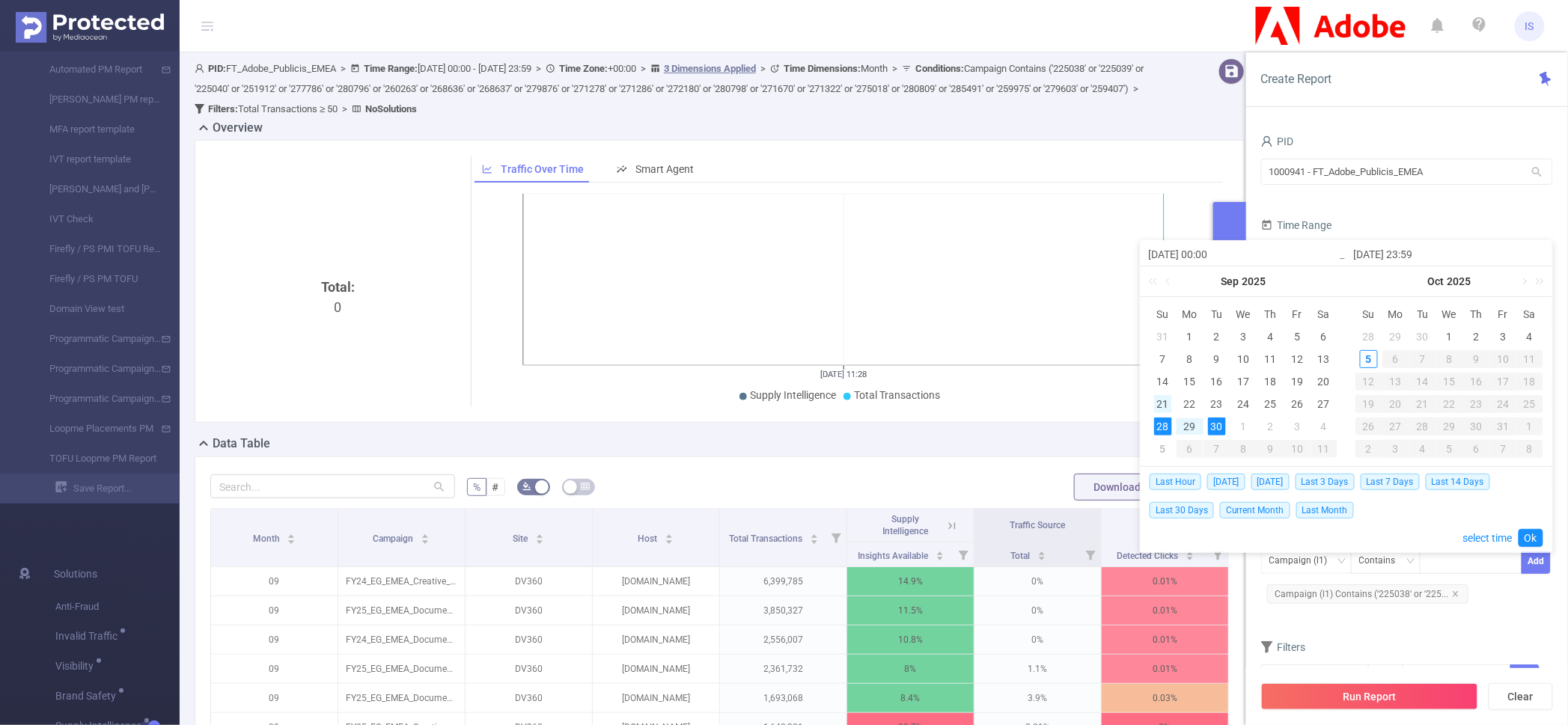
click at [1159, 398] on div "21" at bounding box center [1163, 404] width 18 height 18
click at [1214, 421] on div "30" at bounding box center [1217, 426] width 18 height 18
type input "2025-09-21 00:00"
click at [1534, 534] on link "Ok" at bounding box center [1531, 538] width 25 height 18
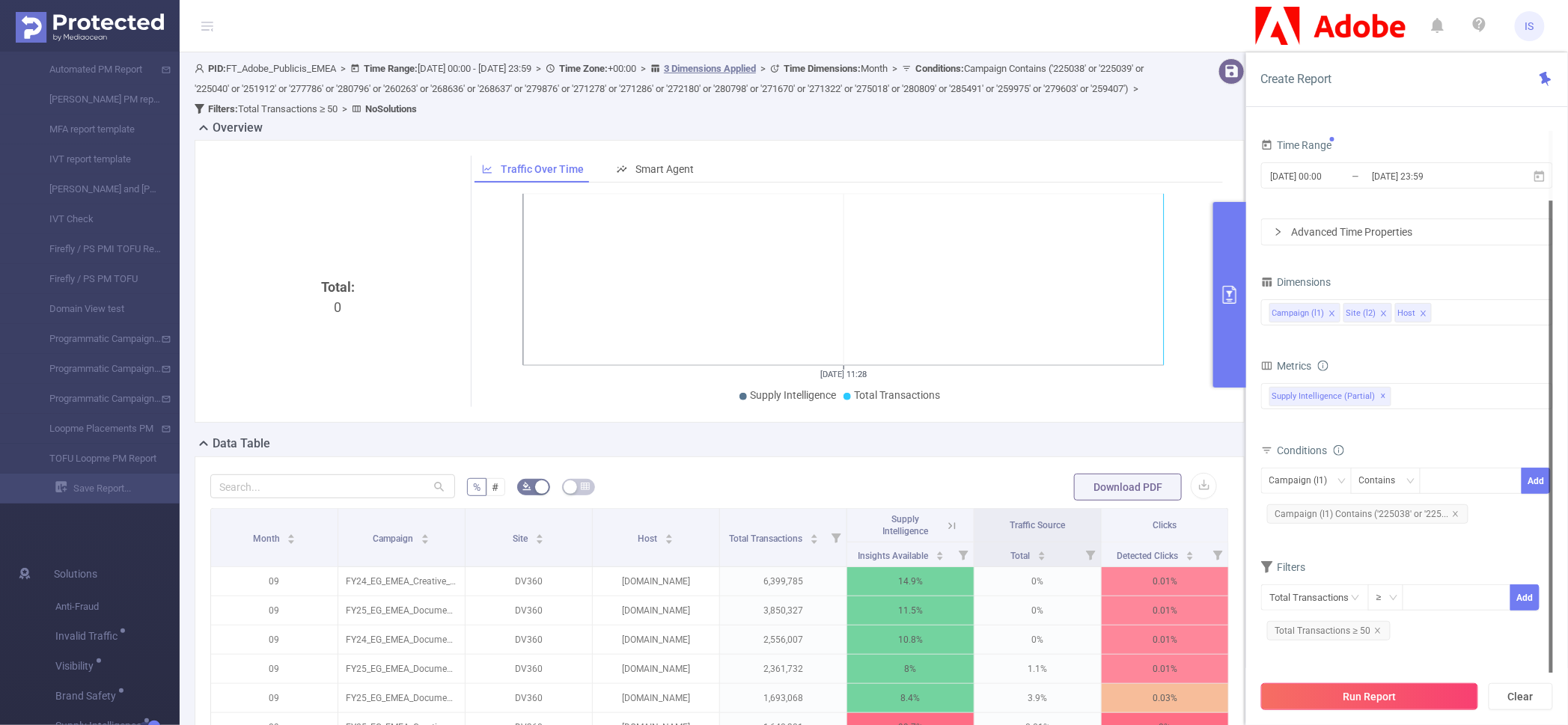
click at [1376, 698] on button "Run Report" at bounding box center [1369, 696] width 217 height 27
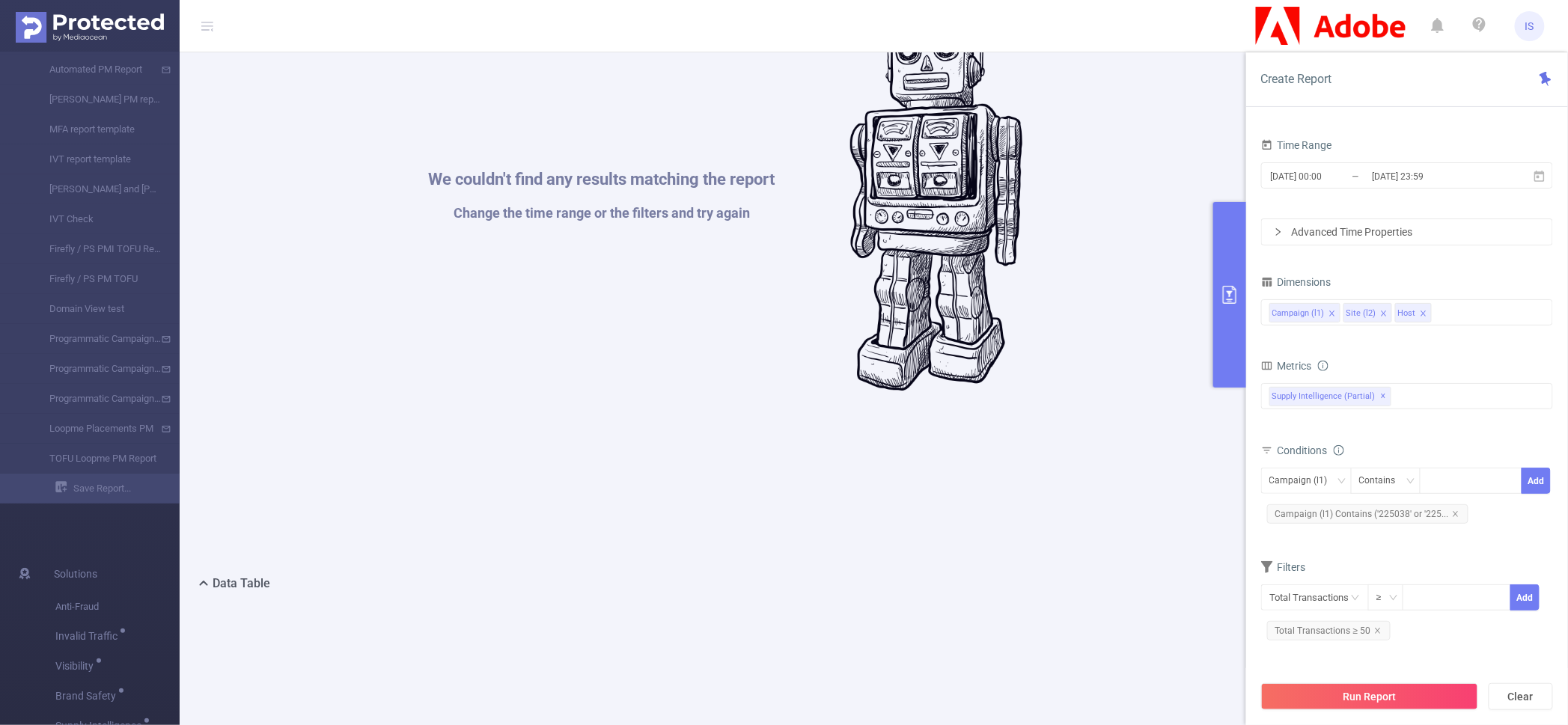
scroll to position [186, 0]
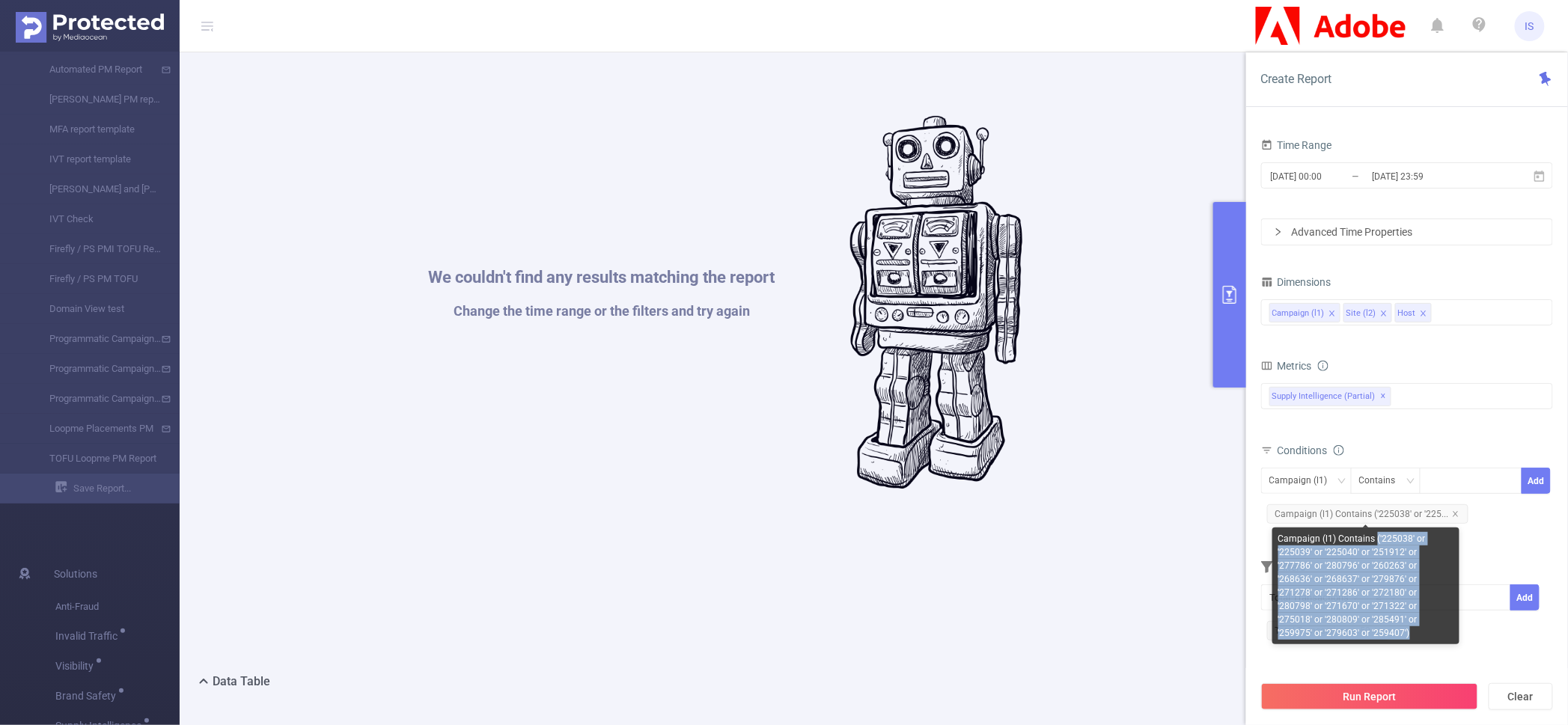
drag, startPoint x: 1375, startPoint y: 537, endPoint x: 1425, endPoint y: 617, distance: 94.3
click at [1425, 617] on div "Campaign (l1) Contains ('225038' or '225039' or '225040' or '251912' or '277786…" at bounding box center [1366, 585] width 187 height 117
copy div "('225038' or '225039' or '225040' or '251912' or '277786' or '280796' or '26026…"
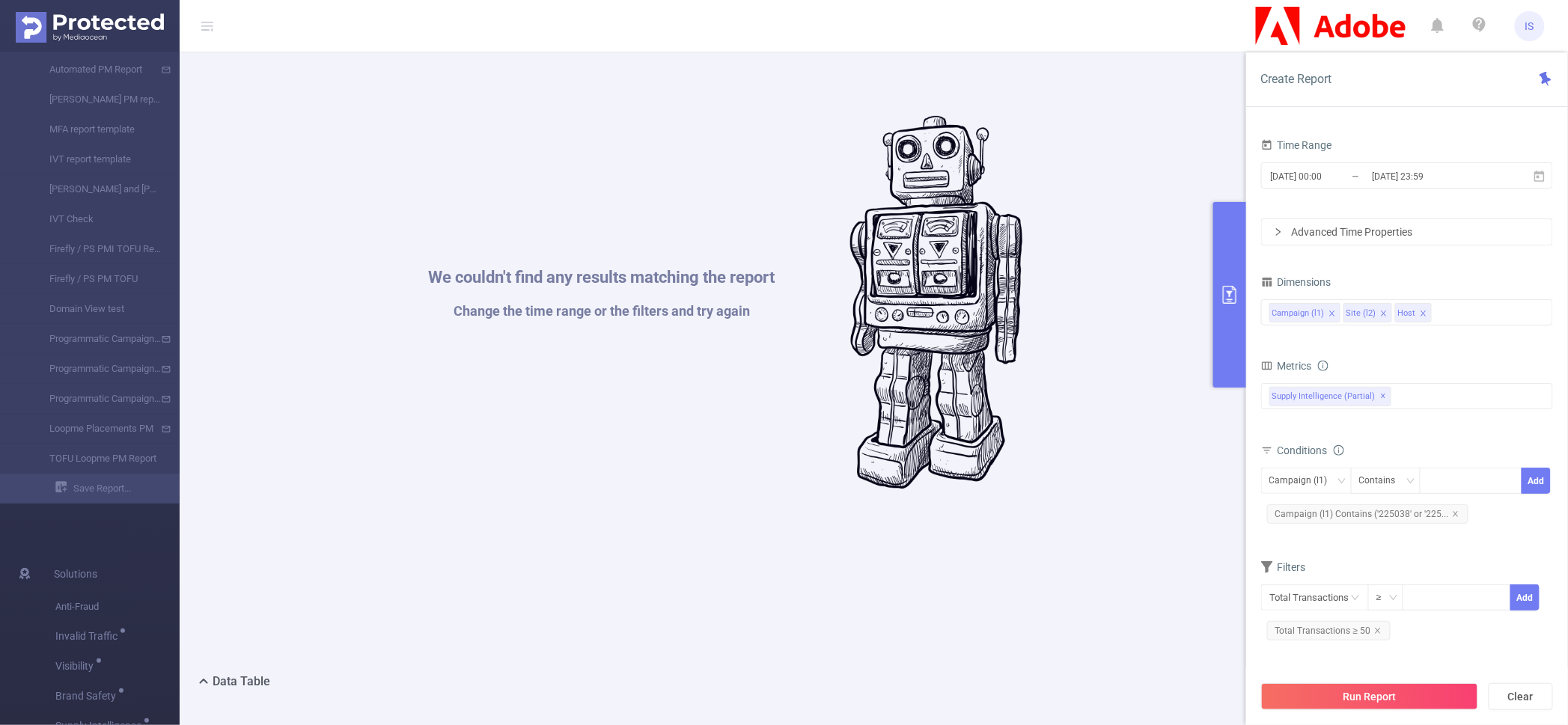
click at [417, 401] on div "We couldn't find any results matching the report Change the time range or the f…" at bounding box center [725, 303] width 1047 height 725
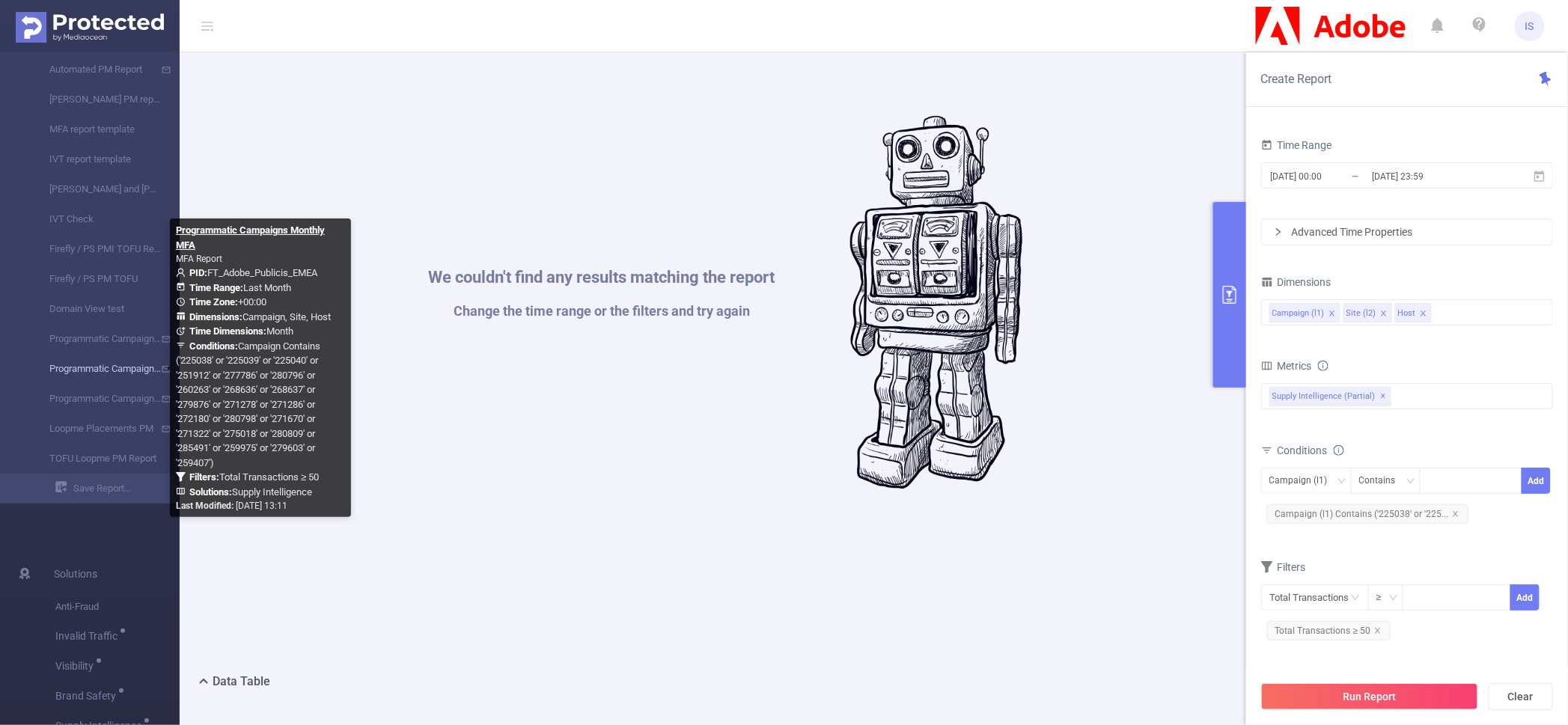
click at [120, 367] on link "Programmatic Campaigns Monthly MFA" at bounding box center [95, 368] width 132 height 30
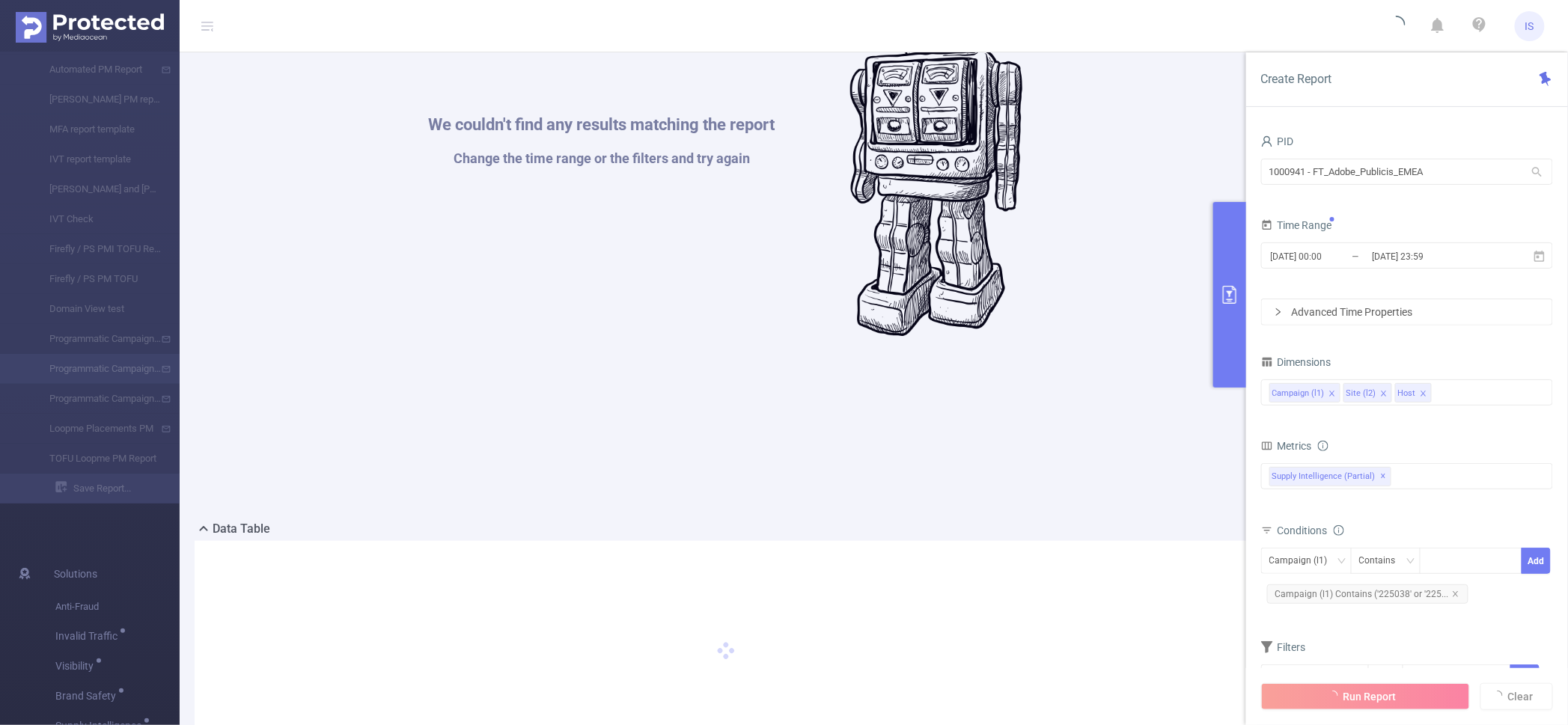
scroll to position [467, 0]
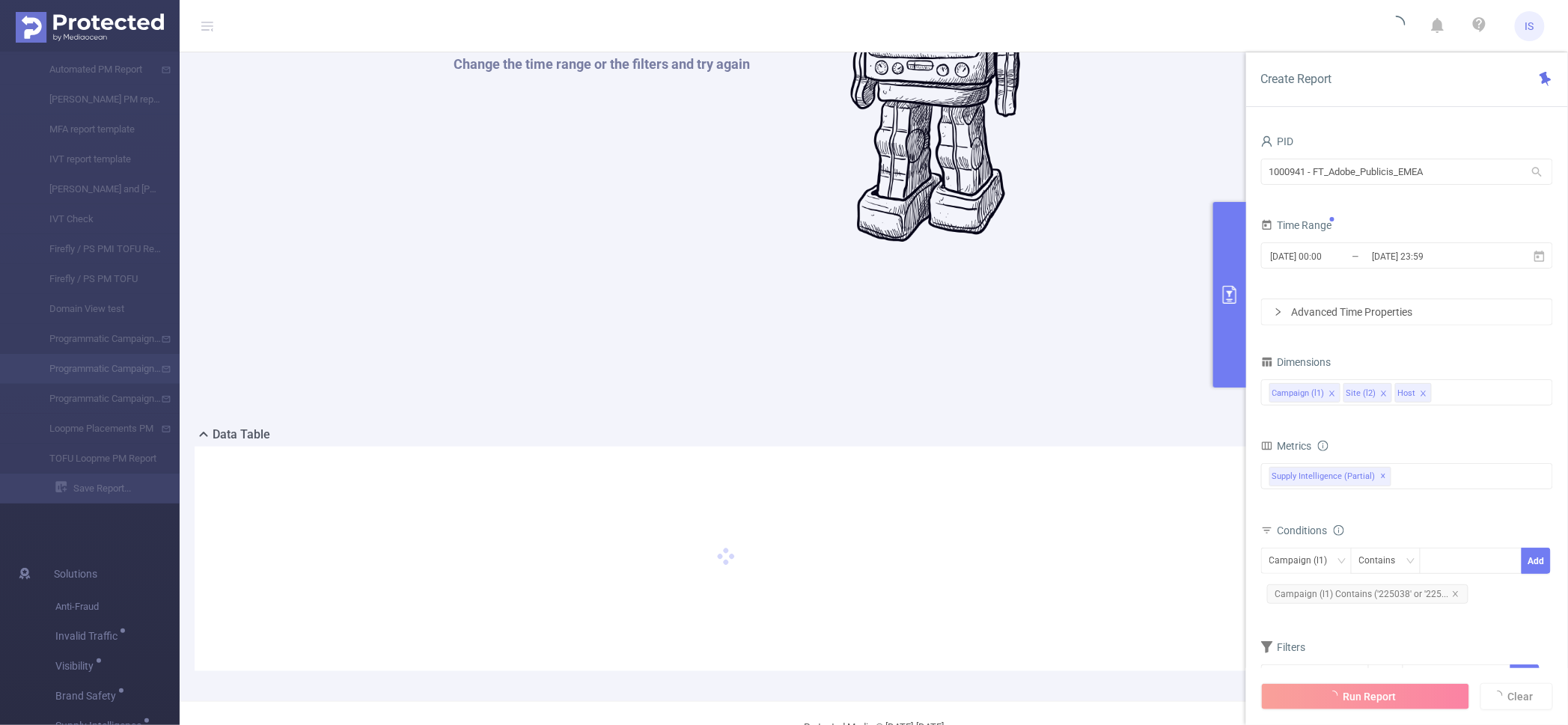
click at [1072, 438] on div "Data Table" at bounding box center [725, 436] width 1062 height 21
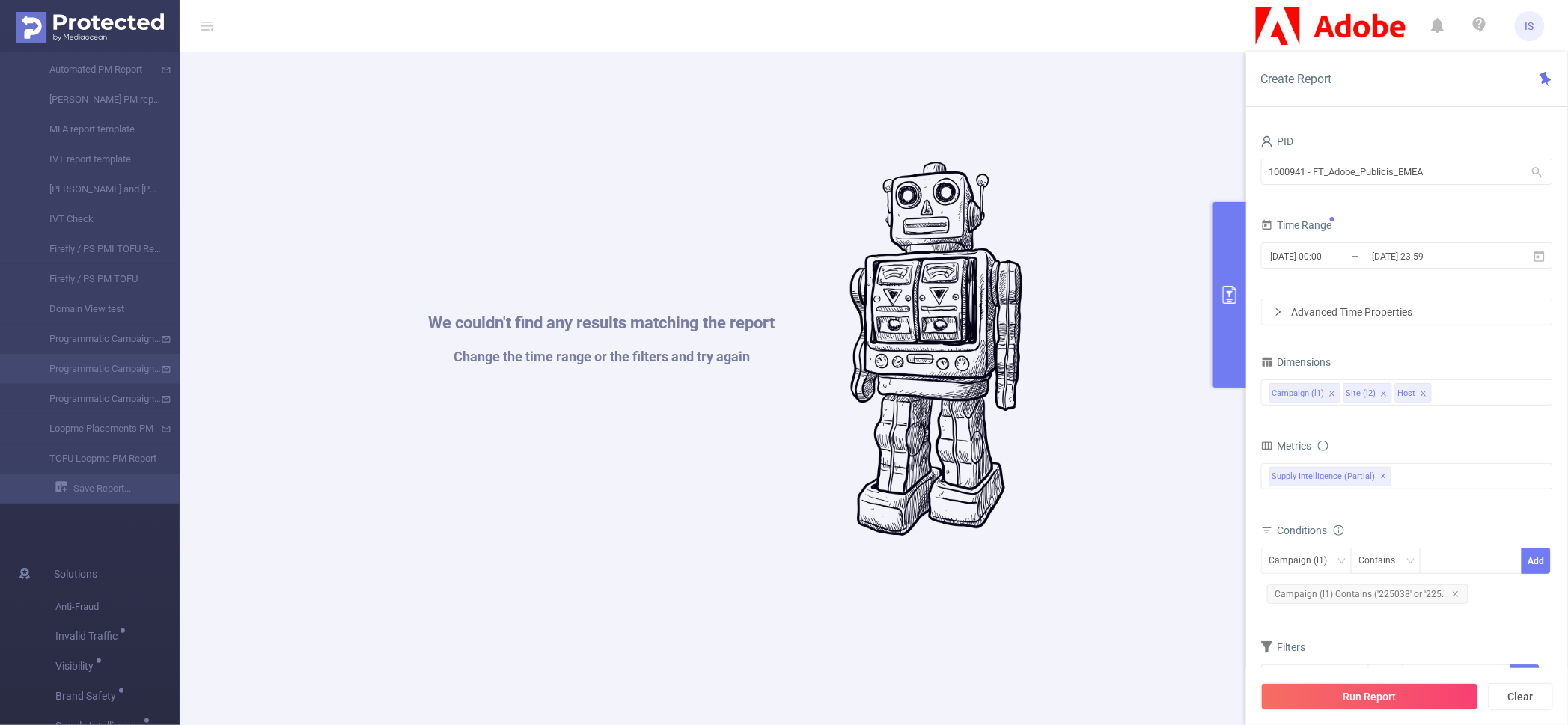
scroll to position [1025, 0]
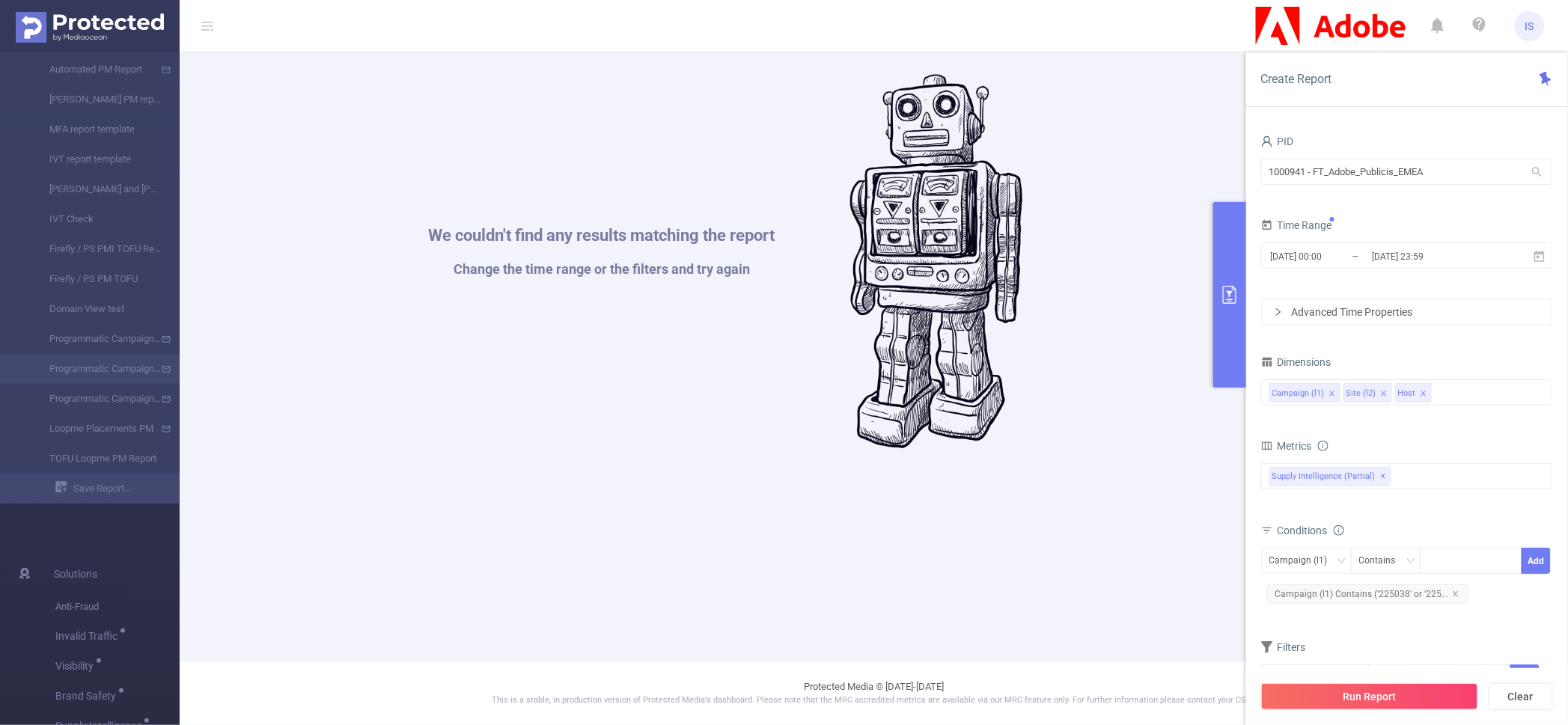
click at [980, 548] on div "We couldn't find any results matching the report Change the time range or the f…" at bounding box center [725, 262] width 1047 height 725
click at [954, 396] on img at bounding box center [937, 262] width 173 height 374
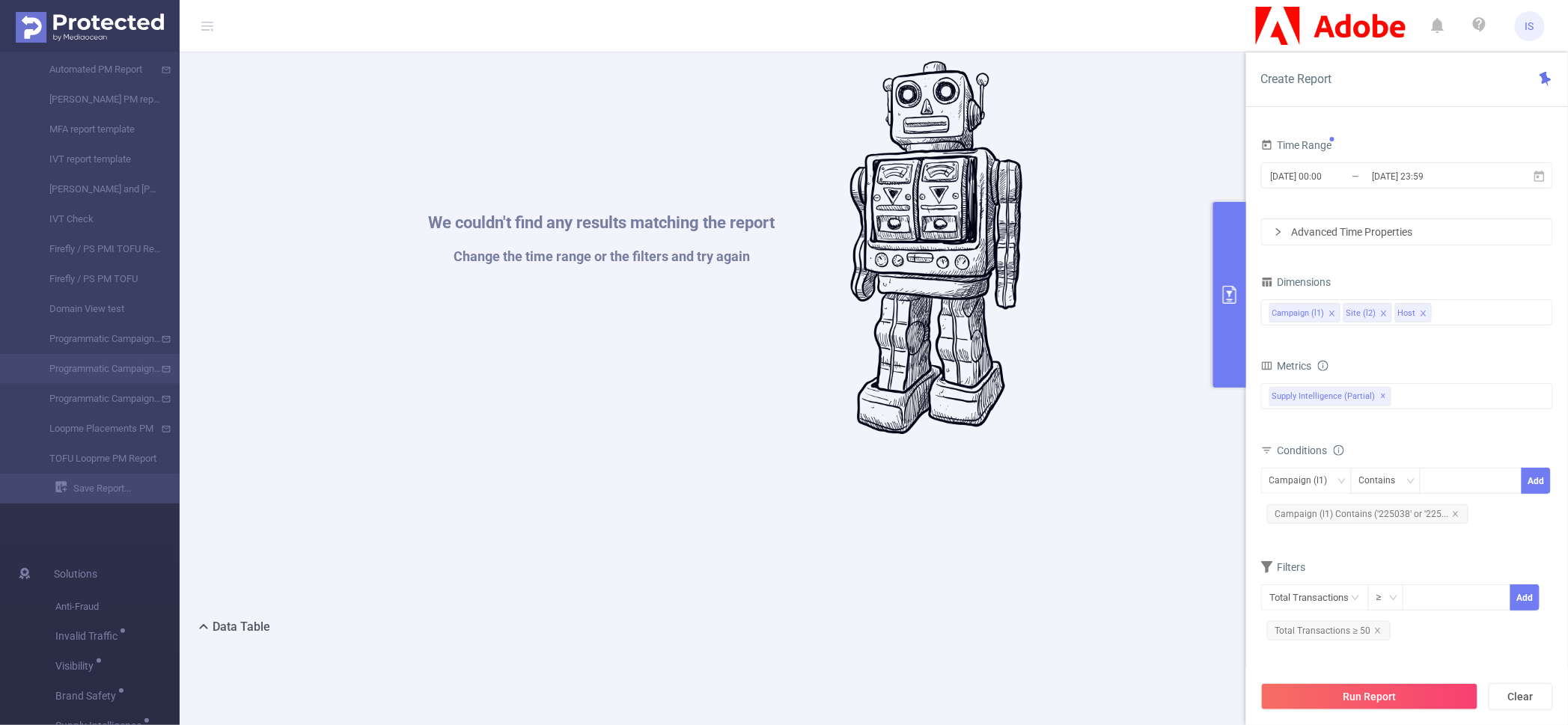
scroll to position [0, 0]
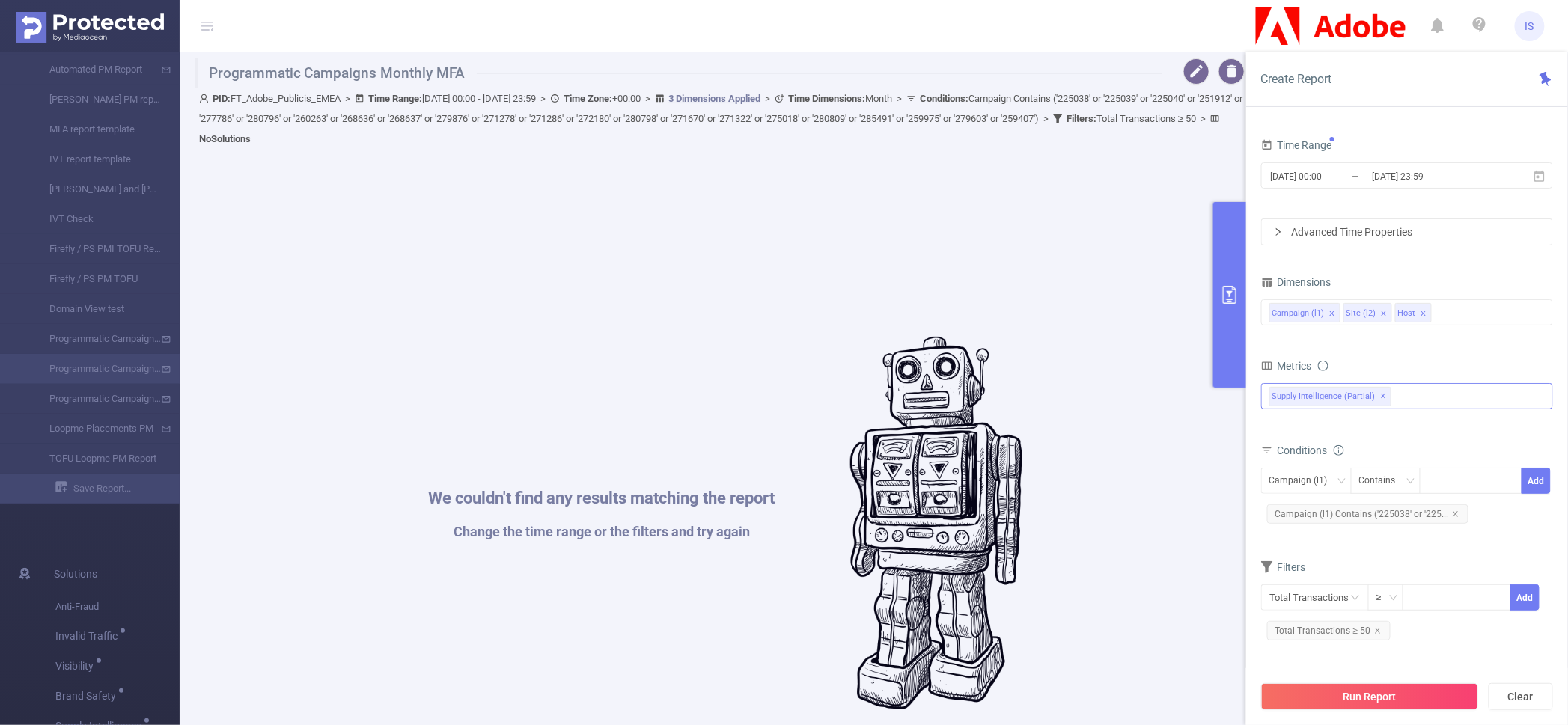
click at [1436, 404] on div "Supply Intelligence (partial) ✕" at bounding box center [1407, 396] width 291 height 26
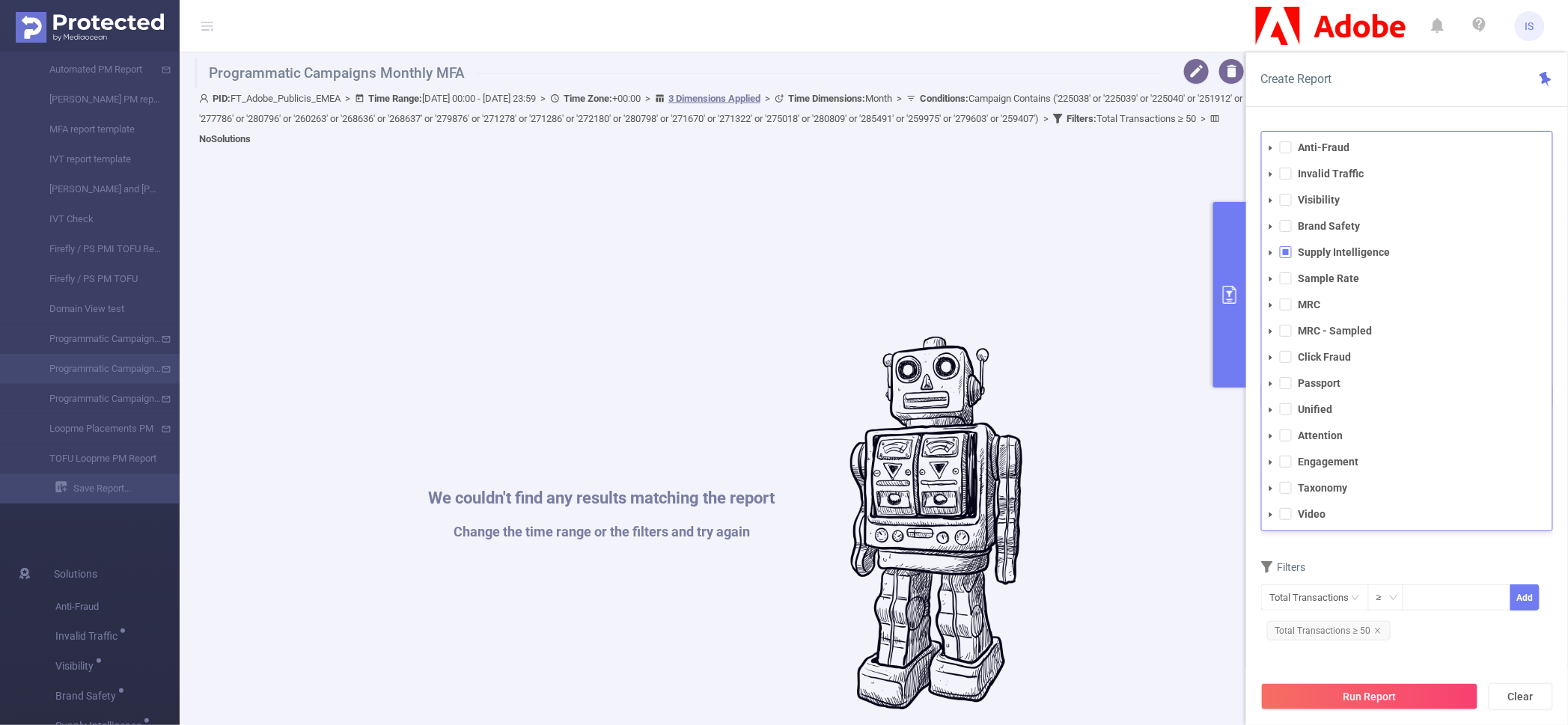
click at [1273, 253] on icon "icon: caret-down" at bounding box center [1270, 253] width 7 height 7
click at [1281, 277] on icon "icon: caret-down" at bounding box center [1284, 279] width 7 height 7
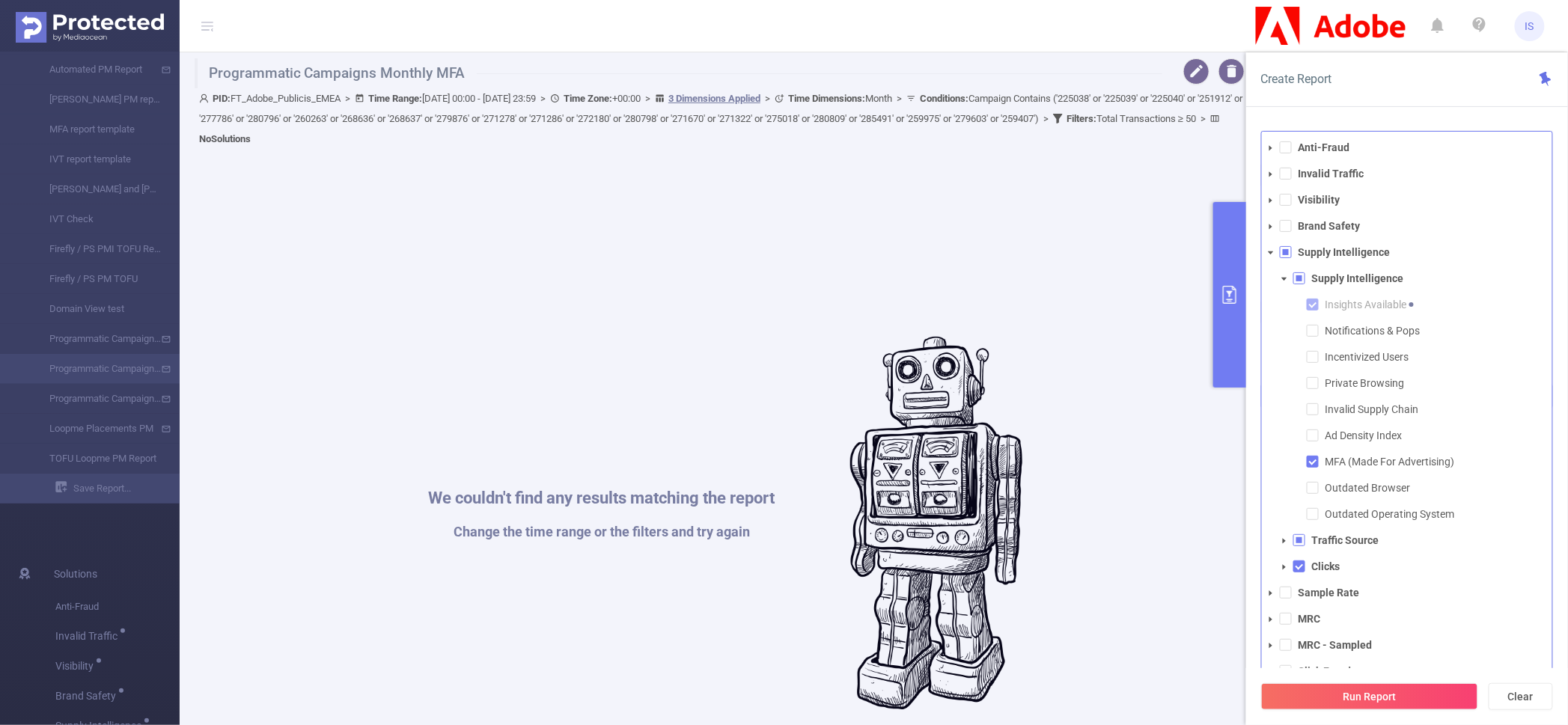
click at [1279, 536] on span at bounding box center [1284, 541] width 18 height 18
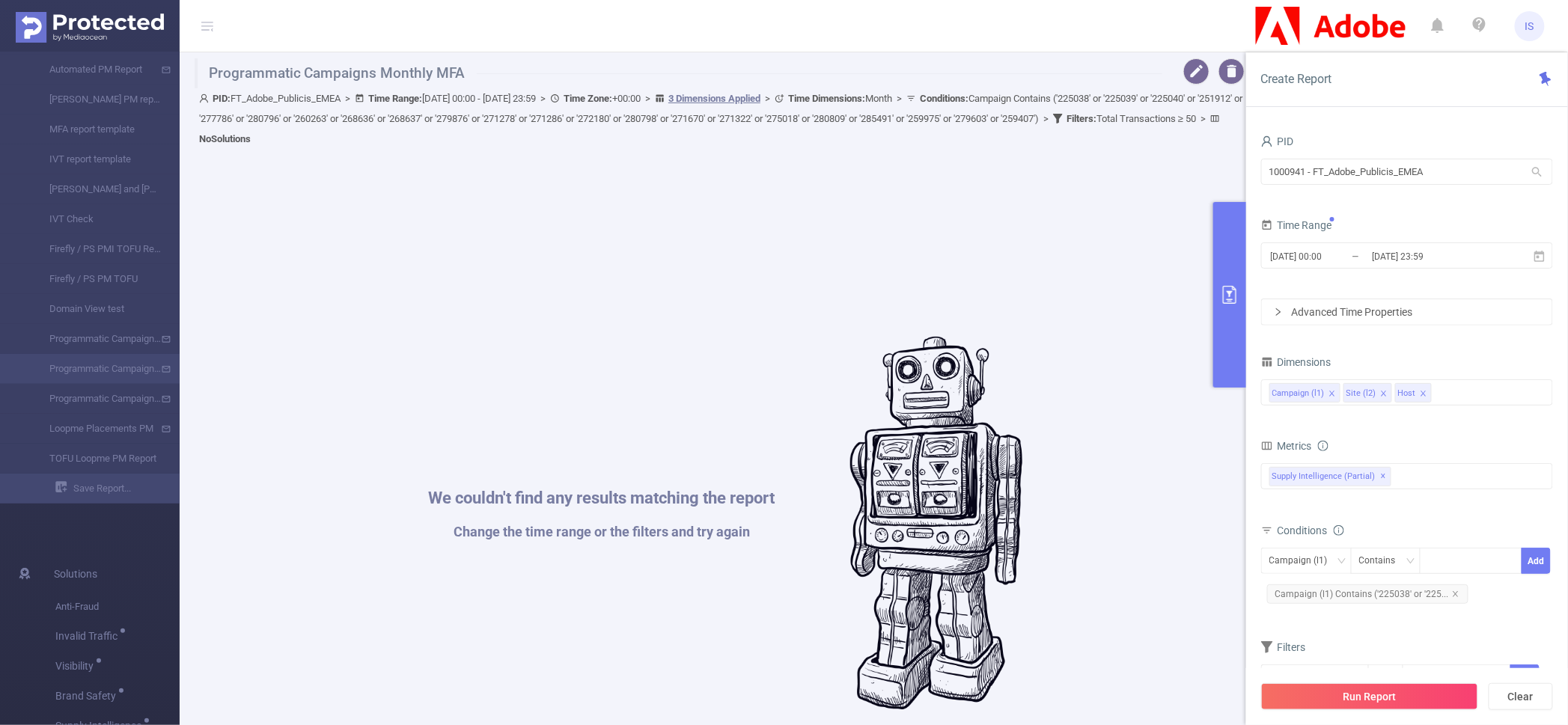
click at [1009, 215] on div "We couldn't find any results matching the report Change the time range or the f…" at bounding box center [725, 523] width 1047 height 725
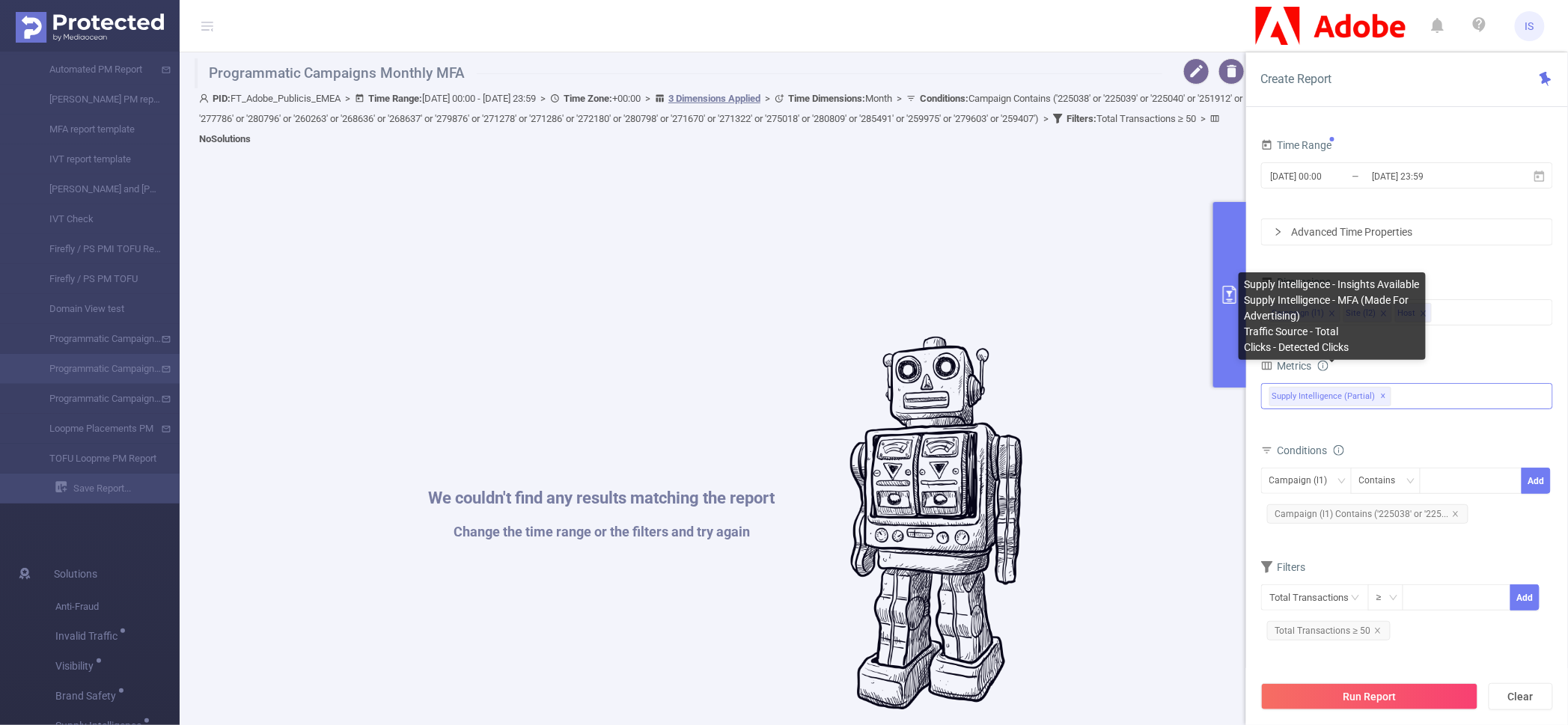
click at [1383, 393] on span "✕" at bounding box center [1383, 396] width 6 height 18
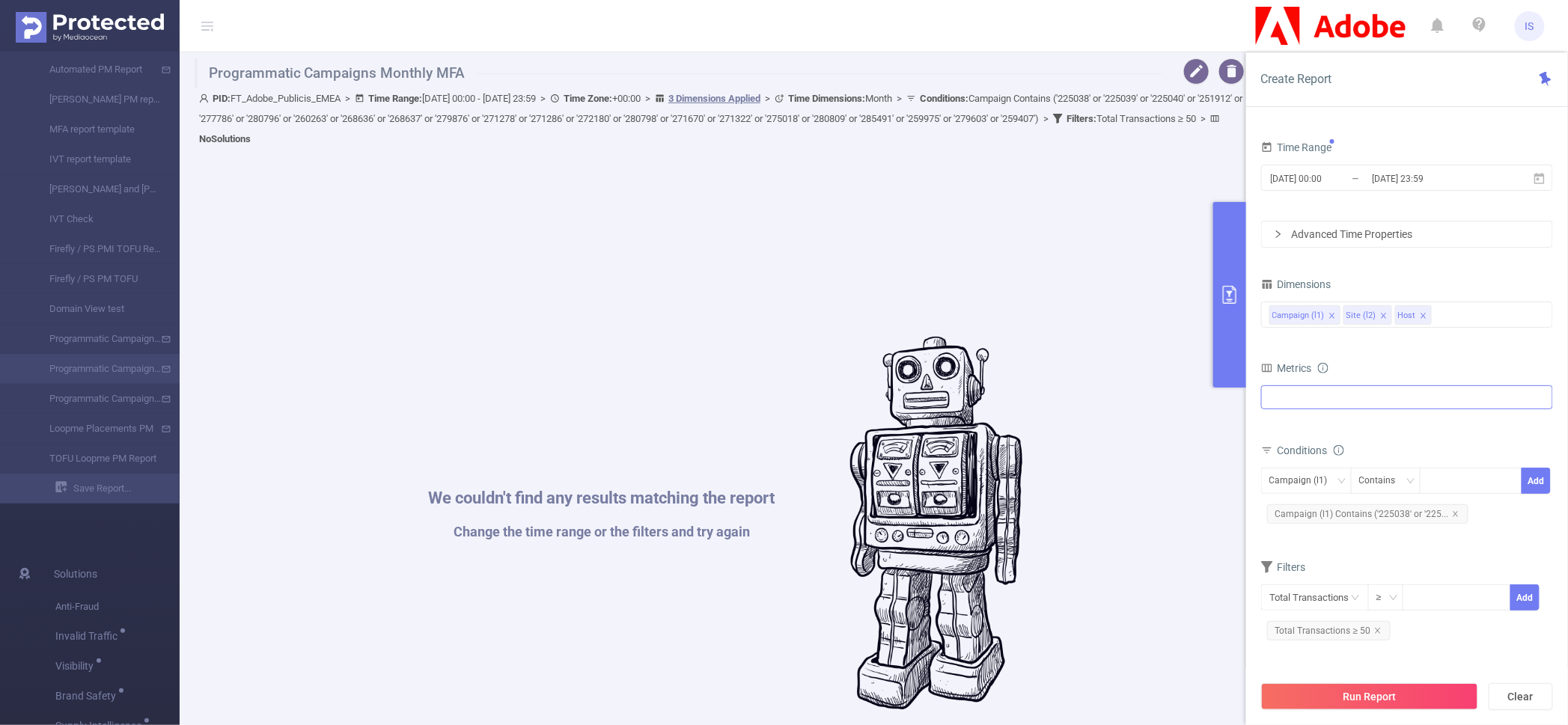
click at [1383, 393] on div "Anti-Fraud Invalid Traffic Visibility Brand Safety Supply Intelligence Supply I…" at bounding box center [1407, 397] width 291 height 24
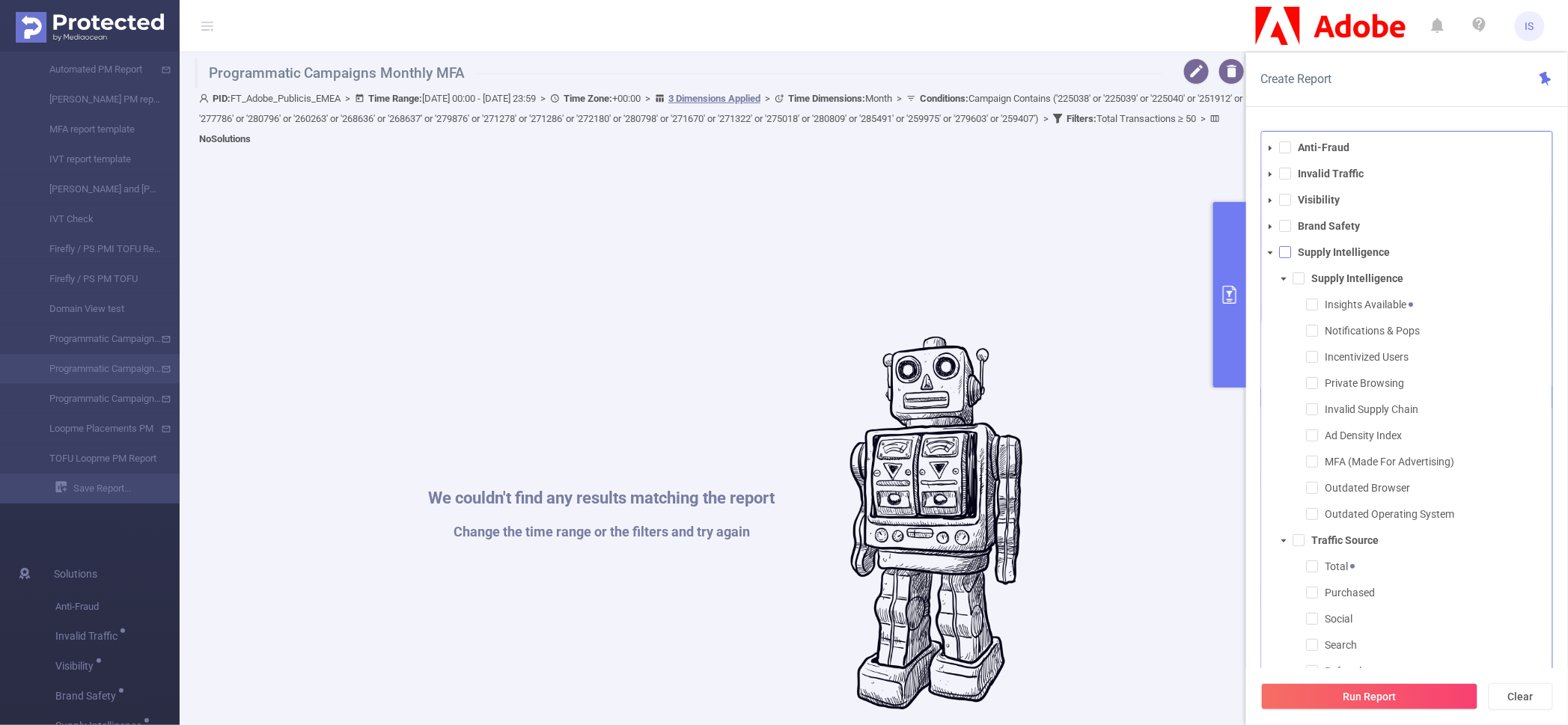
click at [1285, 254] on span at bounding box center [1285, 252] width 12 height 12
click at [1195, 430] on div "We couldn't find any results matching the report Change the time range or the f…" at bounding box center [725, 523] width 1047 height 725
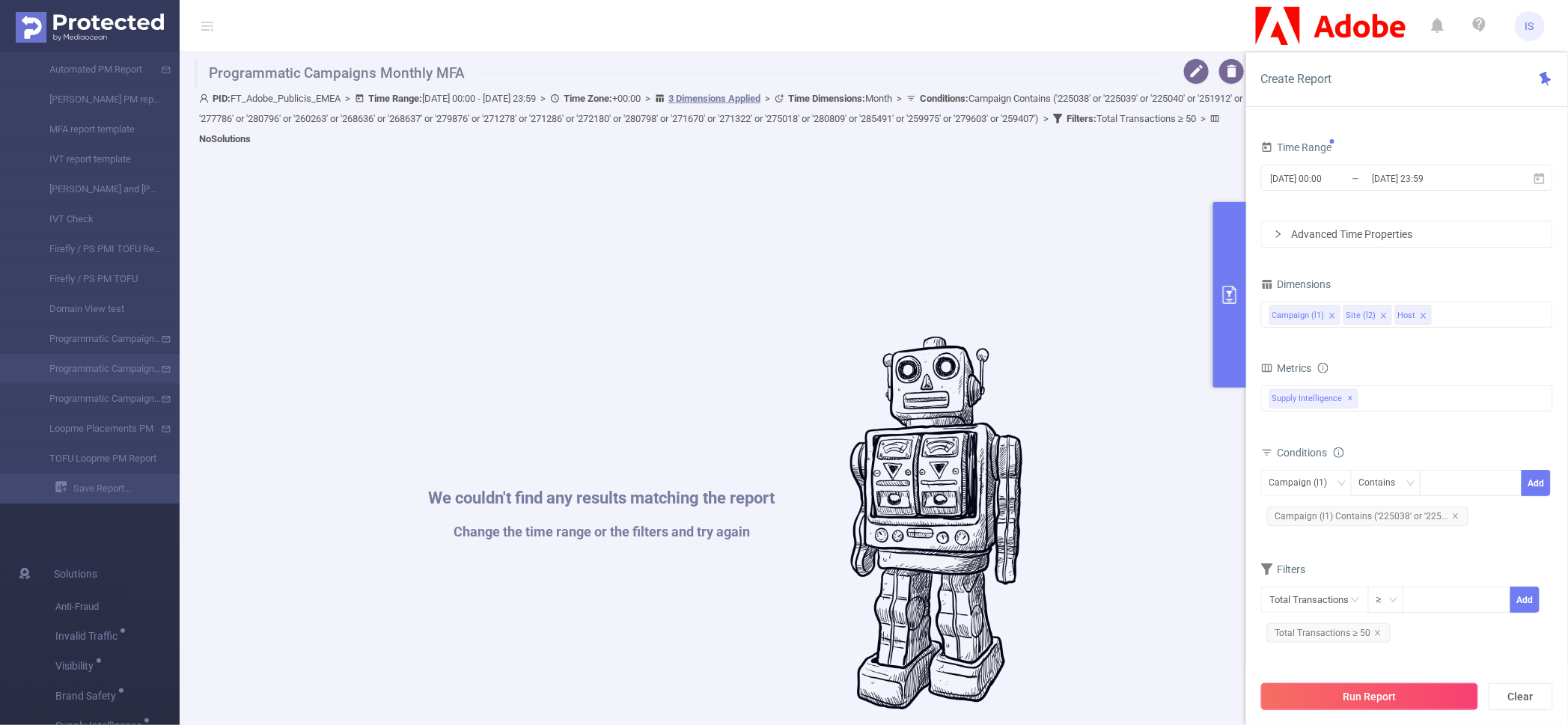
click at [1362, 696] on button "Run Report" at bounding box center [1369, 696] width 217 height 27
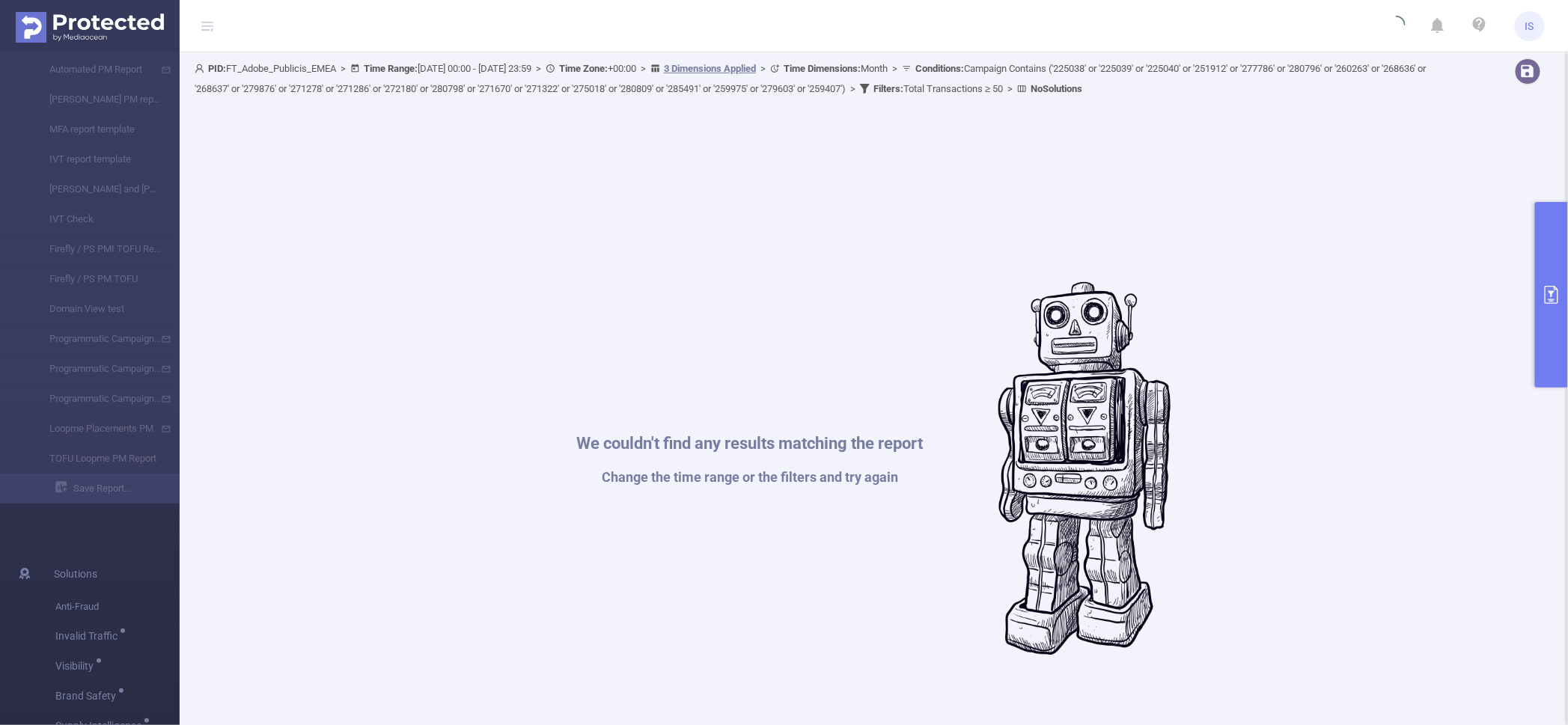
click at [1386, 435] on div "We couldn't find any results matching the report Change the time range or the f…" at bounding box center [874, 469] width 1344 height 725
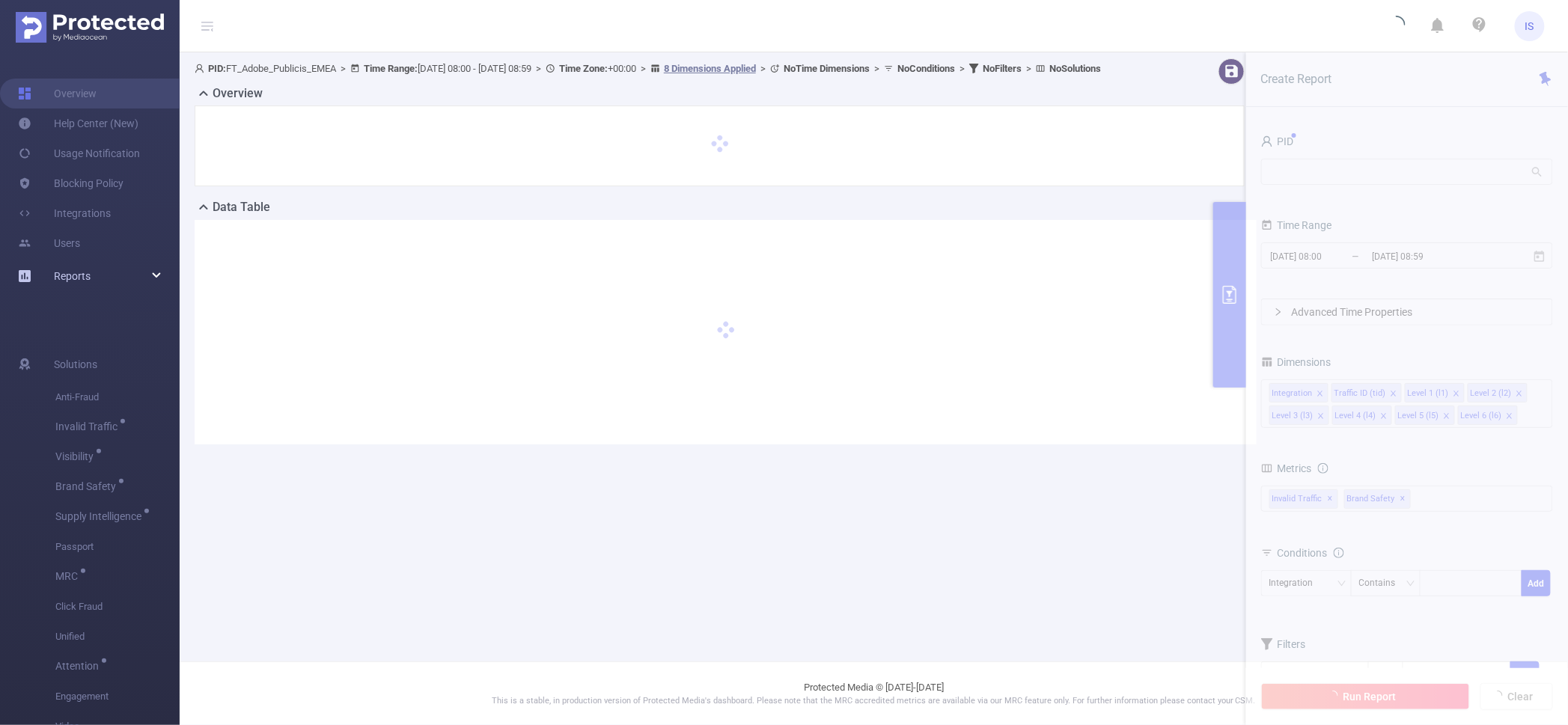
click at [159, 275] on div "Reports" at bounding box center [90, 275] width 179 height 30
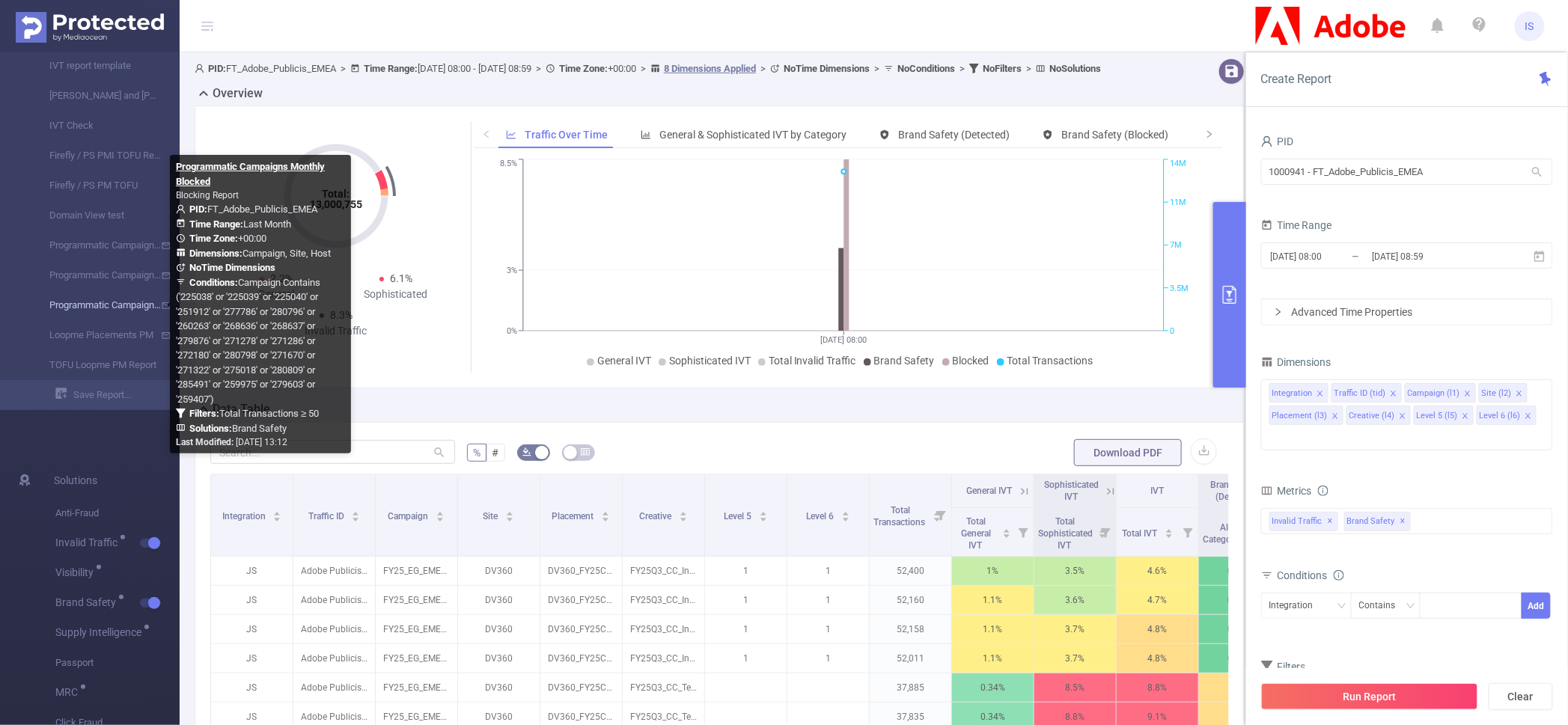
click at [124, 300] on link "Programmatic Campaigns Monthly Blocked" at bounding box center [95, 305] width 132 height 30
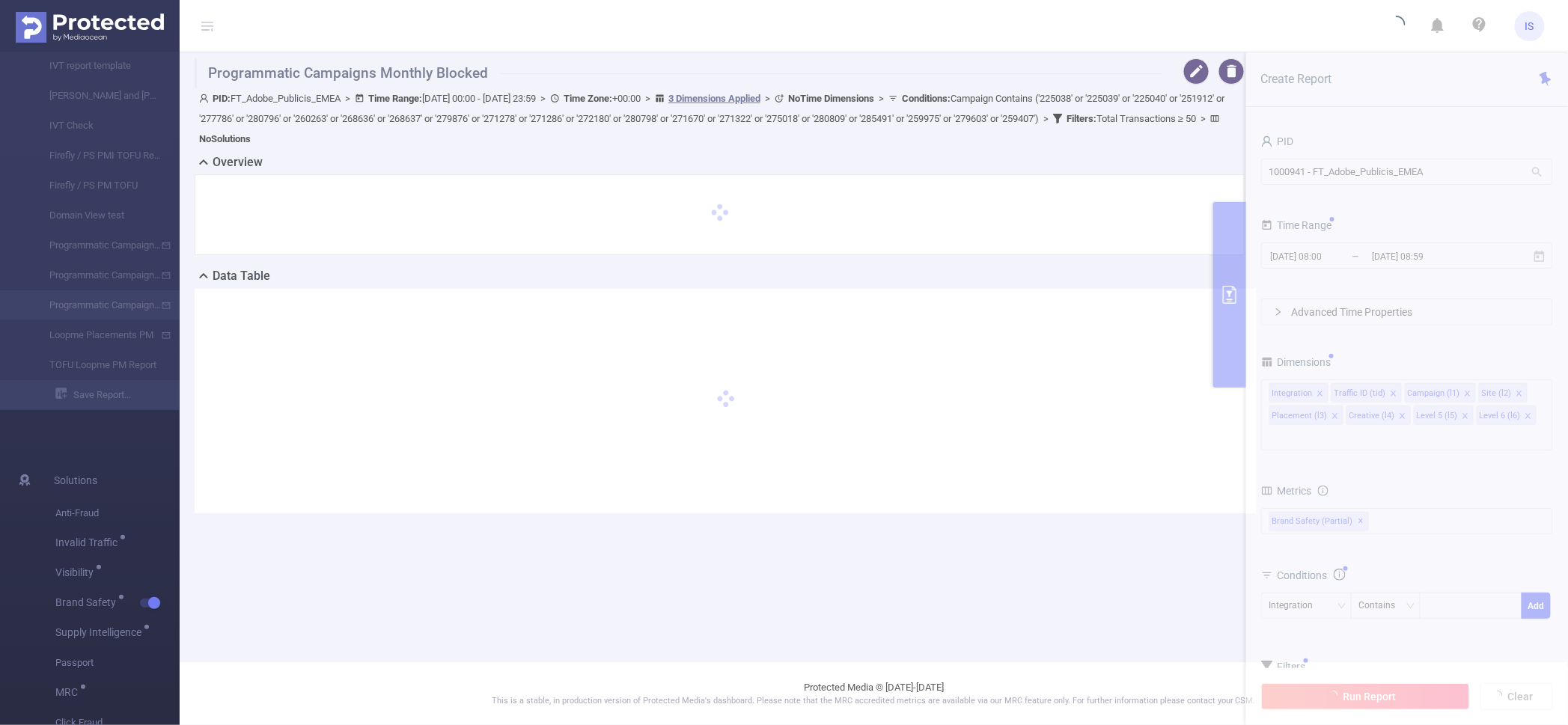
click at [826, 360] on div at bounding box center [725, 401] width 1062 height 224
type input "[DATE] 00:00"
type input "[DATE] 23:59"
